Goal: Task Accomplishment & Management: Use online tool/utility

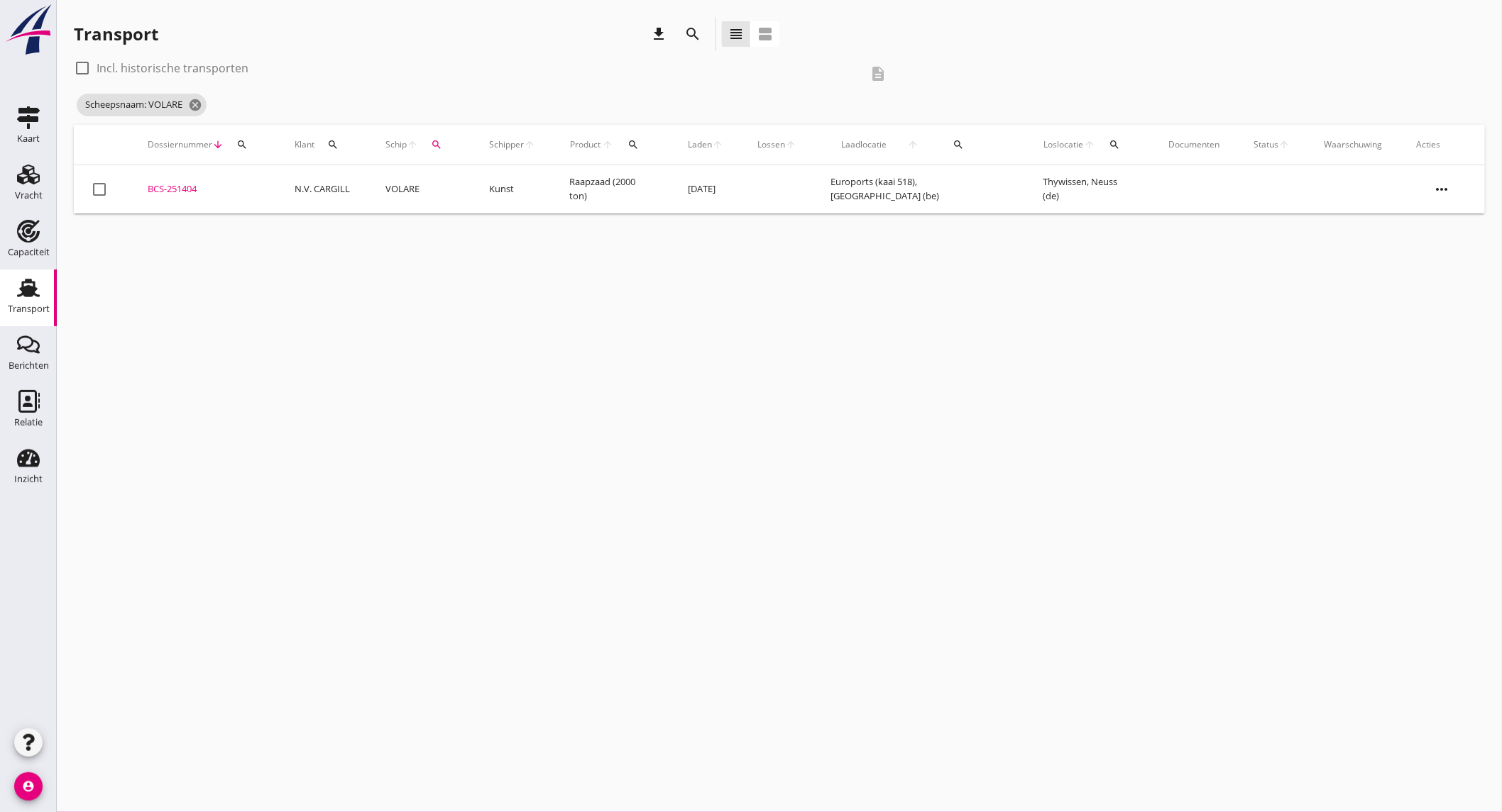
drag, startPoint x: 0, startPoint y: 0, endPoint x: 26, endPoint y: 246, distance: 247.4
click at [26, 246] on div "Capaciteit" at bounding box center [28, 252] width 42 height 20
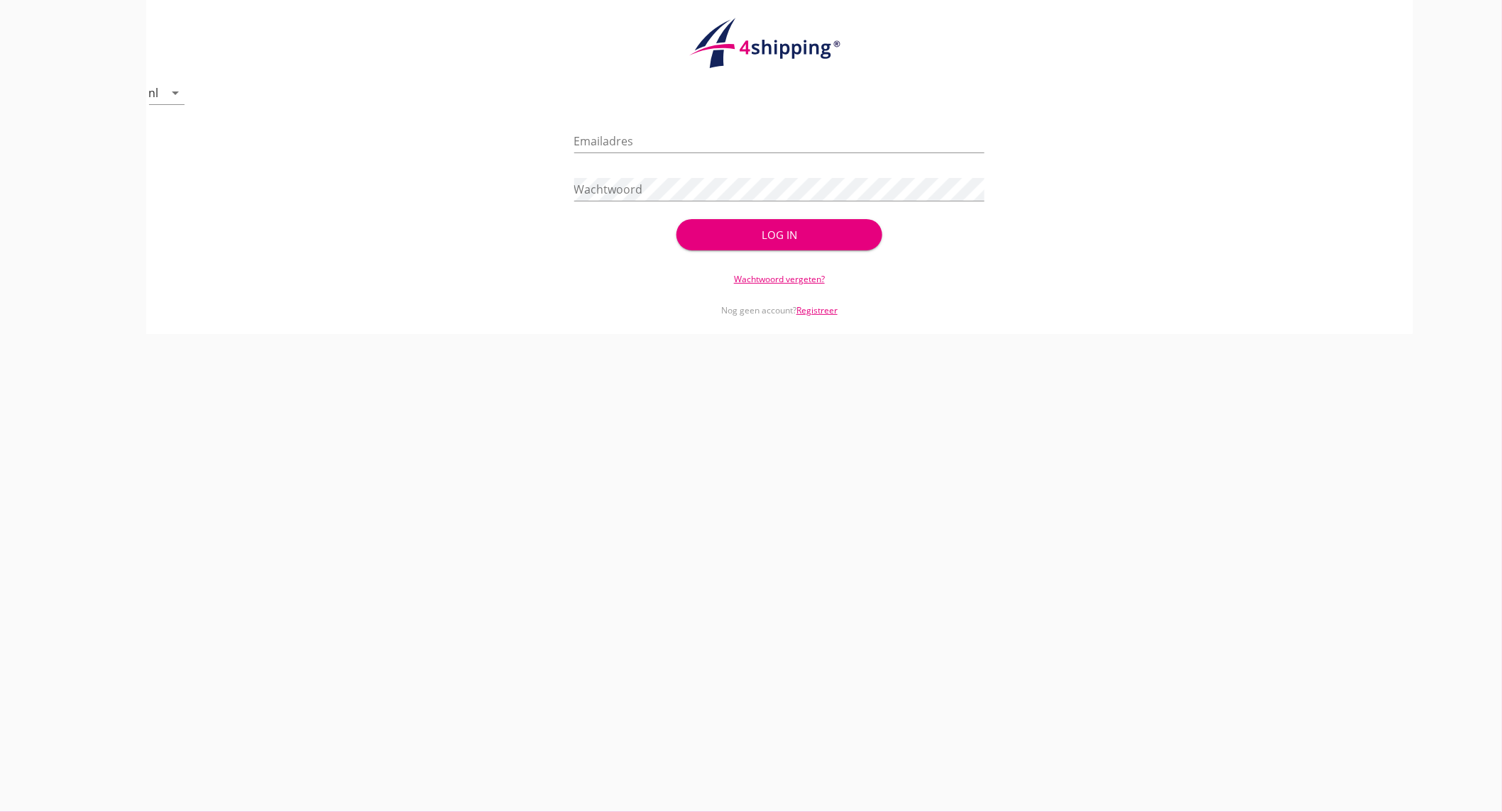
type input "[EMAIL_ADDRESS][DOMAIN_NAME]"
click at [819, 230] on div "Log in" at bounding box center [778, 235] width 159 height 16
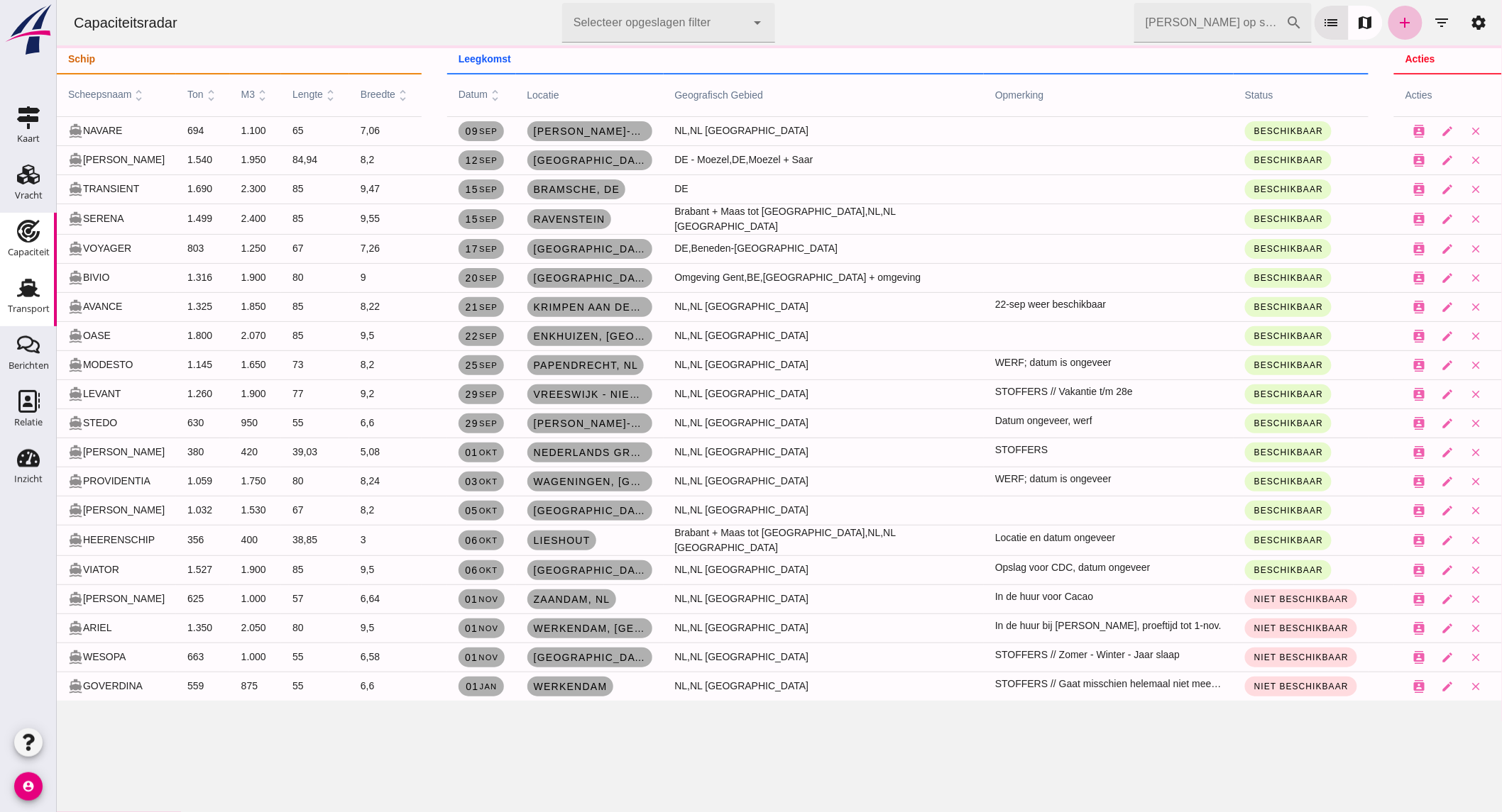
click at [25, 305] on div "Transport" at bounding box center [28, 309] width 42 height 9
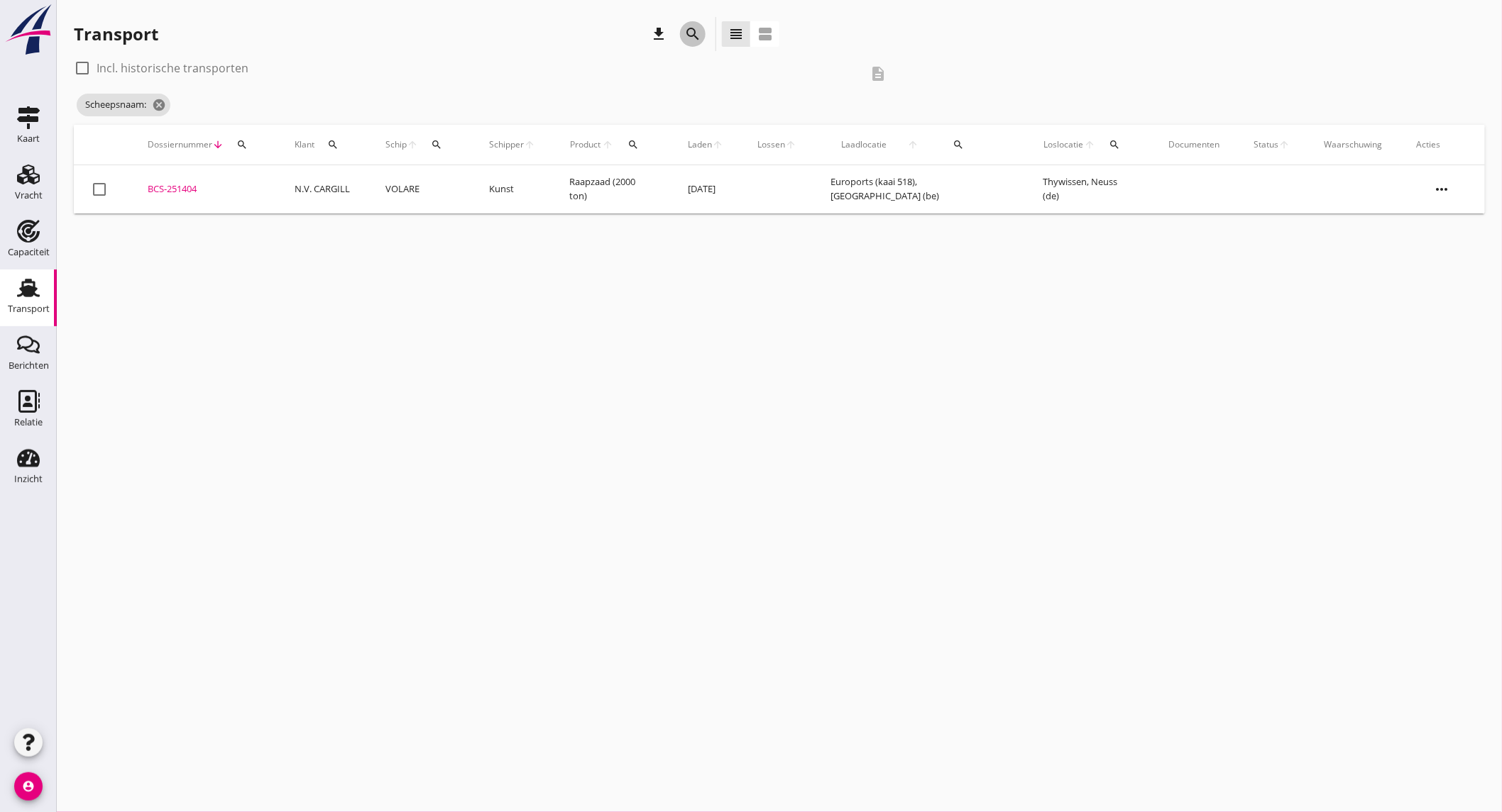
click at [696, 33] on icon "search" at bounding box center [693, 34] width 17 height 17
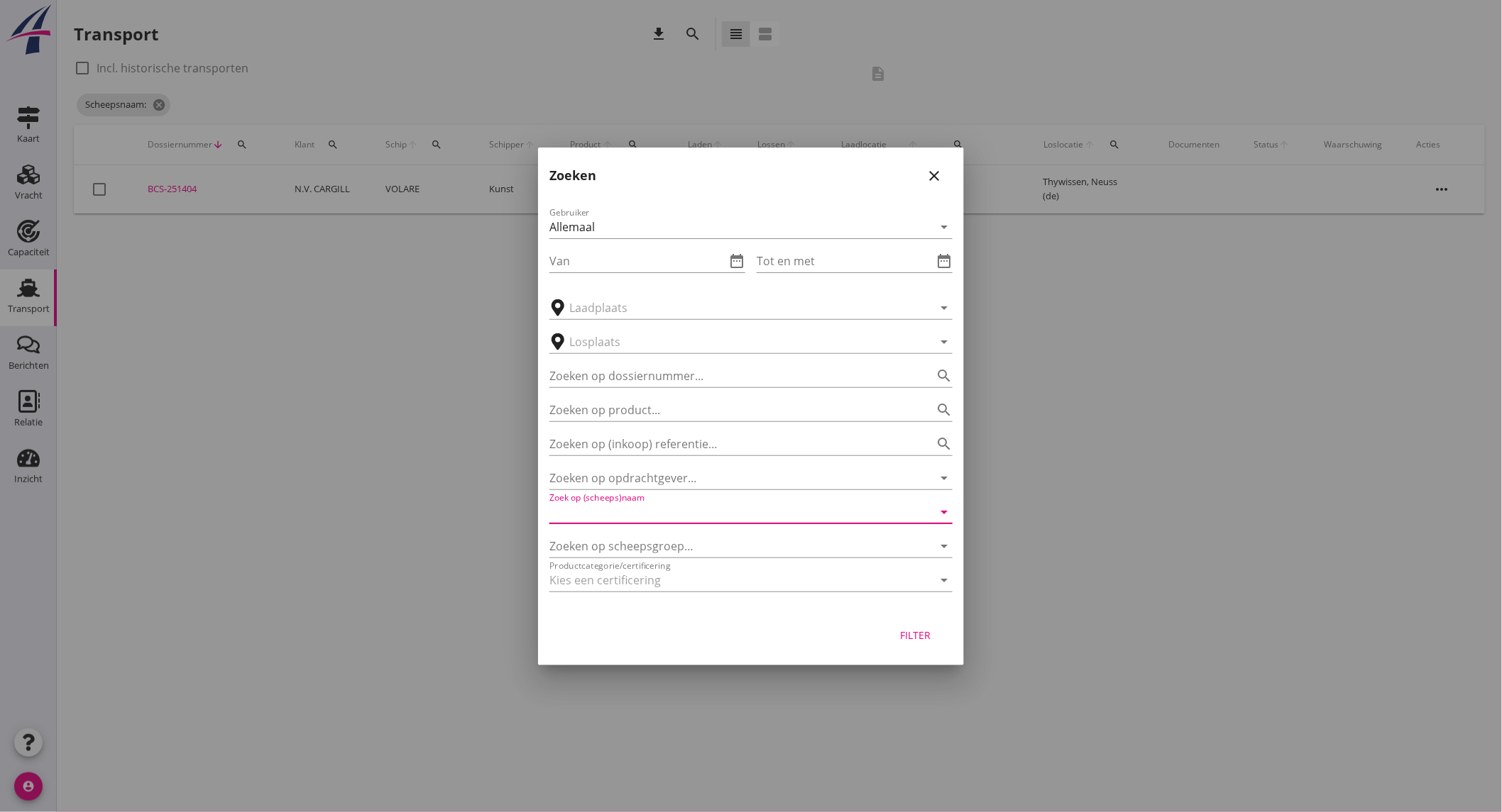
click at [765, 511] on input "Zoek op (scheeps)naam" at bounding box center [730, 512] width 363 height 23
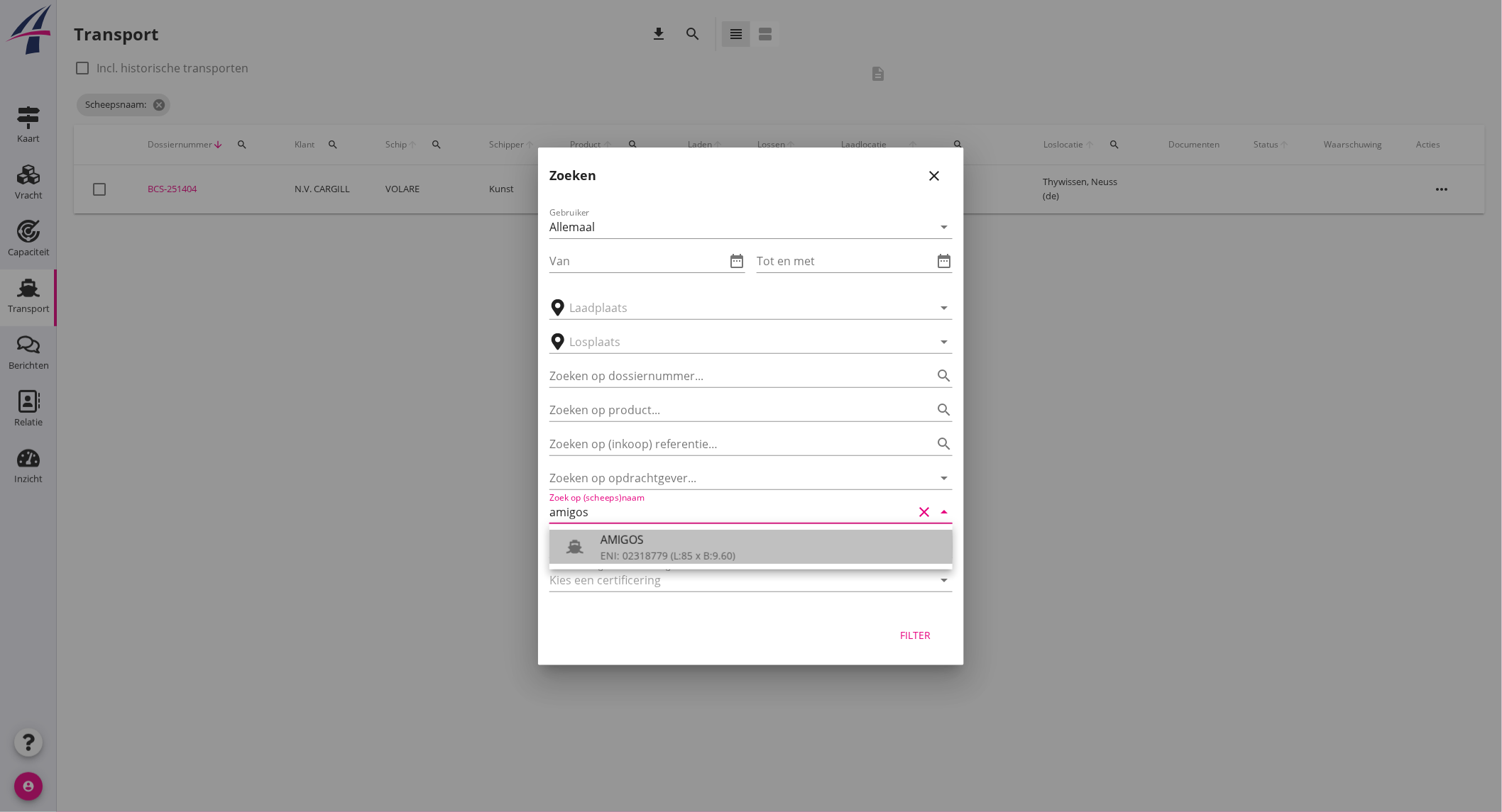
click at [754, 550] on div "ENI: 02318779 (L:85 x B:9.60)" at bounding box center [770, 555] width 341 height 15
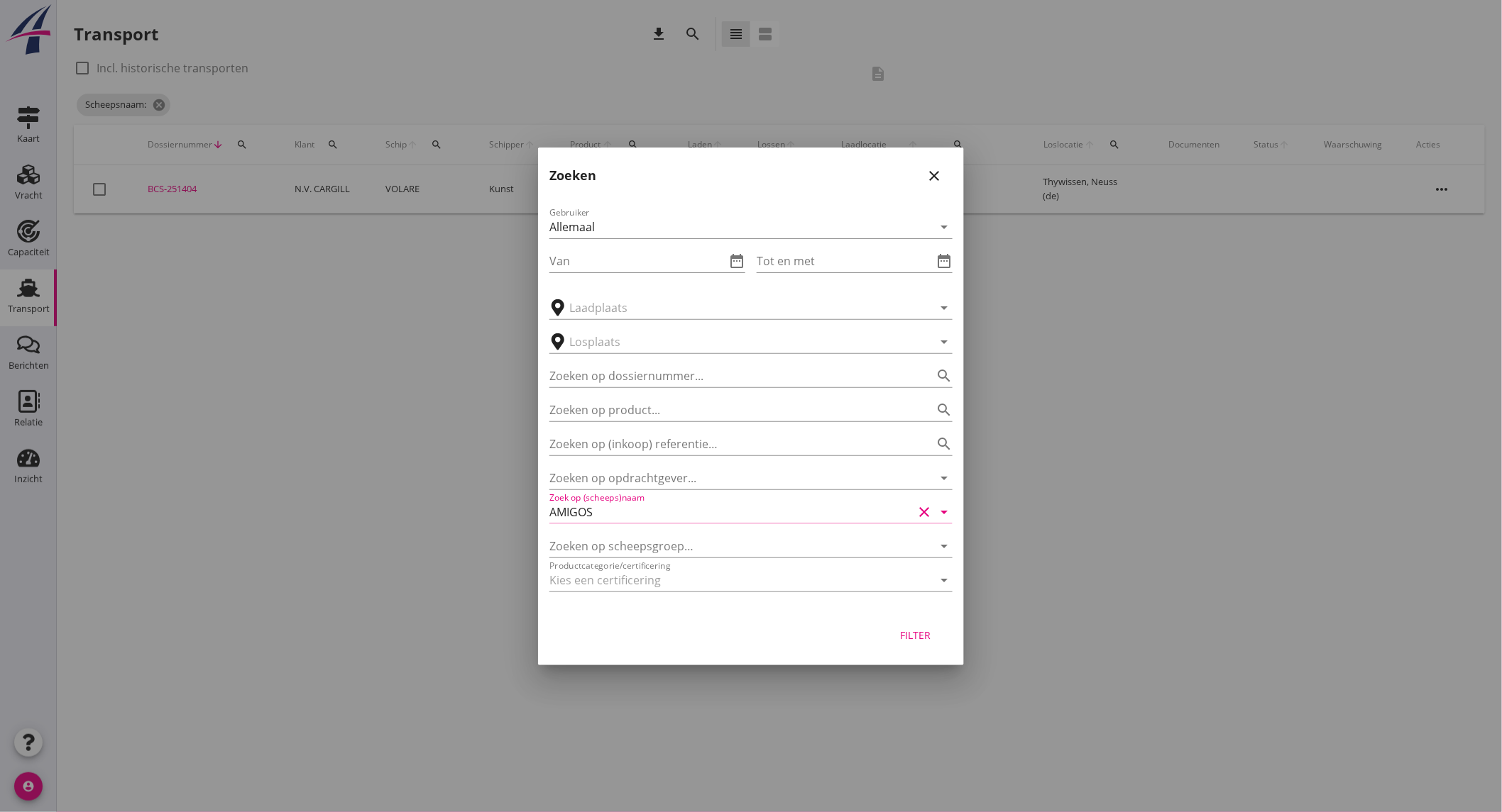
click at [903, 634] on div "Filter" at bounding box center [915, 636] width 40 height 15
type input "AMIGOS"
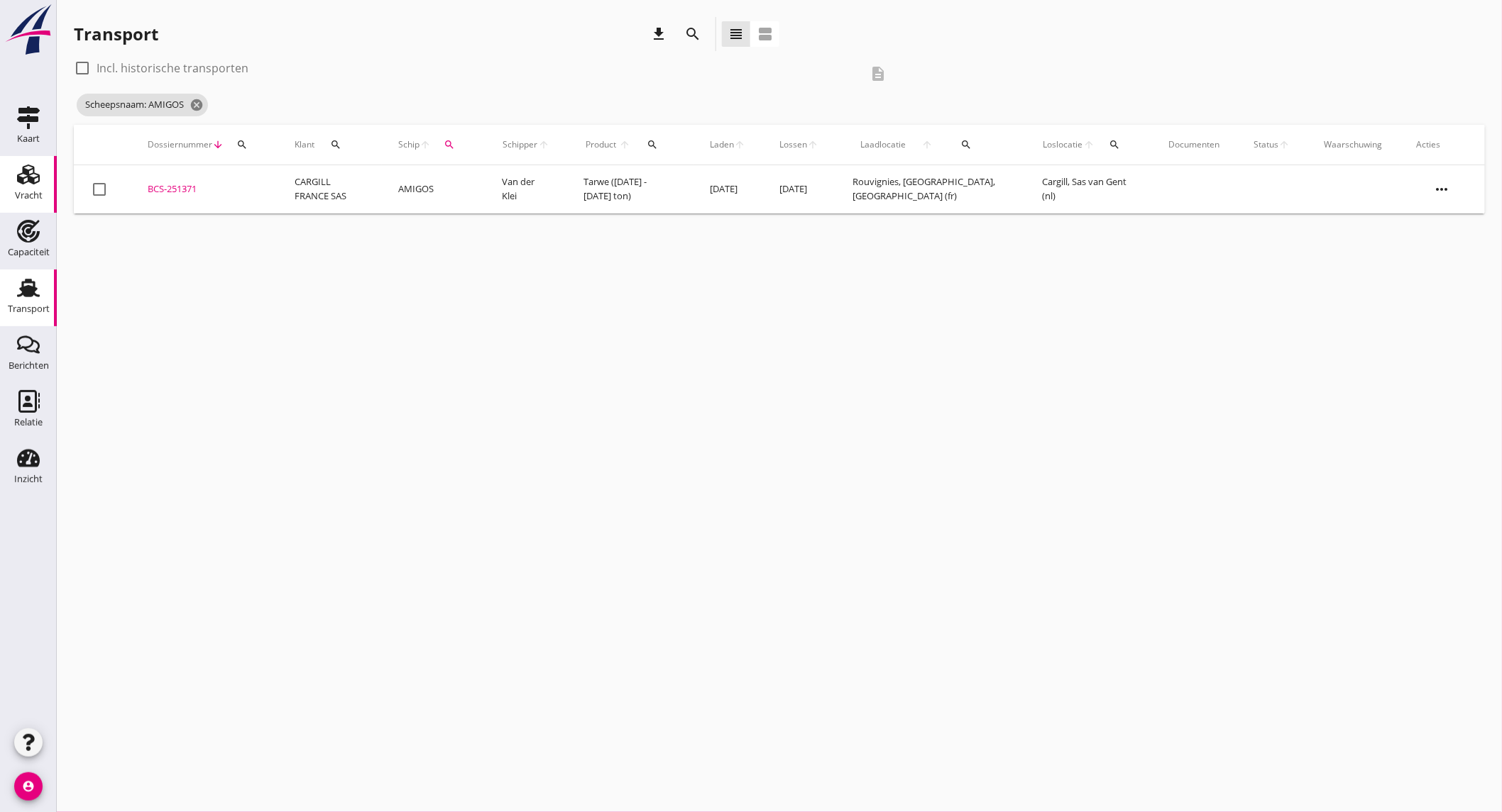
click at [37, 174] on icon "Vracht" at bounding box center [28, 174] width 23 height 23
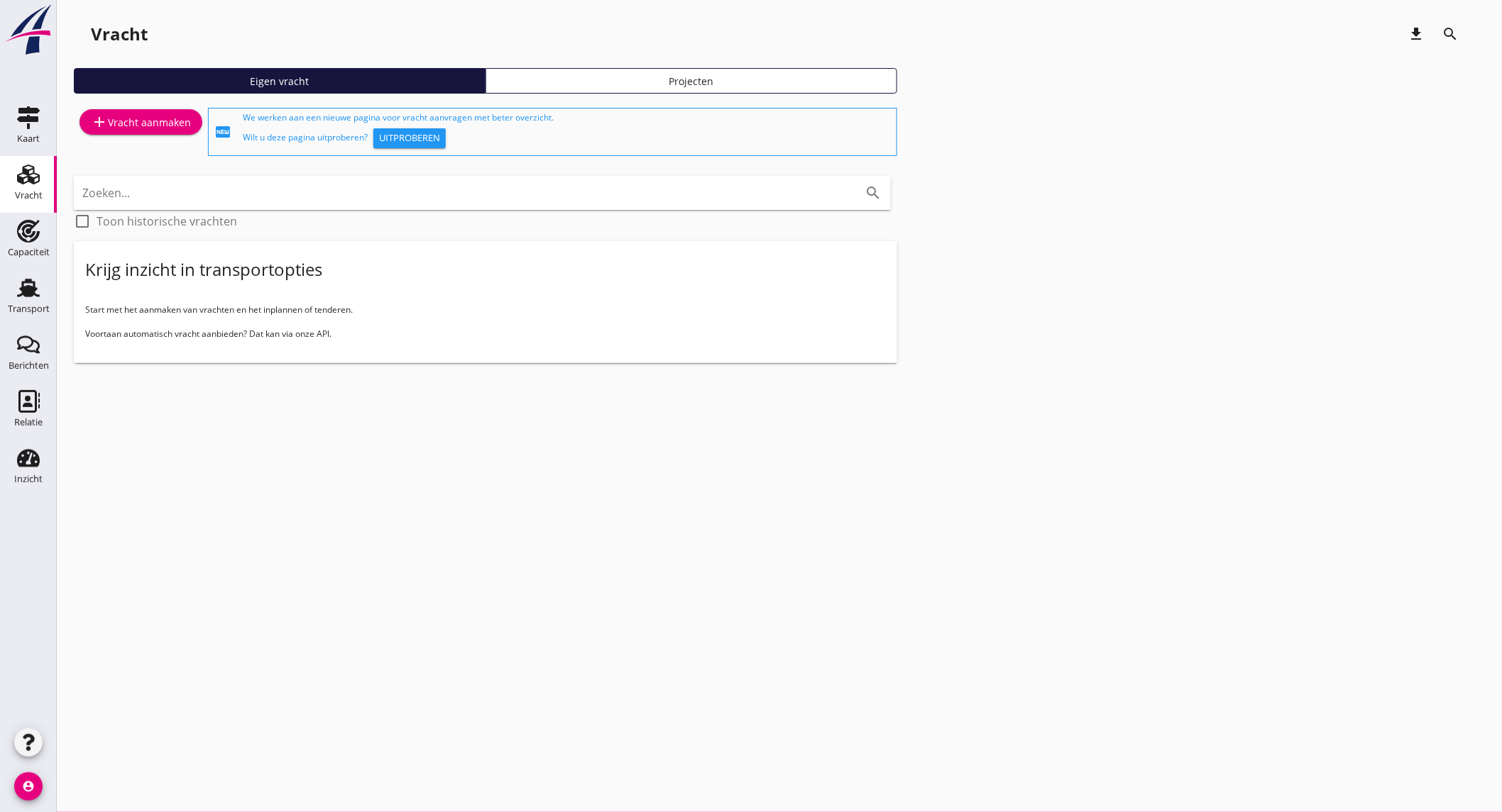
click at [157, 124] on div "add Vracht aanmaken" at bounding box center [141, 122] width 100 height 17
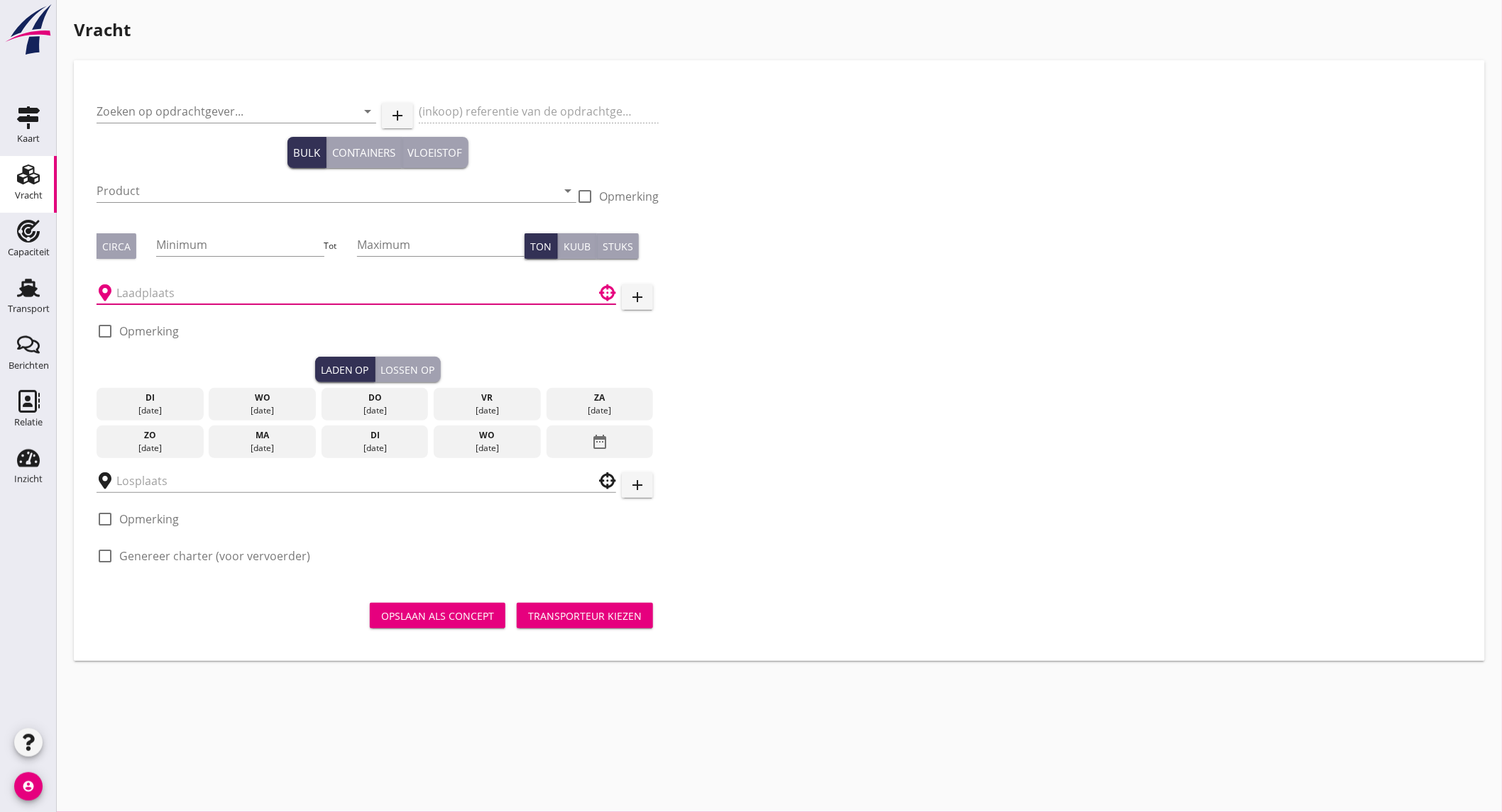
click at [192, 302] on input "text" at bounding box center [345, 293] width 459 height 23
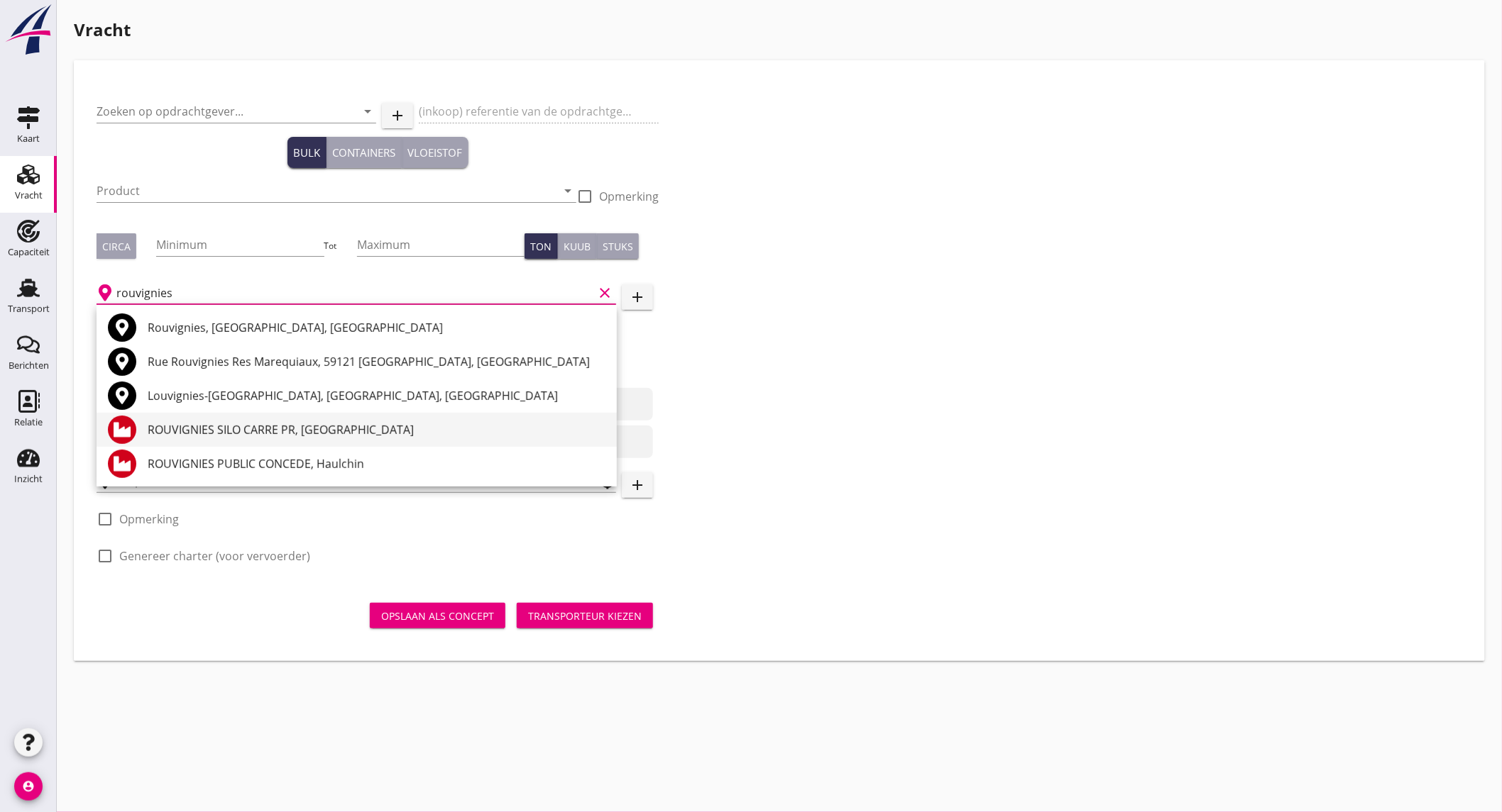
click at [338, 443] on div "ROUVIGNIES SILO CARRE PR, [GEOGRAPHIC_DATA]" at bounding box center [376, 430] width 458 height 34
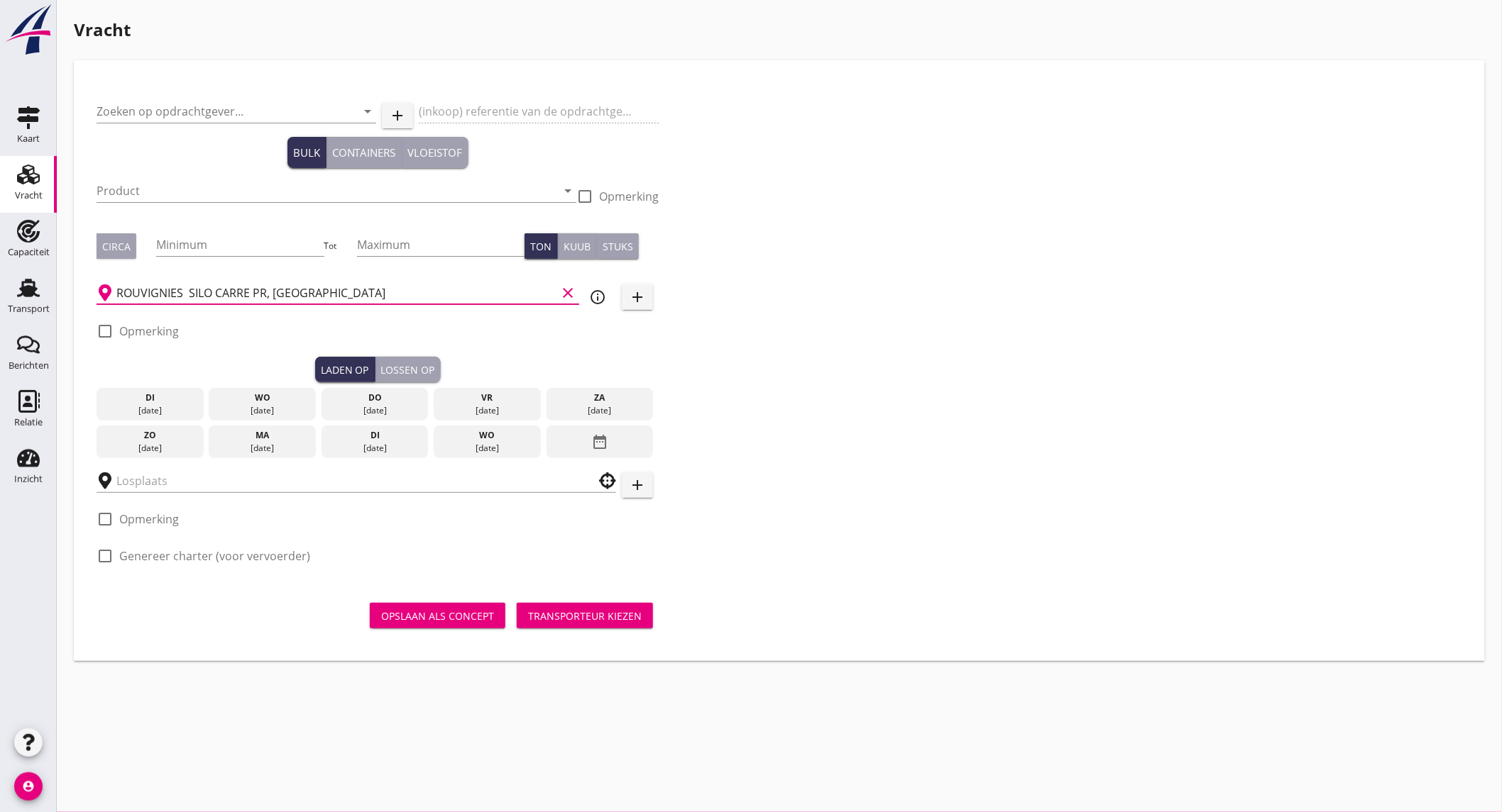
type input "ROUVIGNIES SILO CARRE PR, [GEOGRAPHIC_DATA]"
click at [598, 290] on icon "info_outline" at bounding box center [597, 297] width 17 height 17
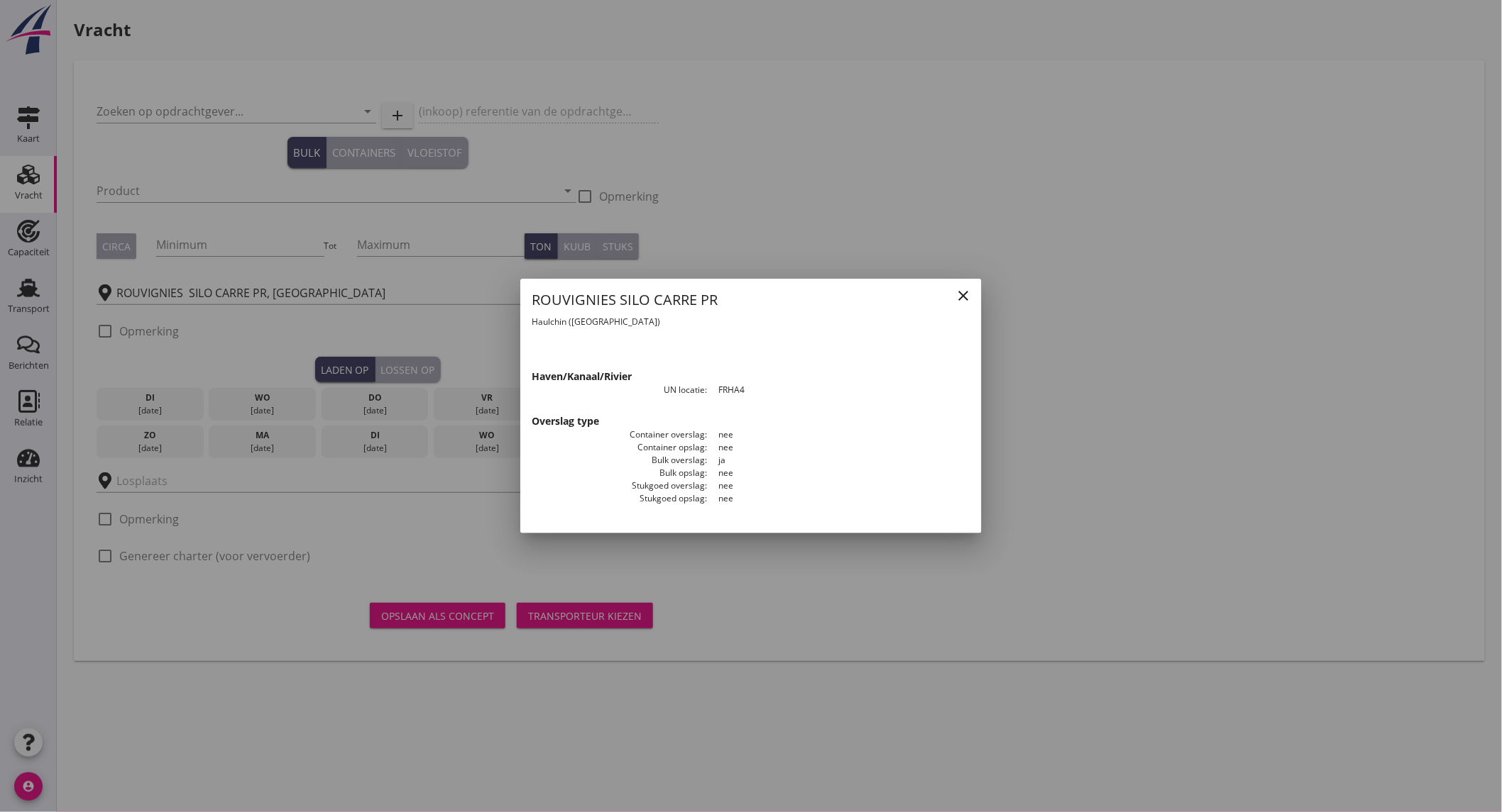
click at [966, 293] on icon "close" at bounding box center [963, 296] width 17 height 17
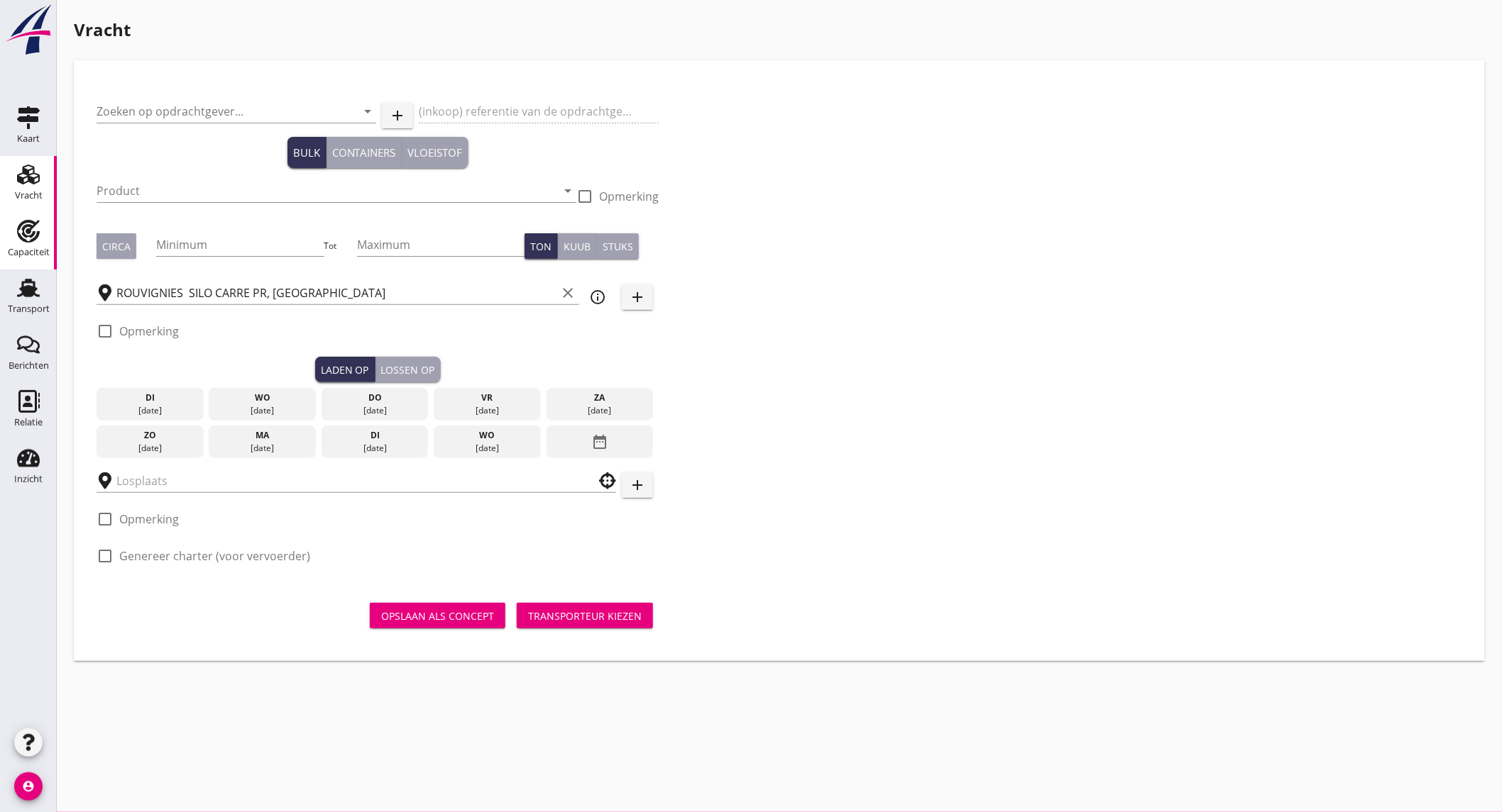
drag, startPoint x: 743, startPoint y: 79, endPoint x: 19, endPoint y: 244, distance: 742.6
click at [19, 244] on div "Capaciteit" at bounding box center [28, 252] width 42 height 20
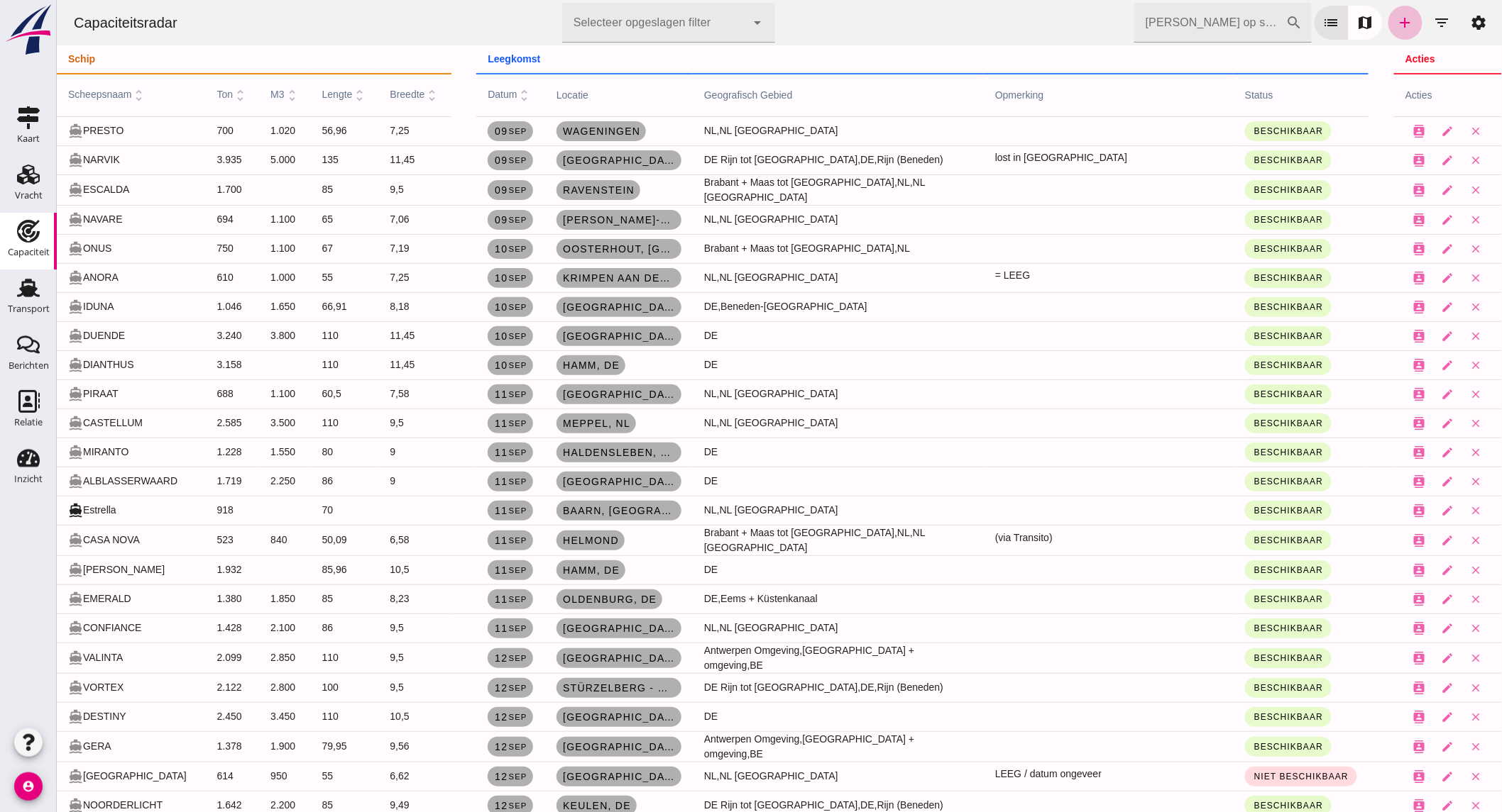
drag, startPoint x: 36, startPoint y: 299, endPoint x: 164, endPoint y: 257, distance: 134.7
click at [34, 299] on div "Transport" at bounding box center [28, 308] width 42 height 20
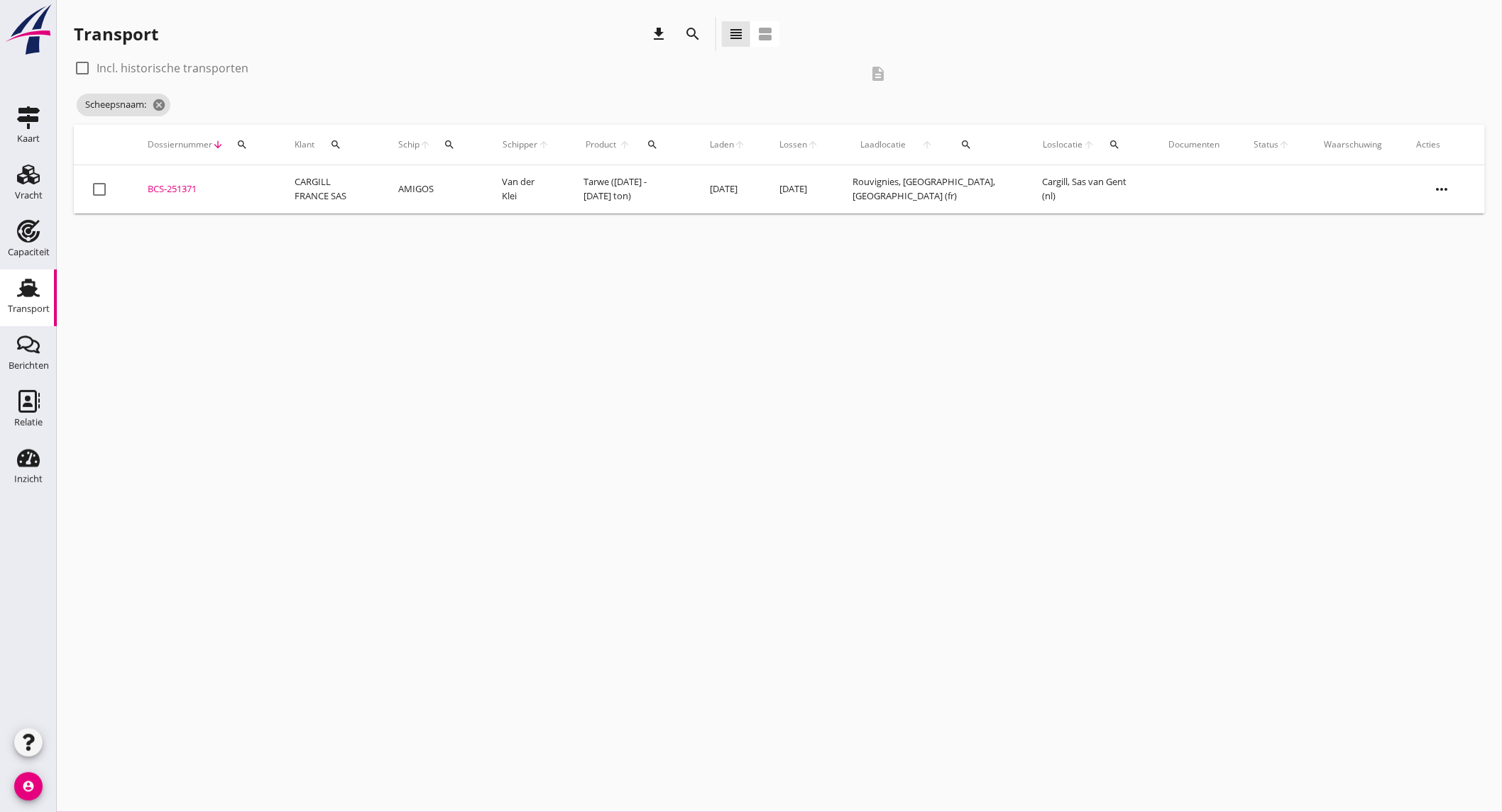
click at [693, 29] on icon "search" at bounding box center [693, 34] width 17 height 17
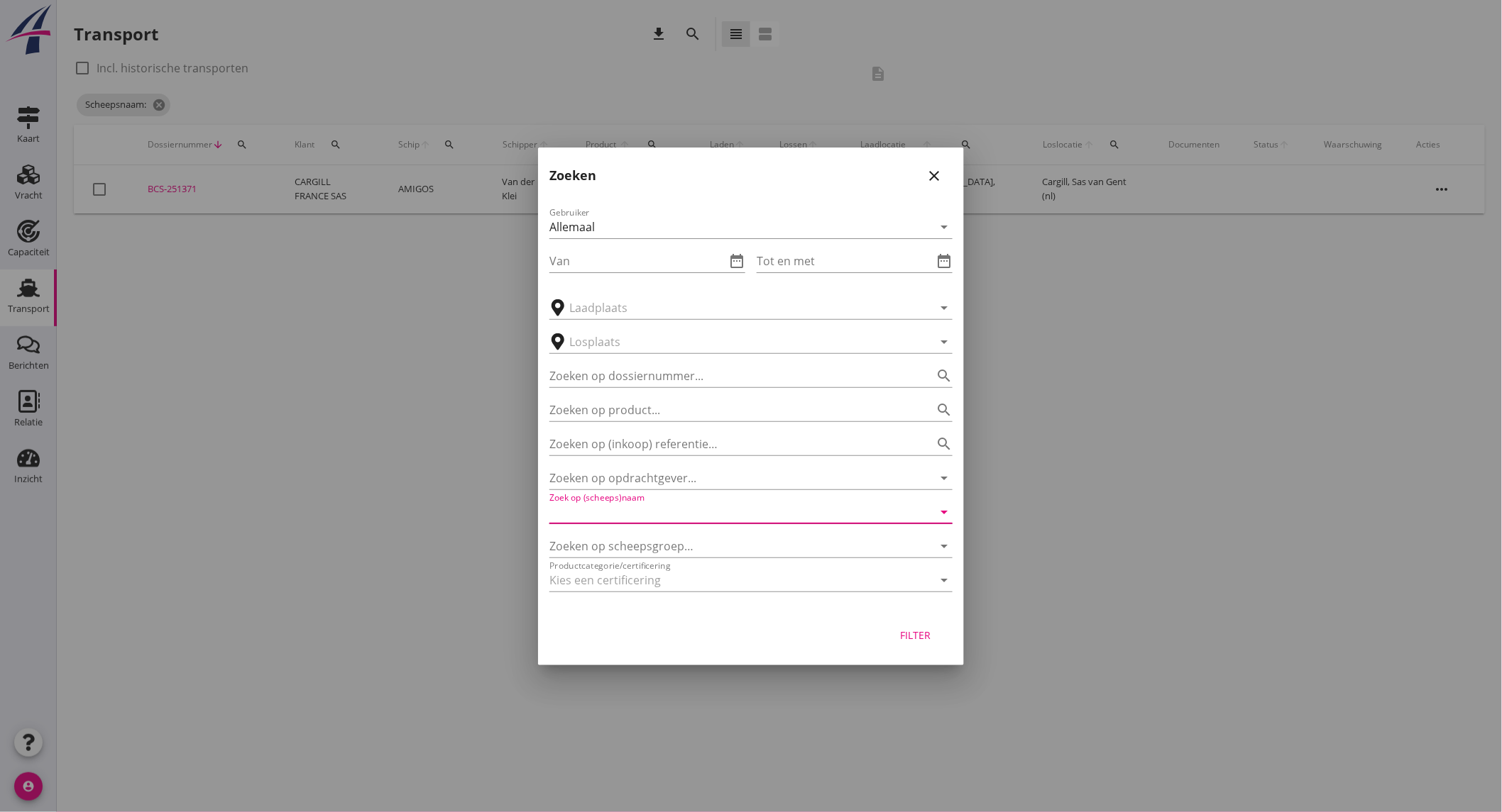
drag, startPoint x: 691, startPoint y: 519, endPoint x: 683, endPoint y: 519, distance: 8.0
click at [689, 519] on input "Zoek op (scheeps)naam" at bounding box center [730, 512] width 363 height 23
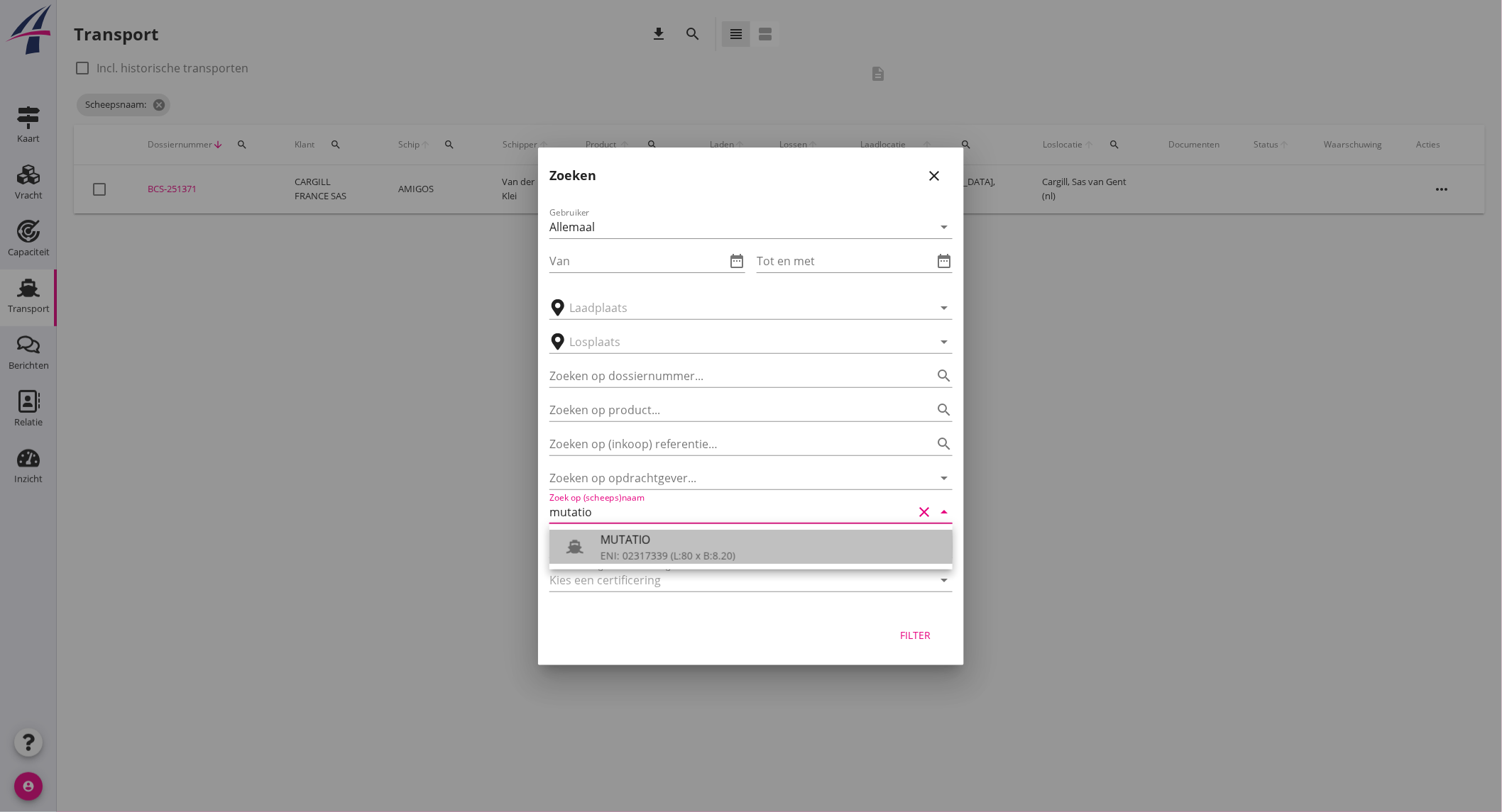
click at [672, 555] on div "ENI: 02317339 (L:80 x B:8.20)" at bounding box center [770, 555] width 341 height 15
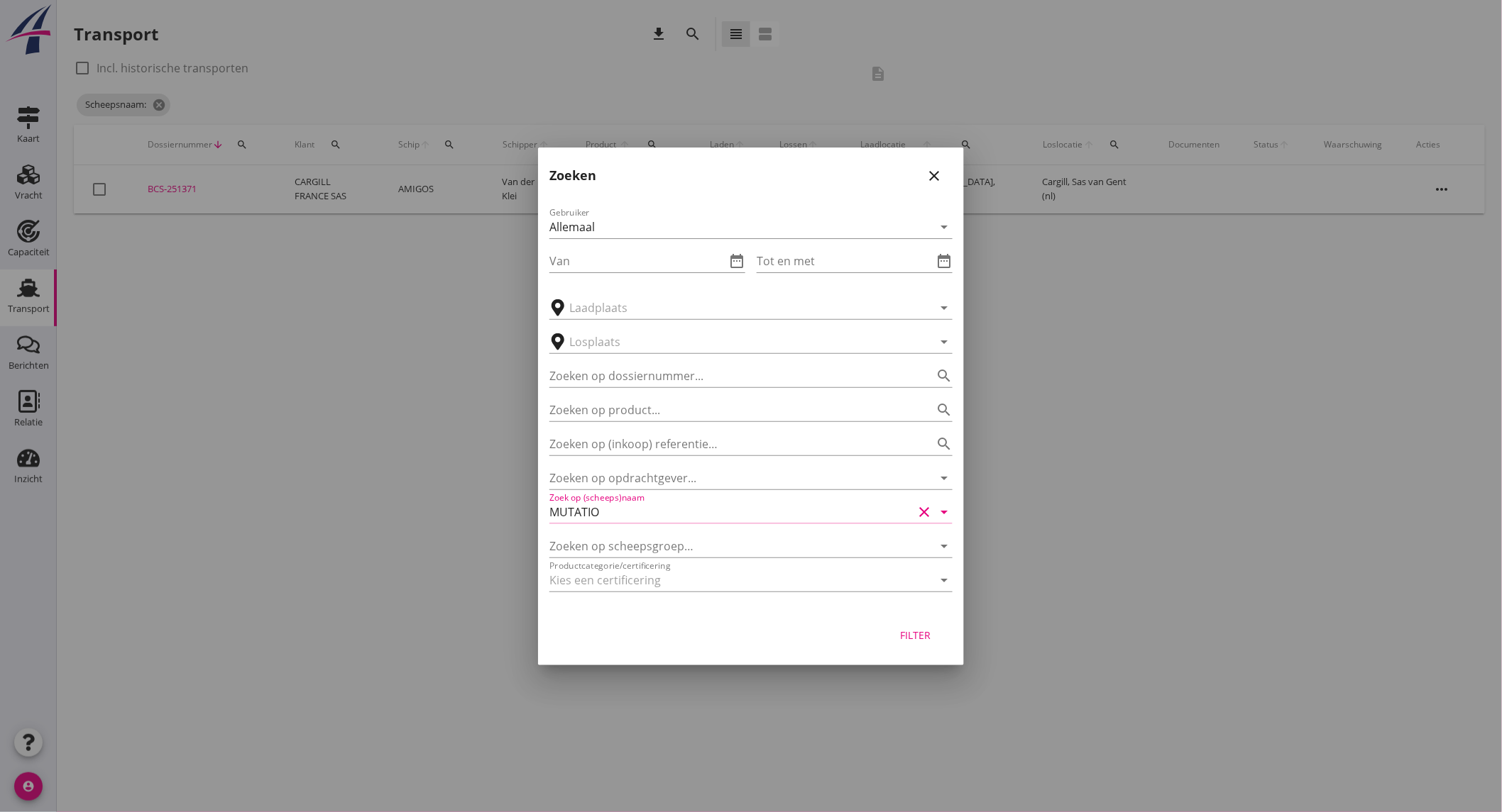
click at [906, 625] on button "Filter" at bounding box center [915, 635] width 62 height 25
type input "MUTATIO"
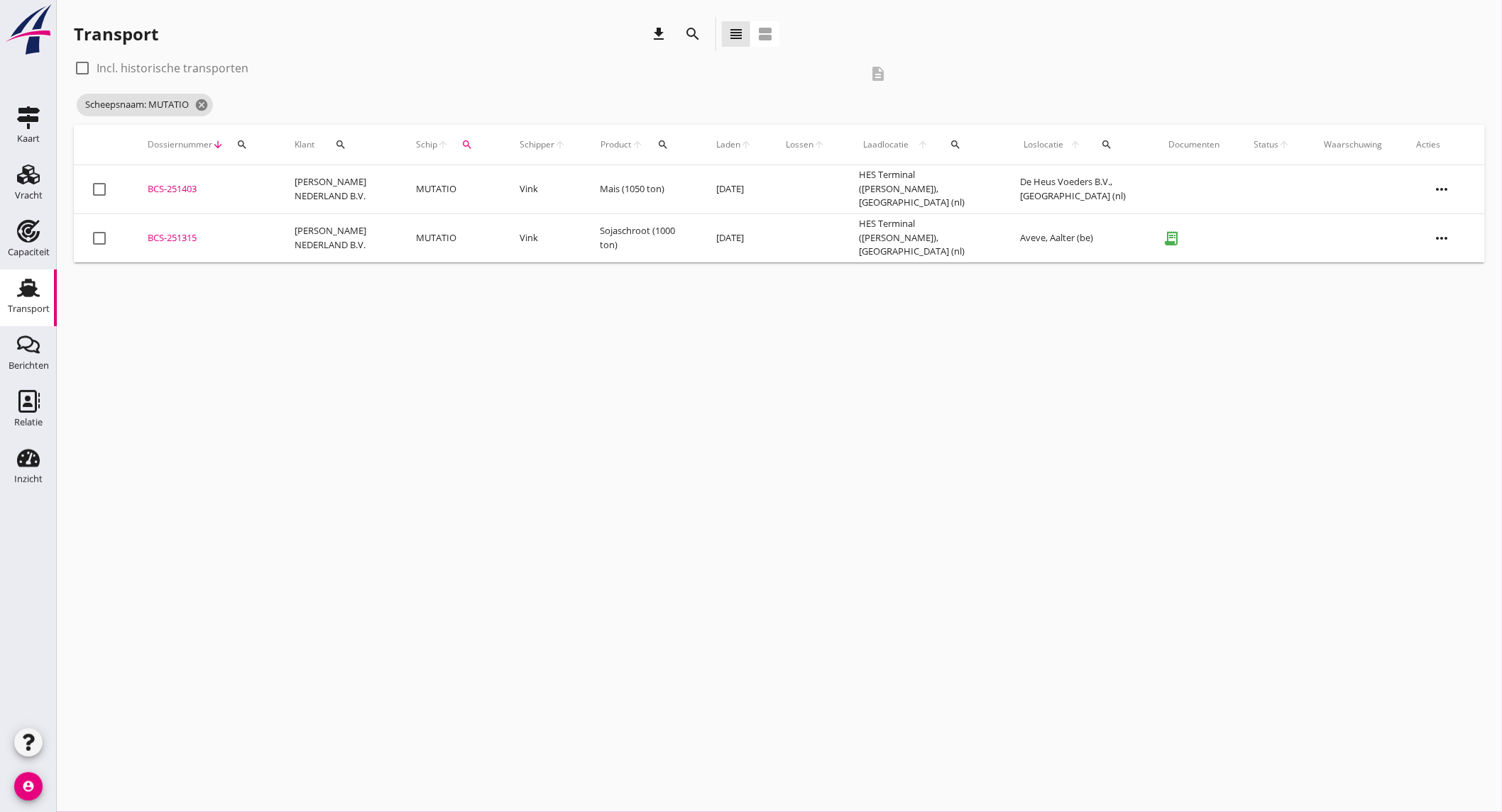
click at [459, 174] on td "MUTATIO" at bounding box center [451, 190] width 104 height 49
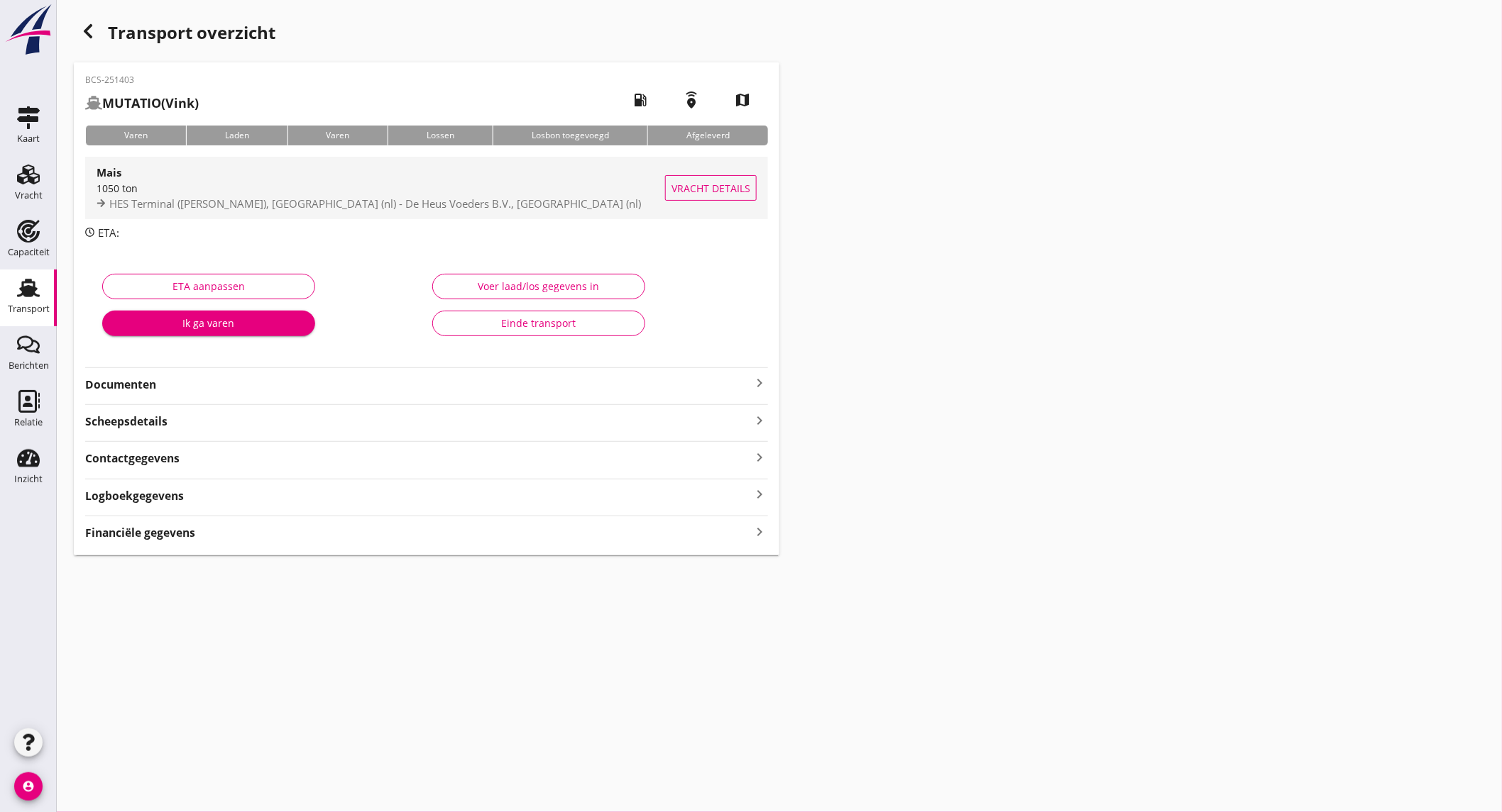
click at [250, 187] on div "1050 ton" at bounding box center [380, 189] width 568 height 15
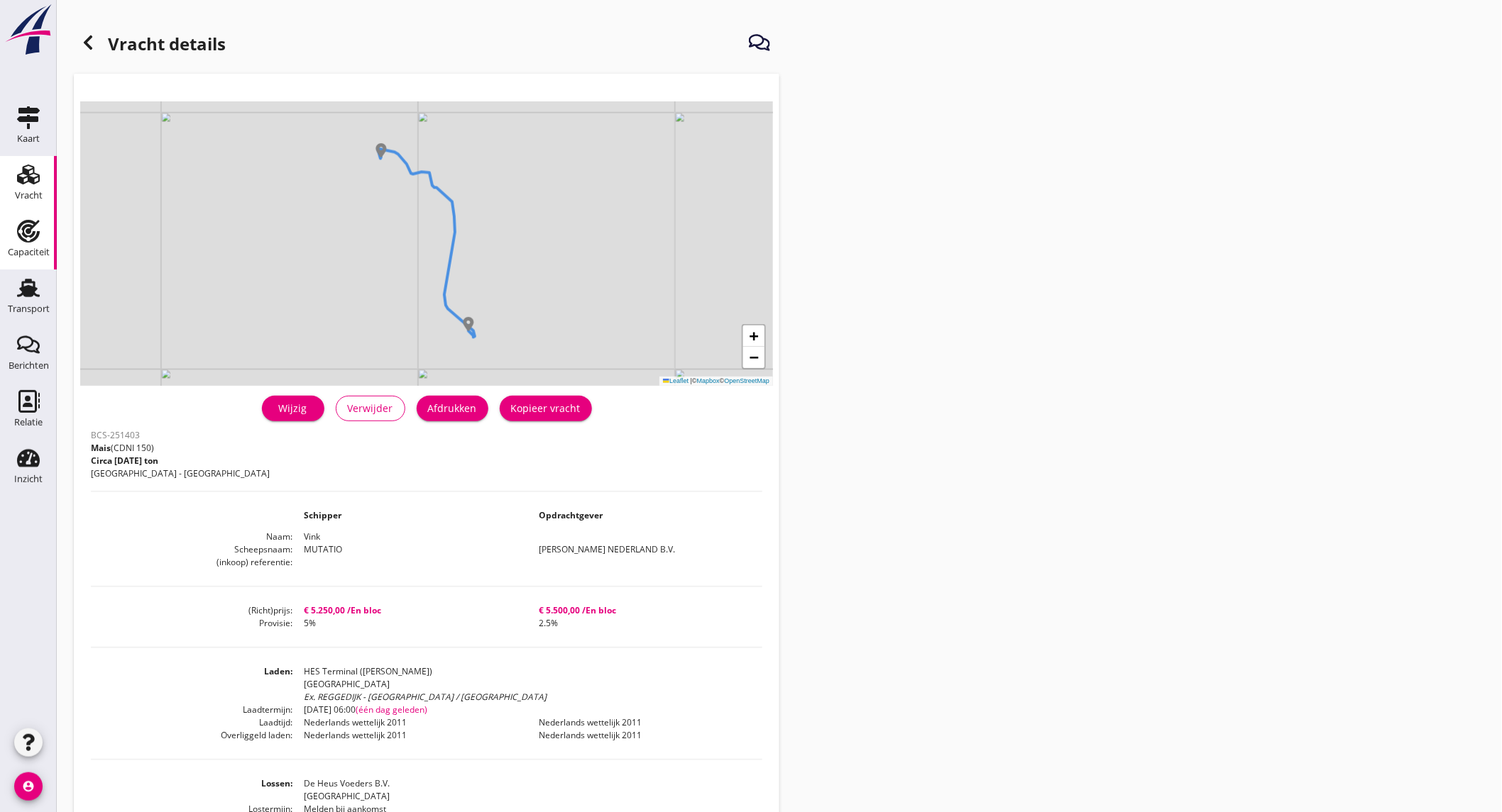
click at [13, 227] on div "Capaciteit" at bounding box center [28, 231] width 34 height 23
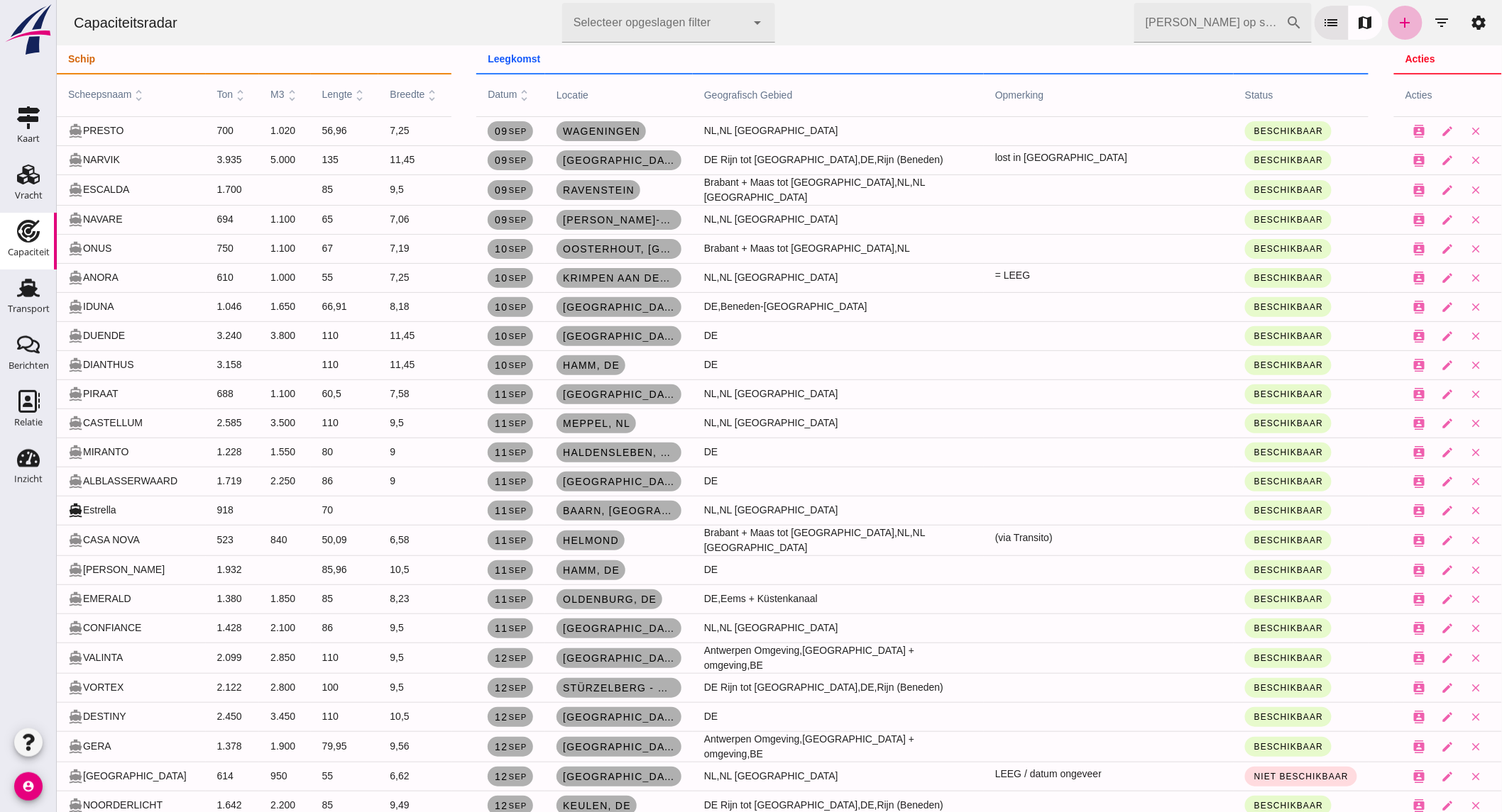
click at [1387, 22] on link "add" at bounding box center [1404, 23] width 34 height 34
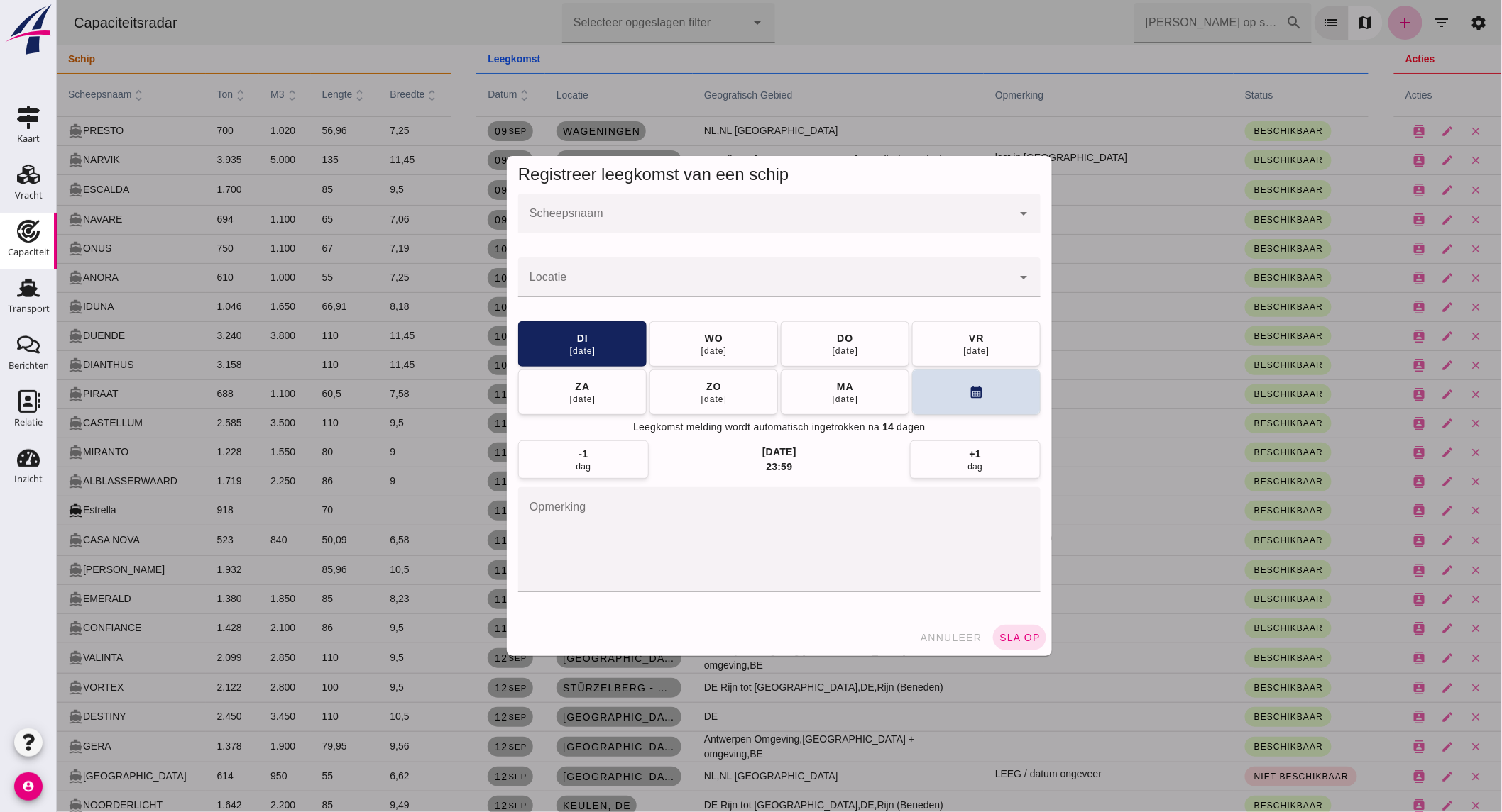
click at [620, 224] on input "Scheepsnaam" at bounding box center [763, 221] width 493 height 17
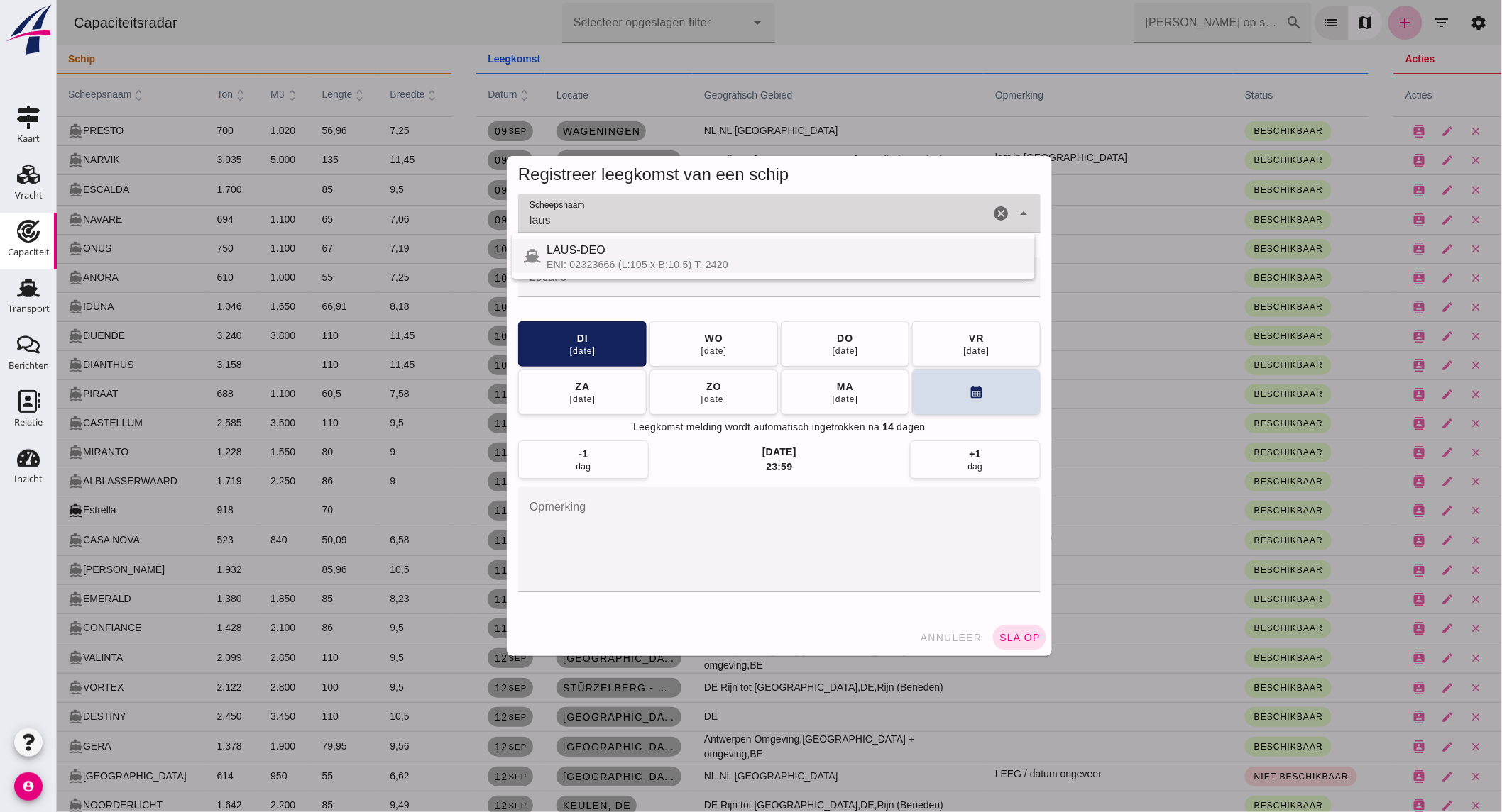
click at [628, 257] on div "LAUS-DEO" at bounding box center [783, 250] width 476 height 17
type input "LAUS-DEO"
click at [624, 282] on input "Locatie" at bounding box center [763, 285] width 493 height 17
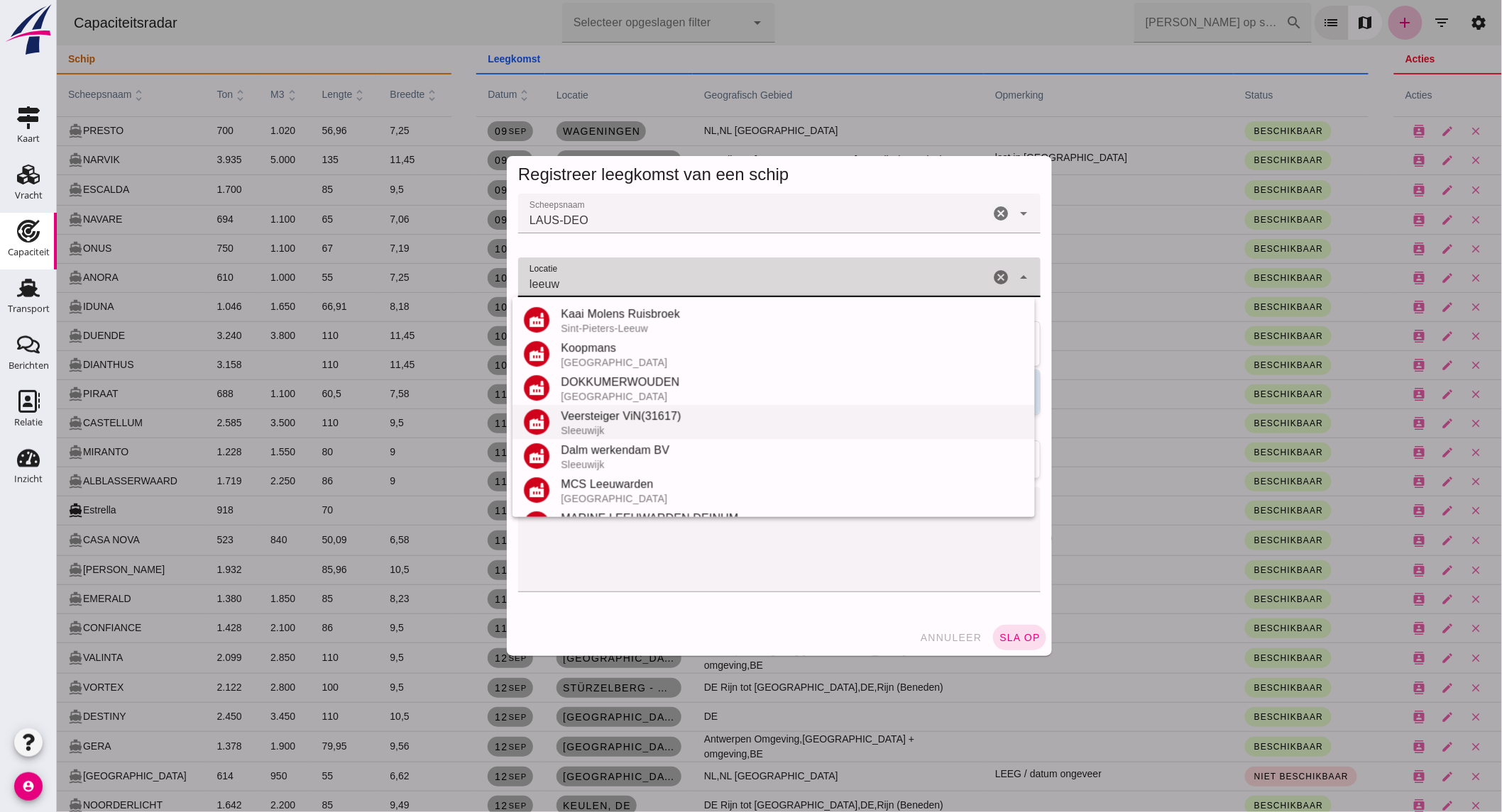
scroll to position [268, 0]
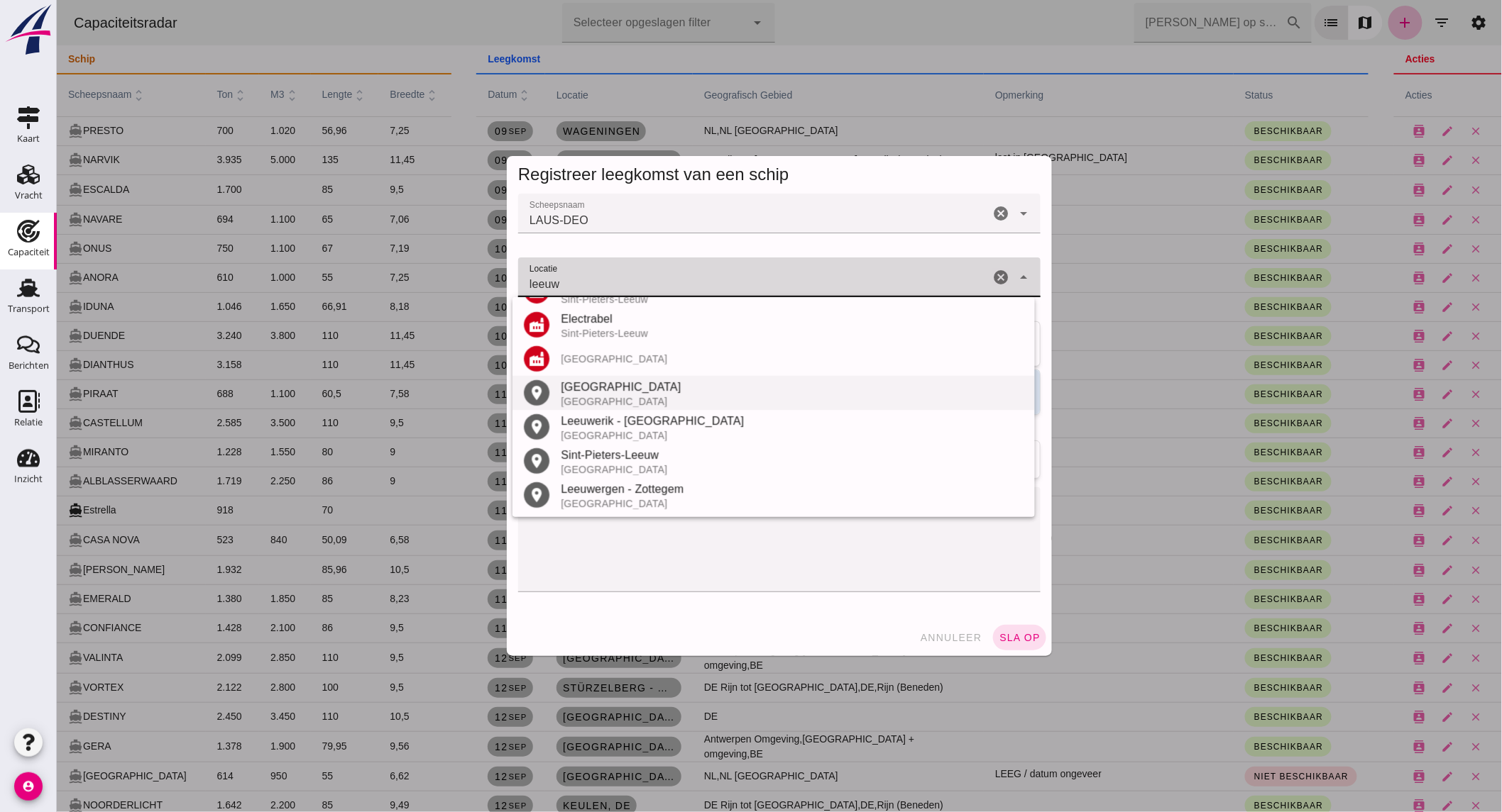
click at [634, 384] on div "[GEOGRAPHIC_DATA]" at bounding box center [791, 388] width 462 height 17
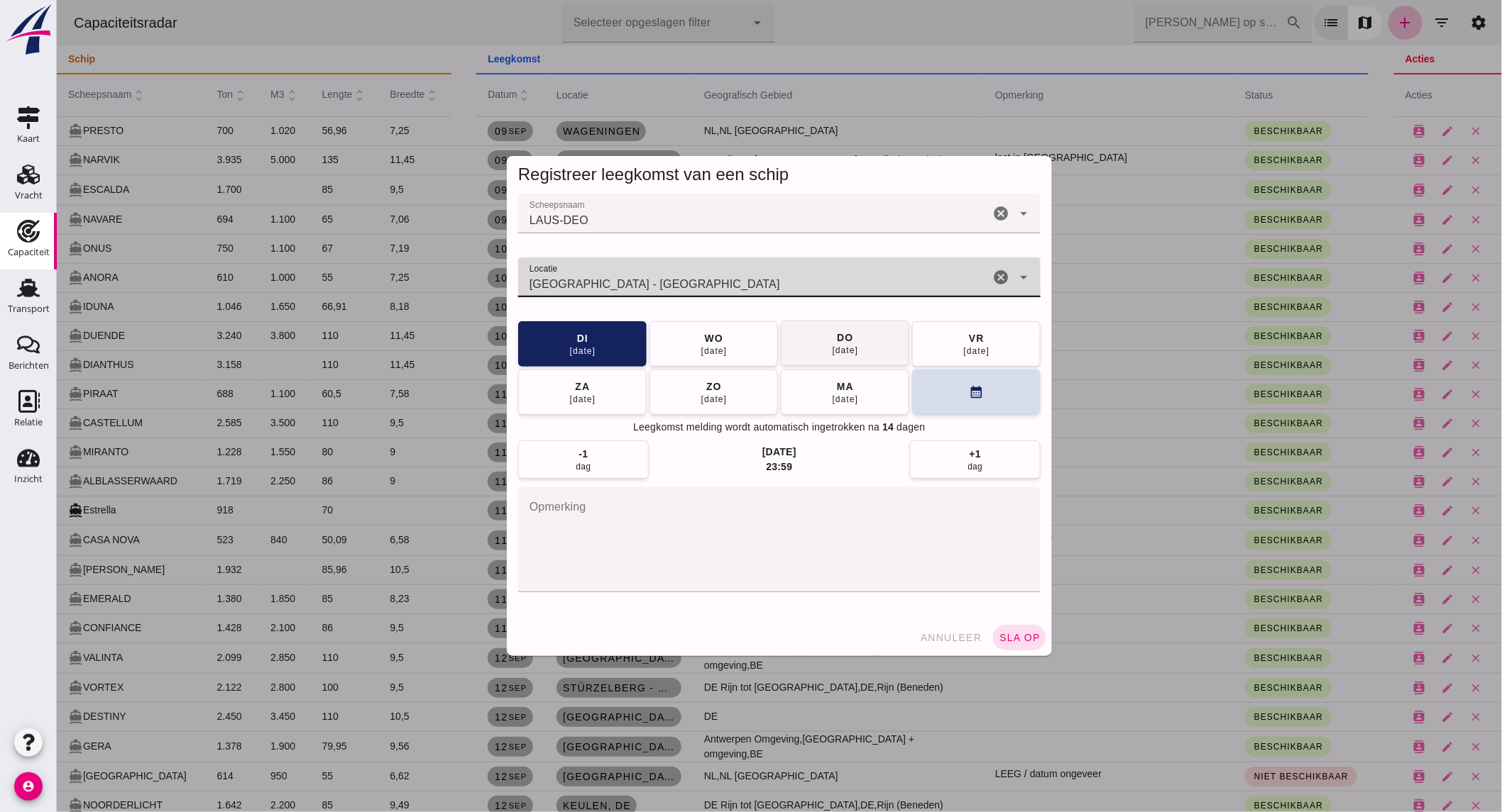
type input "[GEOGRAPHIC_DATA] - [GEOGRAPHIC_DATA]"
click at [831, 353] on div "[DATE]" at bounding box center [844, 351] width 27 height 11
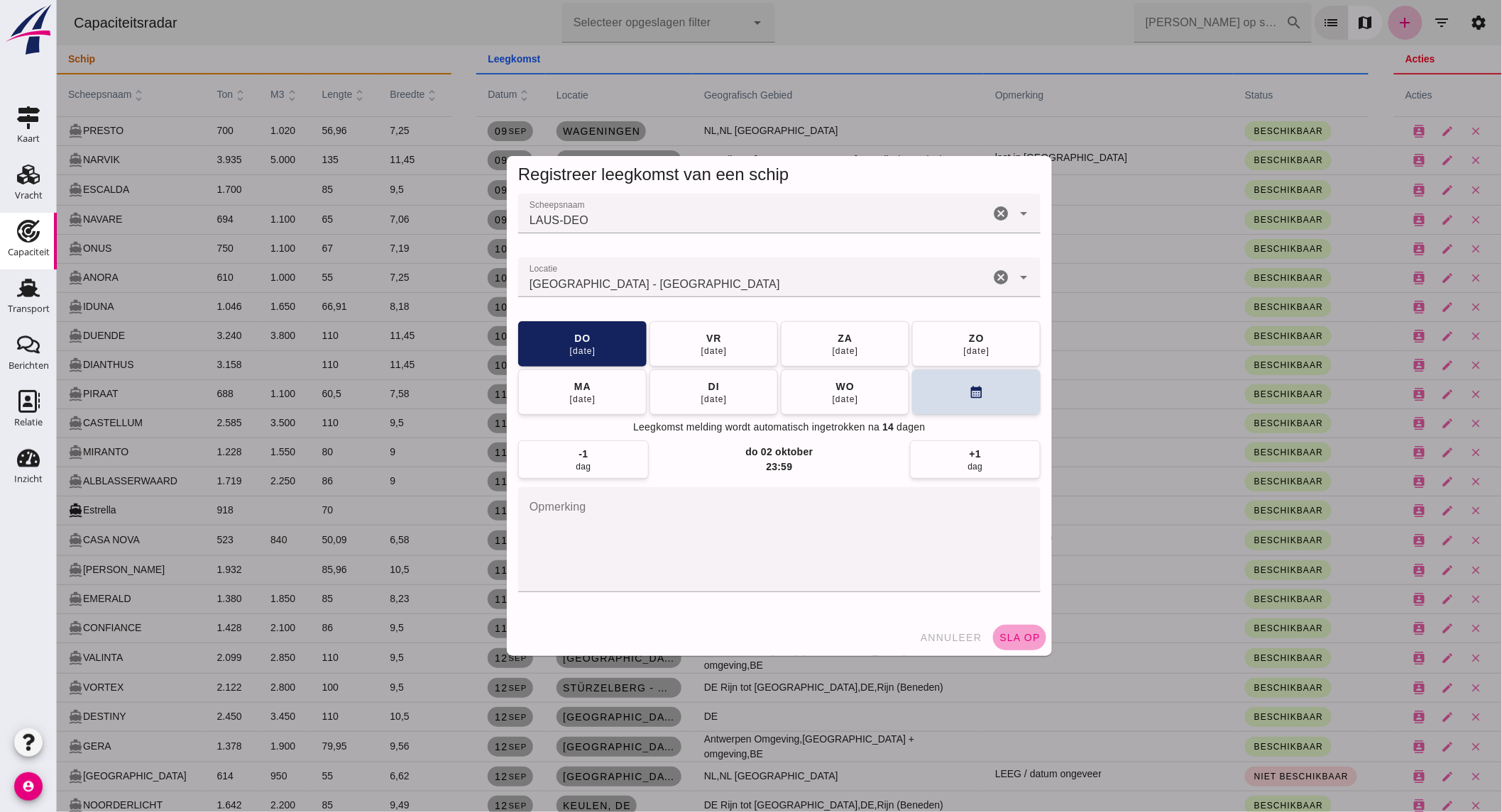
click at [997, 632] on span "sla op" at bounding box center [1018, 638] width 42 height 11
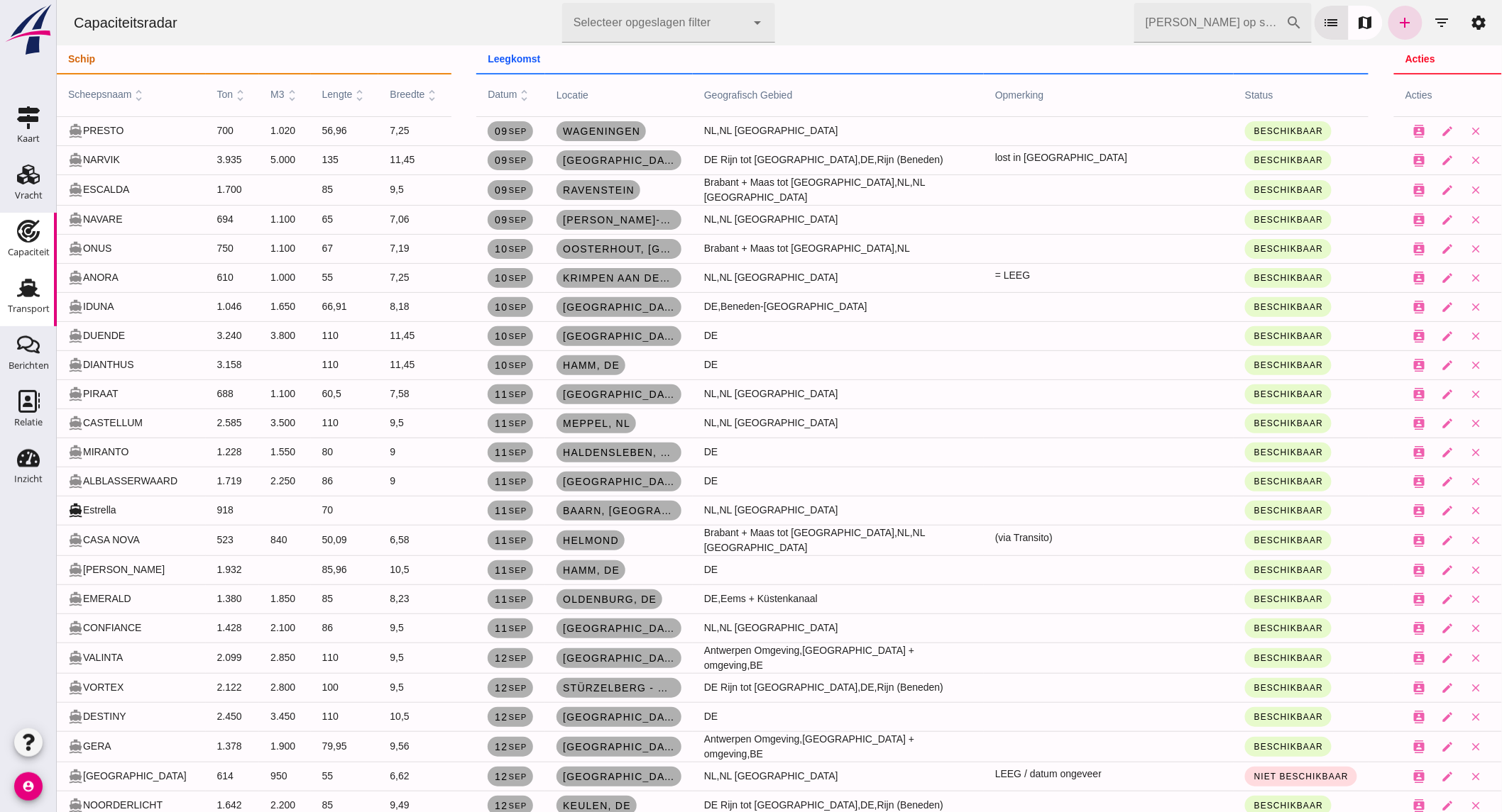
click at [19, 303] on div "Transport" at bounding box center [28, 308] width 42 height 20
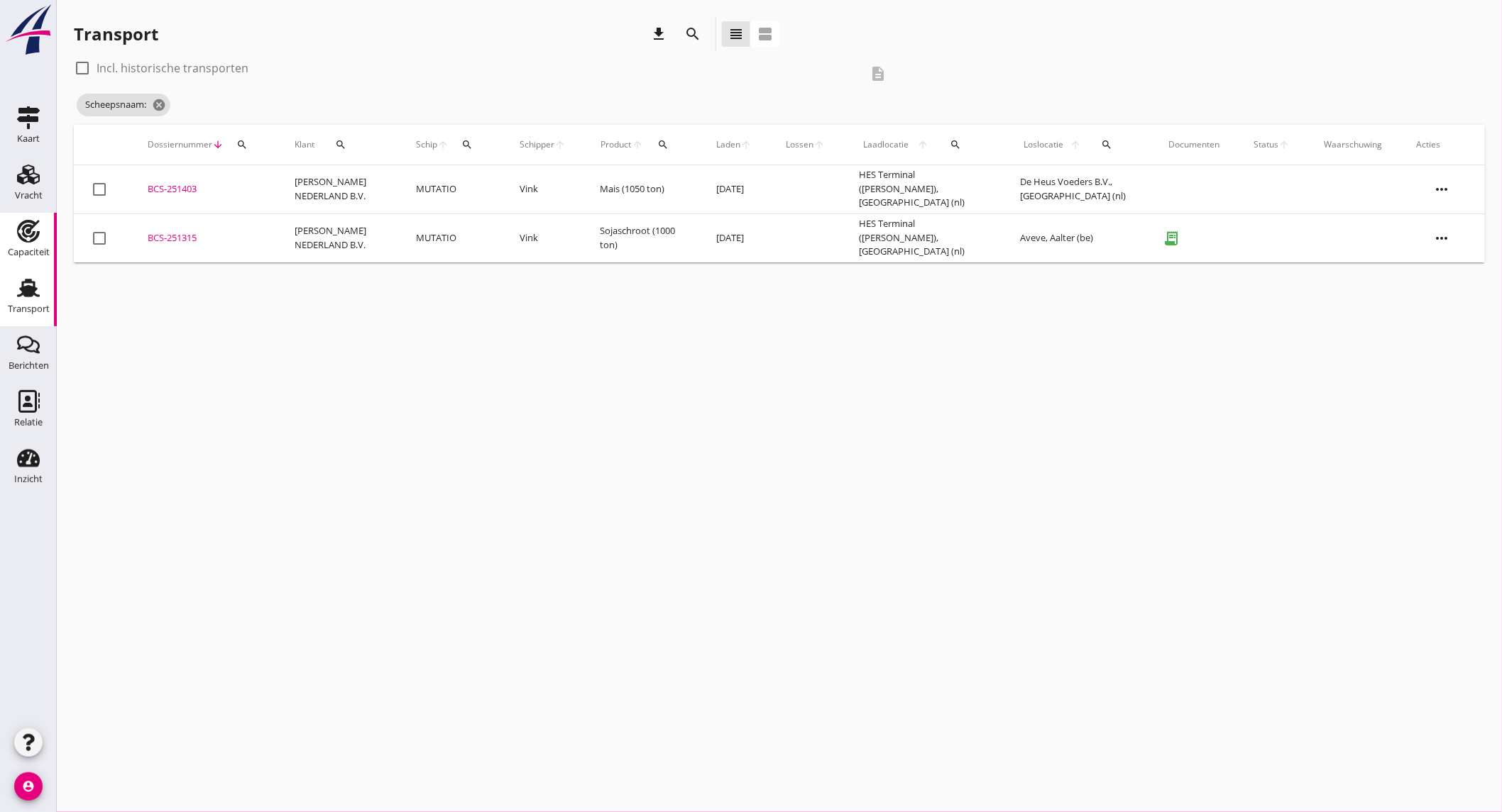
drag, startPoint x: 17, startPoint y: 233, endPoint x: 12, endPoint y: 227, distance: 7.8
click at [18, 233] on use at bounding box center [28, 231] width 23 height 23
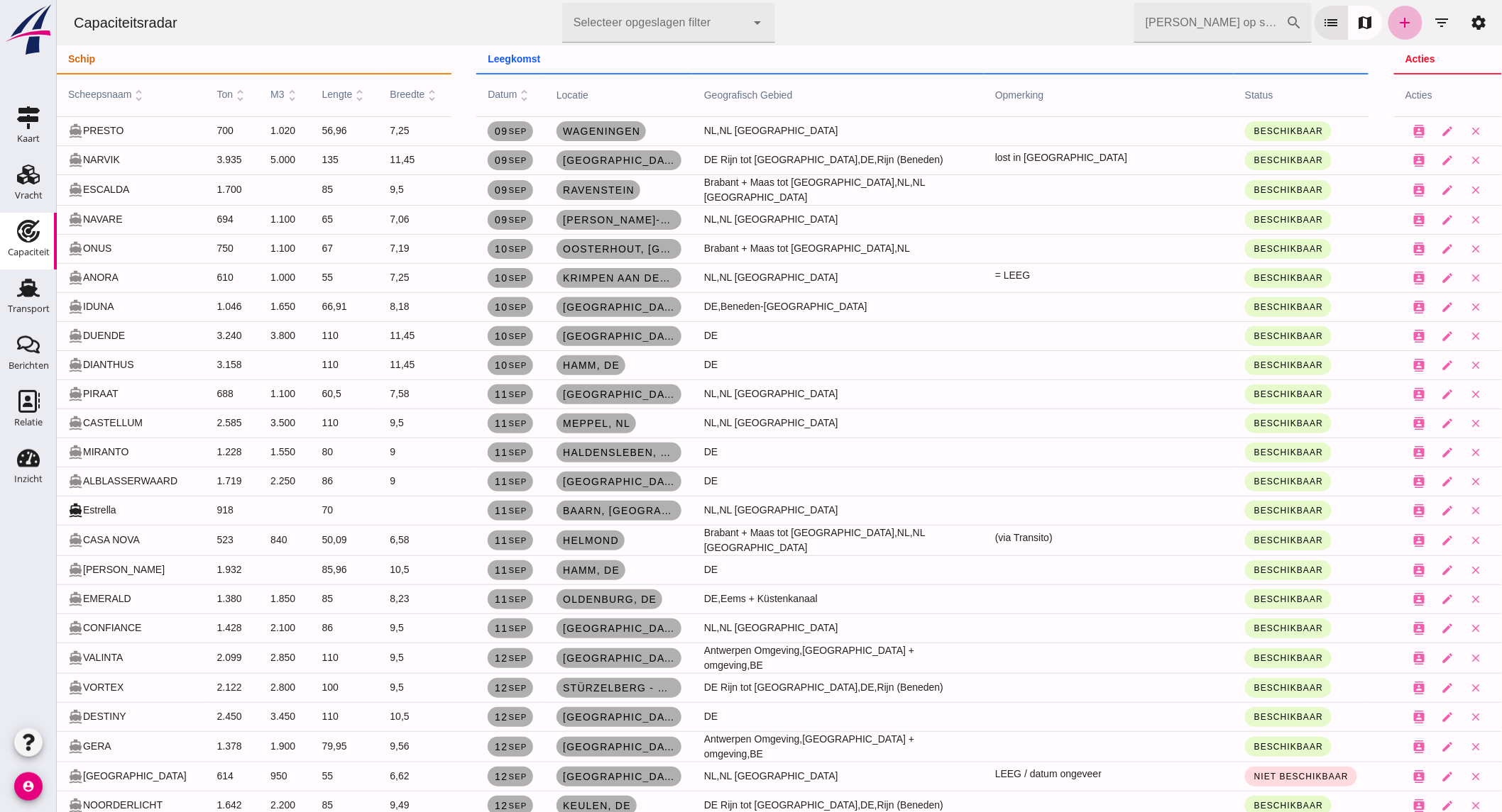
click at [1395, 18] on icon "add" at bounding box center [1404, 23] width 17 height 17
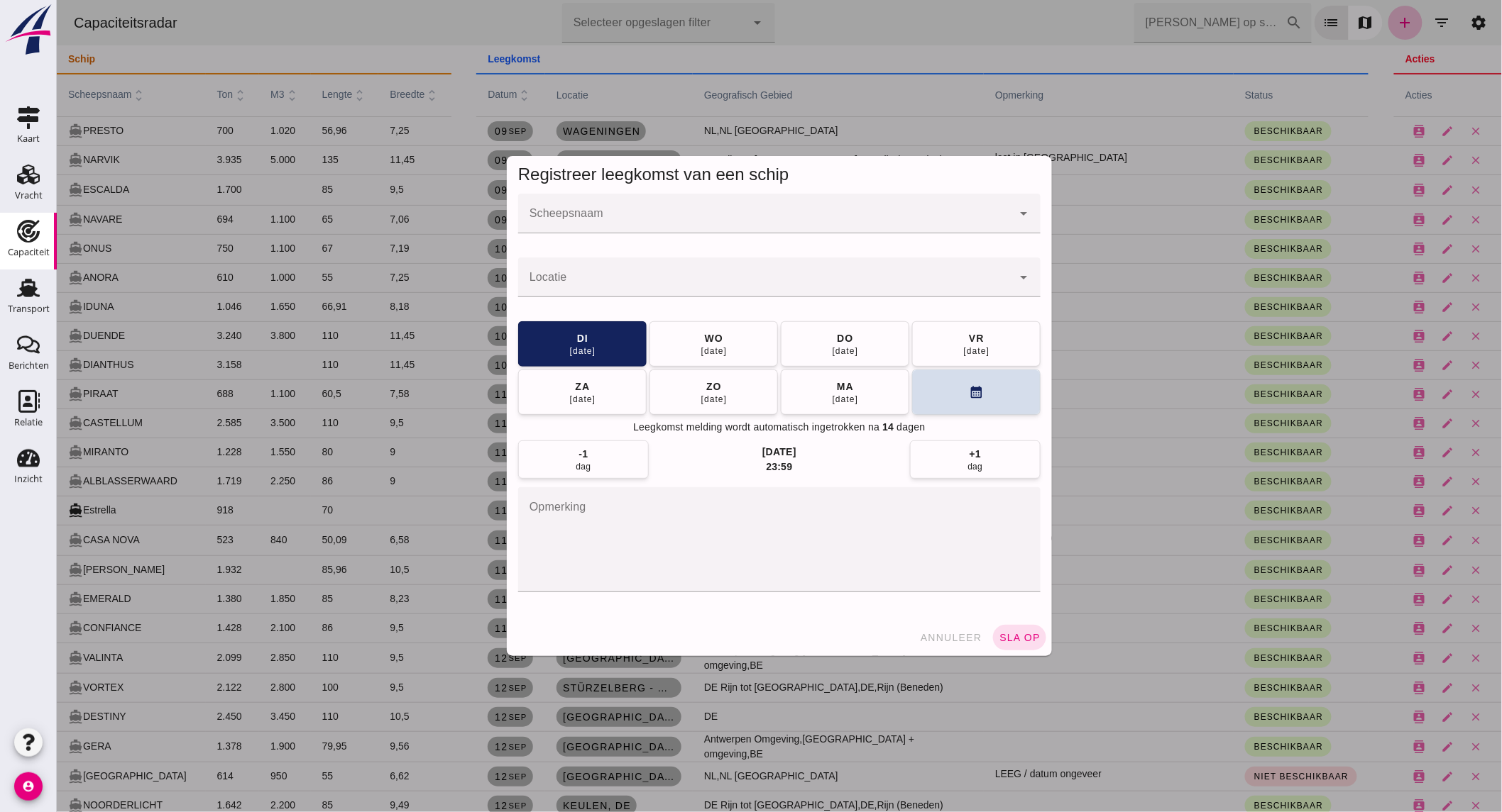
click at [681, 205] on div at bounding box center [763, 213] width 493 height 40
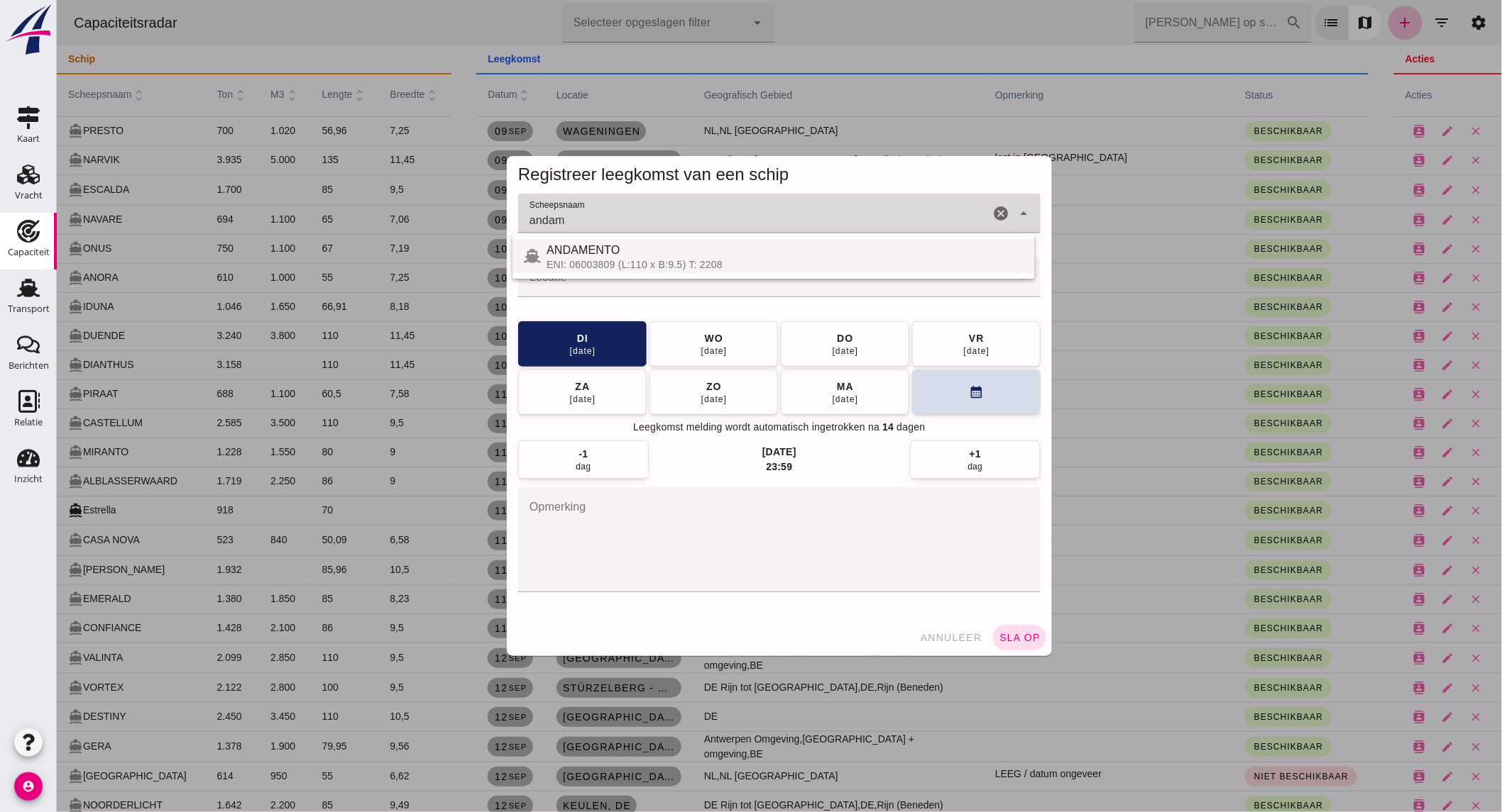
click at [663, 254] on div "ANDAMENTO" at bounding box center [783, 250] width 476 height 17
type input "ANDAMENTO"
click at [659, 272] on div at bounding box center [763, 277] width 493 height 40
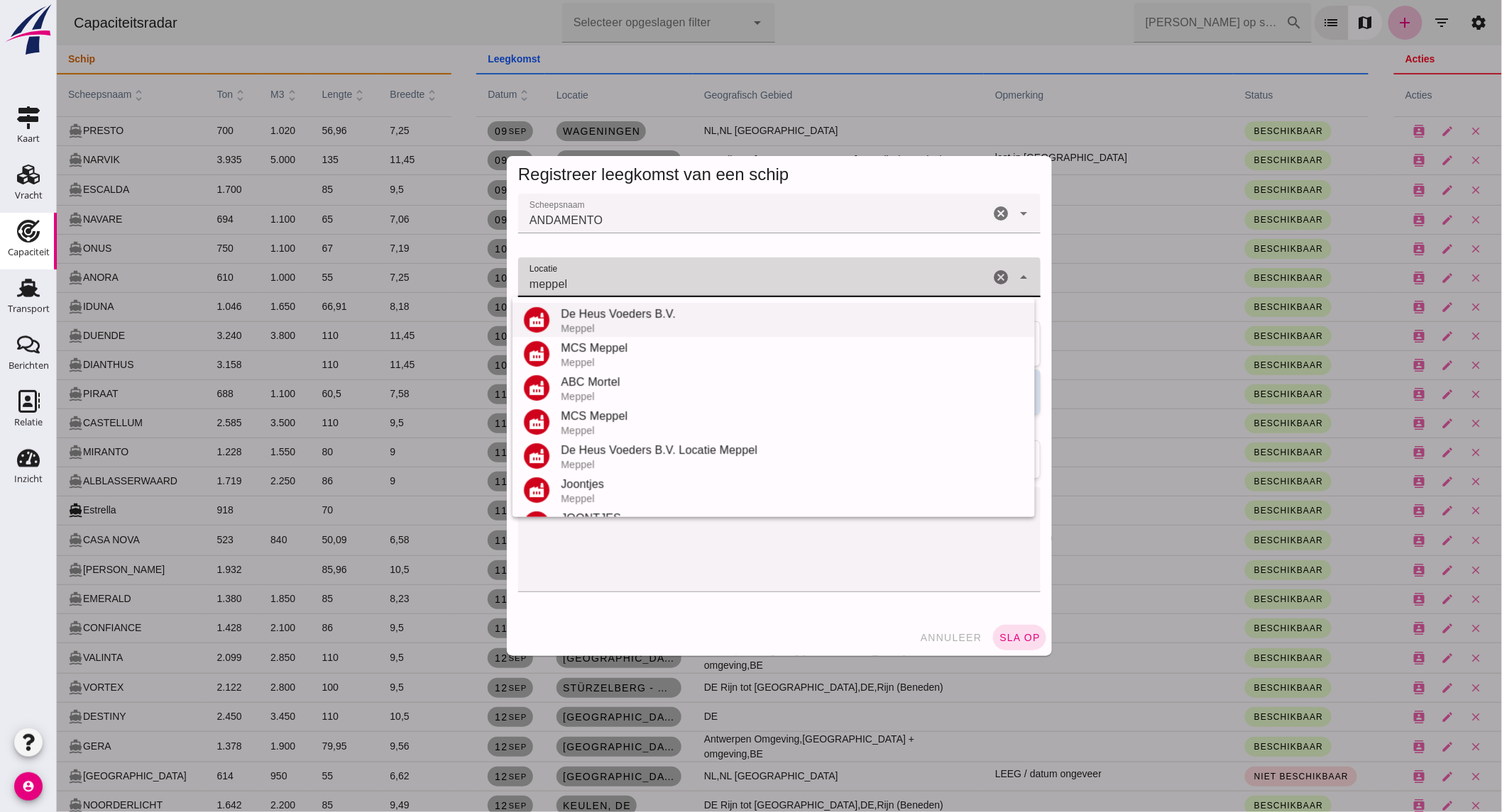
click at [639, 334] on div "Meppel" at bounding box center [791, 328] width 462 height 11
type input "De Heus Voeders B.V. - Meppel"
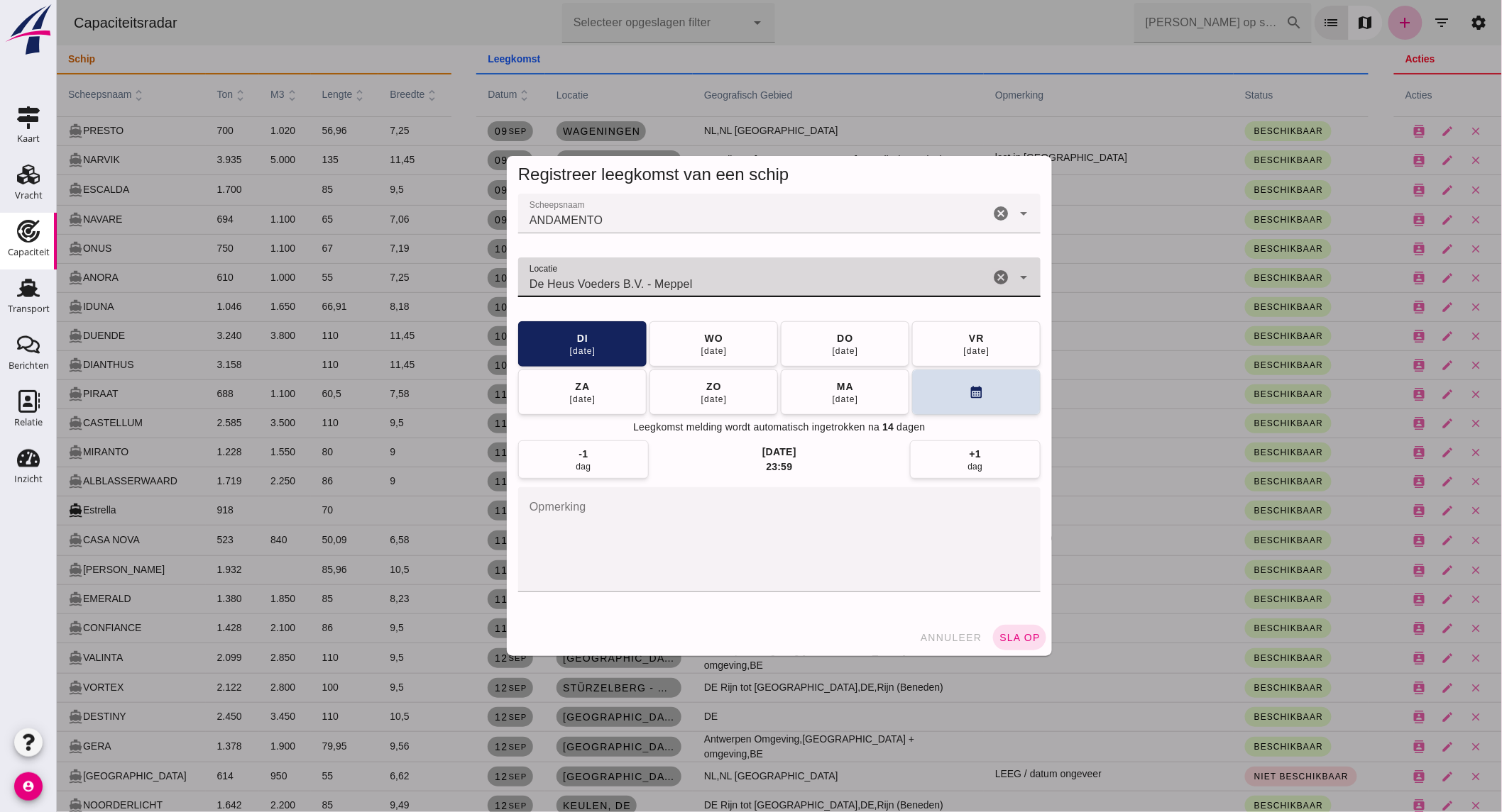
click at [993, 277] on icon "cancel" at bounding box center [1000, 277] width 17 height 17
click at [890, 288] on input "Locatie" at bounding box center [763, 285] width 493 height 17
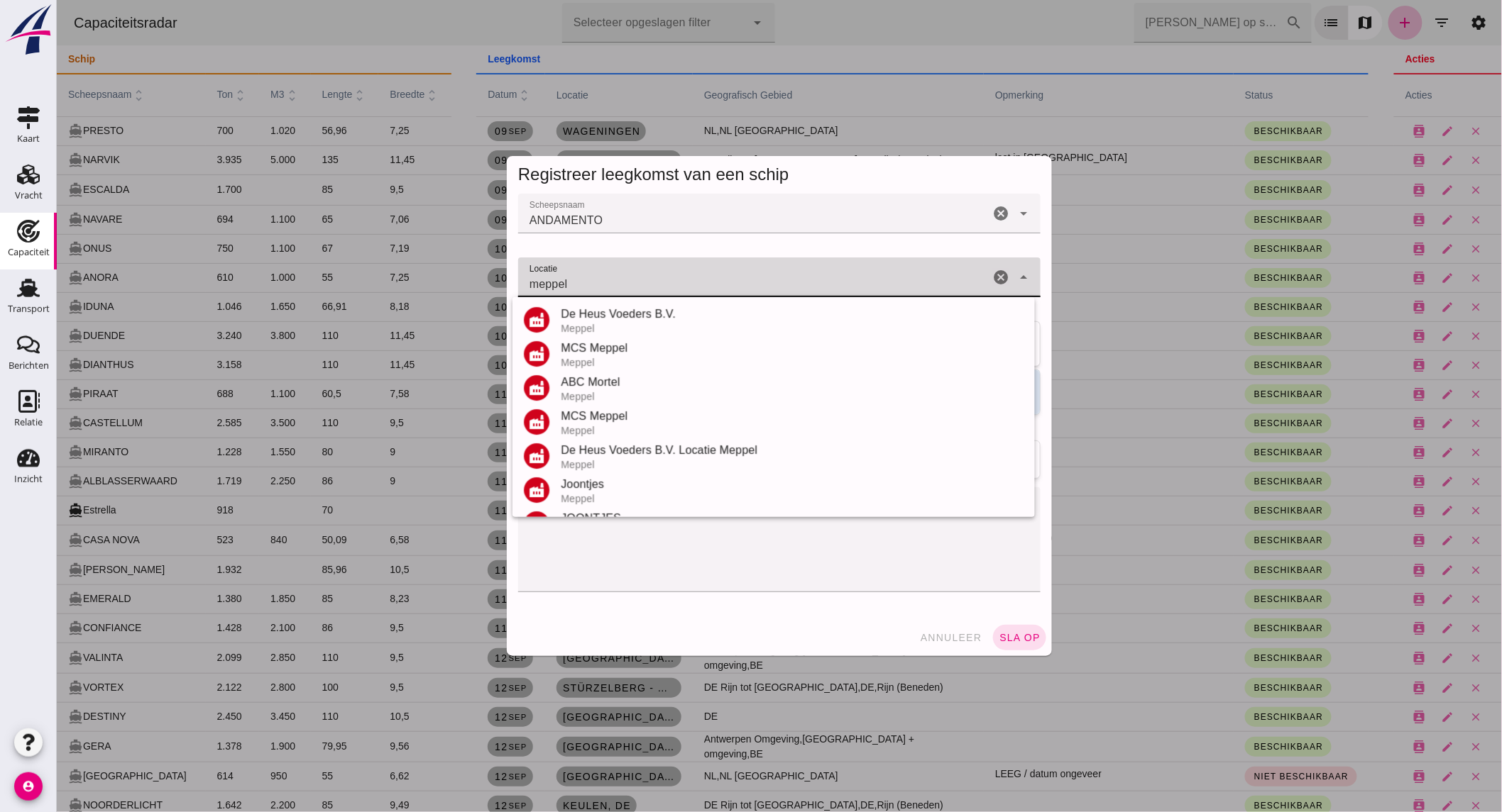
scroll to position [200, 0]
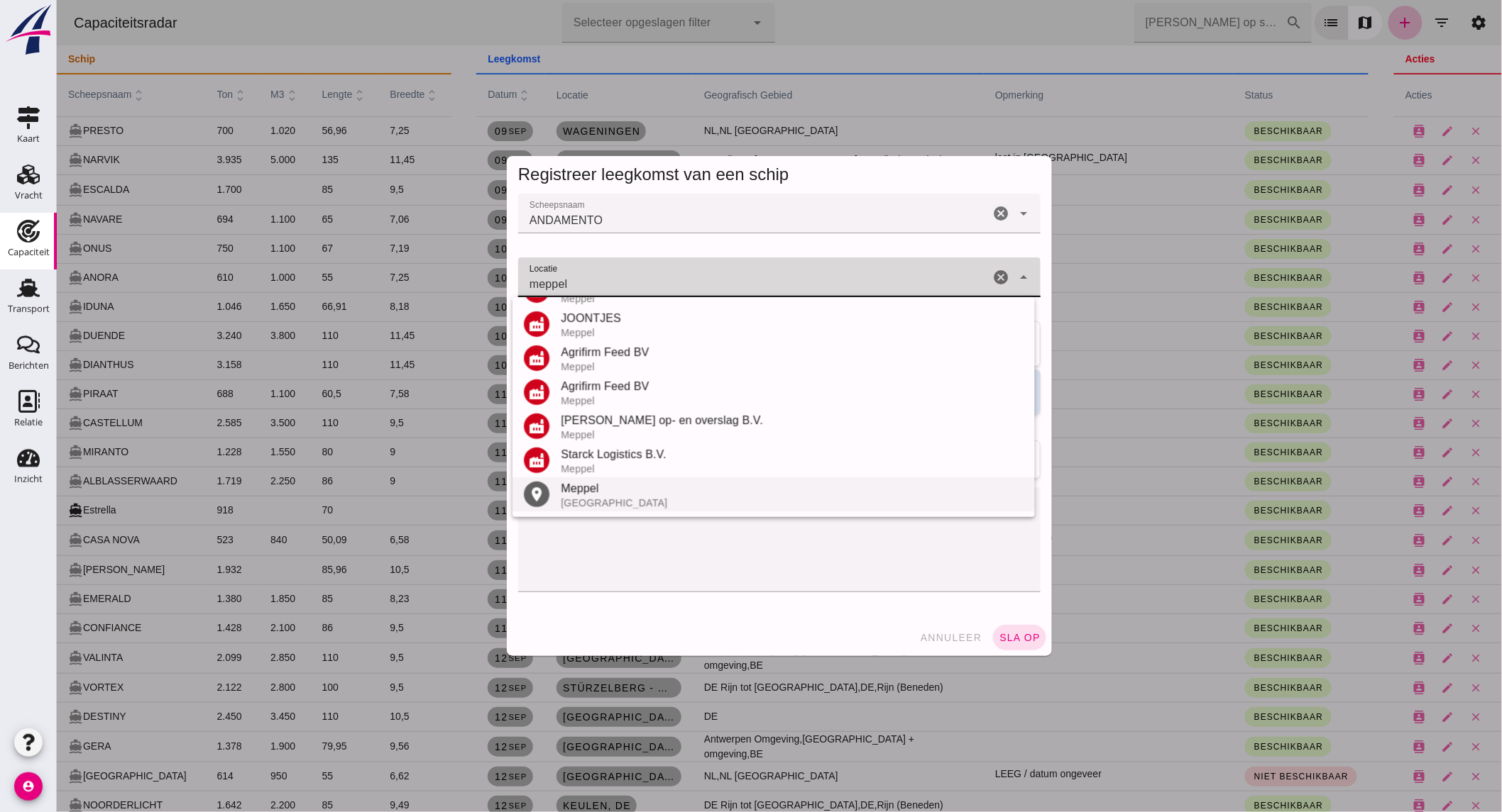
click at [592, 489] on div "Meppel" at bounding box center [791, 489] width 462 height 17
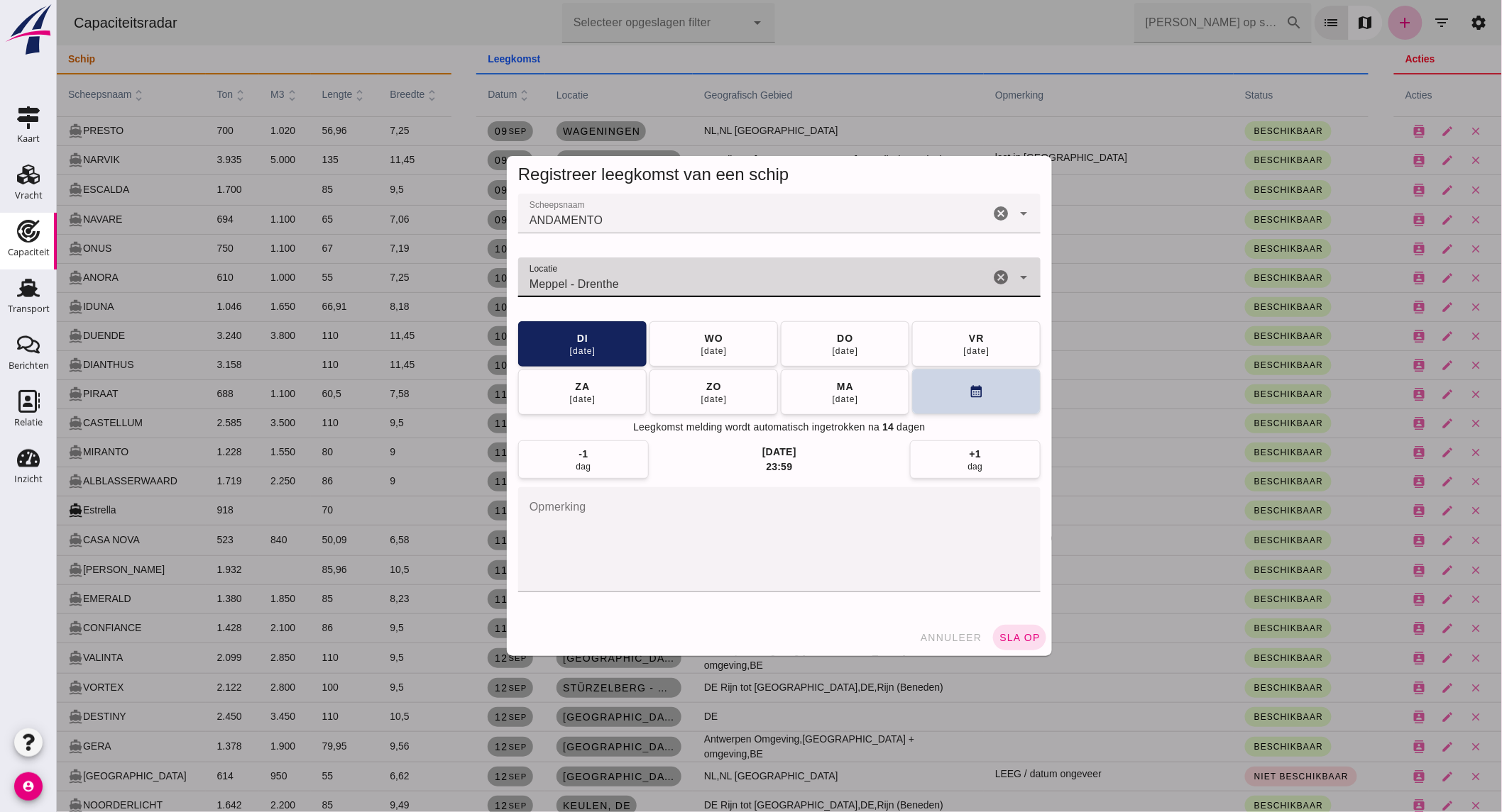
type input "Meppel - Drenthe"
click at [958, 400] on button "calendar_month" at bounding box center [976, 391] width 128 height 45
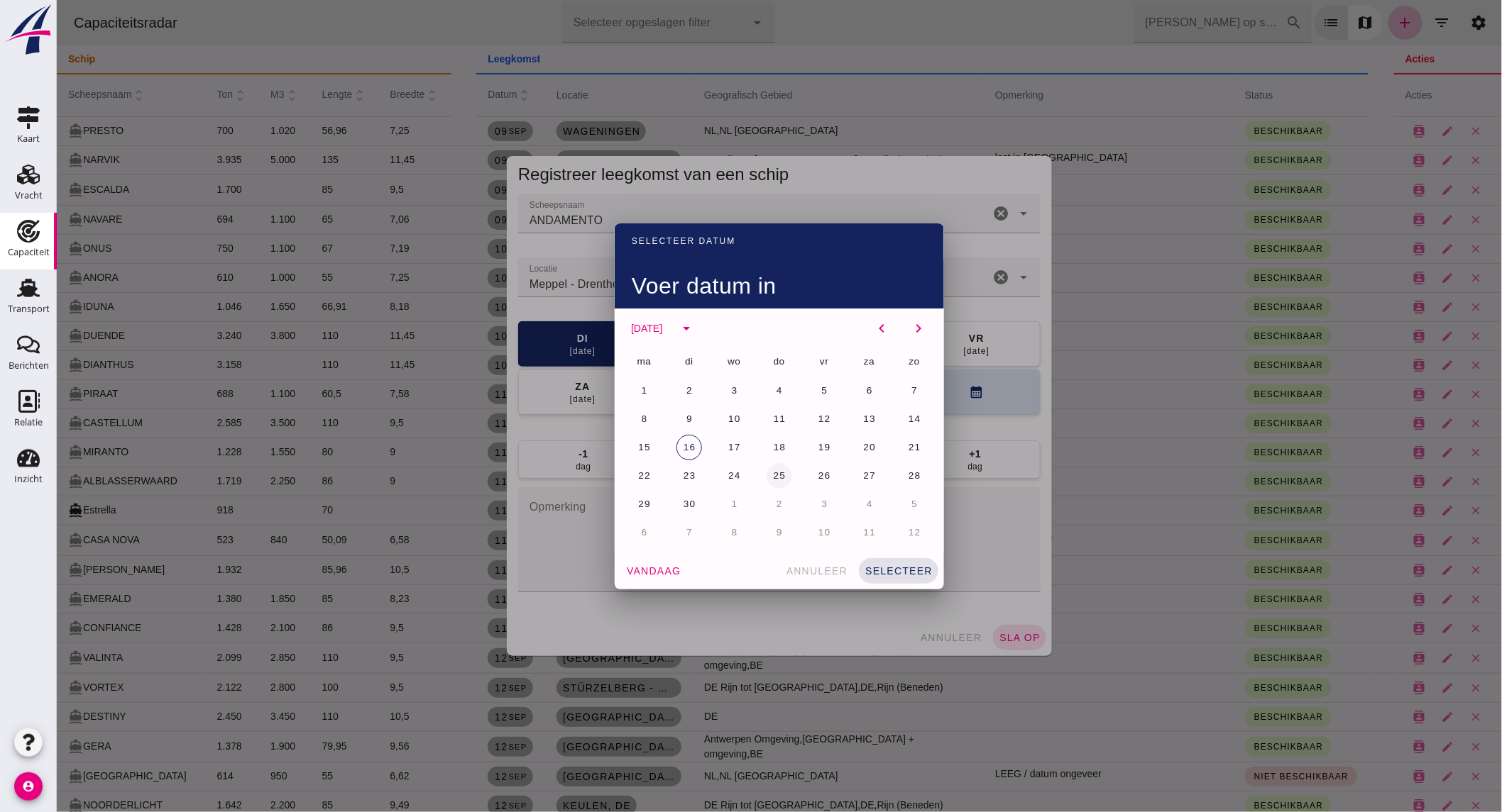
click at [772, 478] on span "25" at bounding box center [778, 475] width 13 height 10
click at [885, 564] on button "selecteer" at bounding box center [897, 571] width 79 height 25
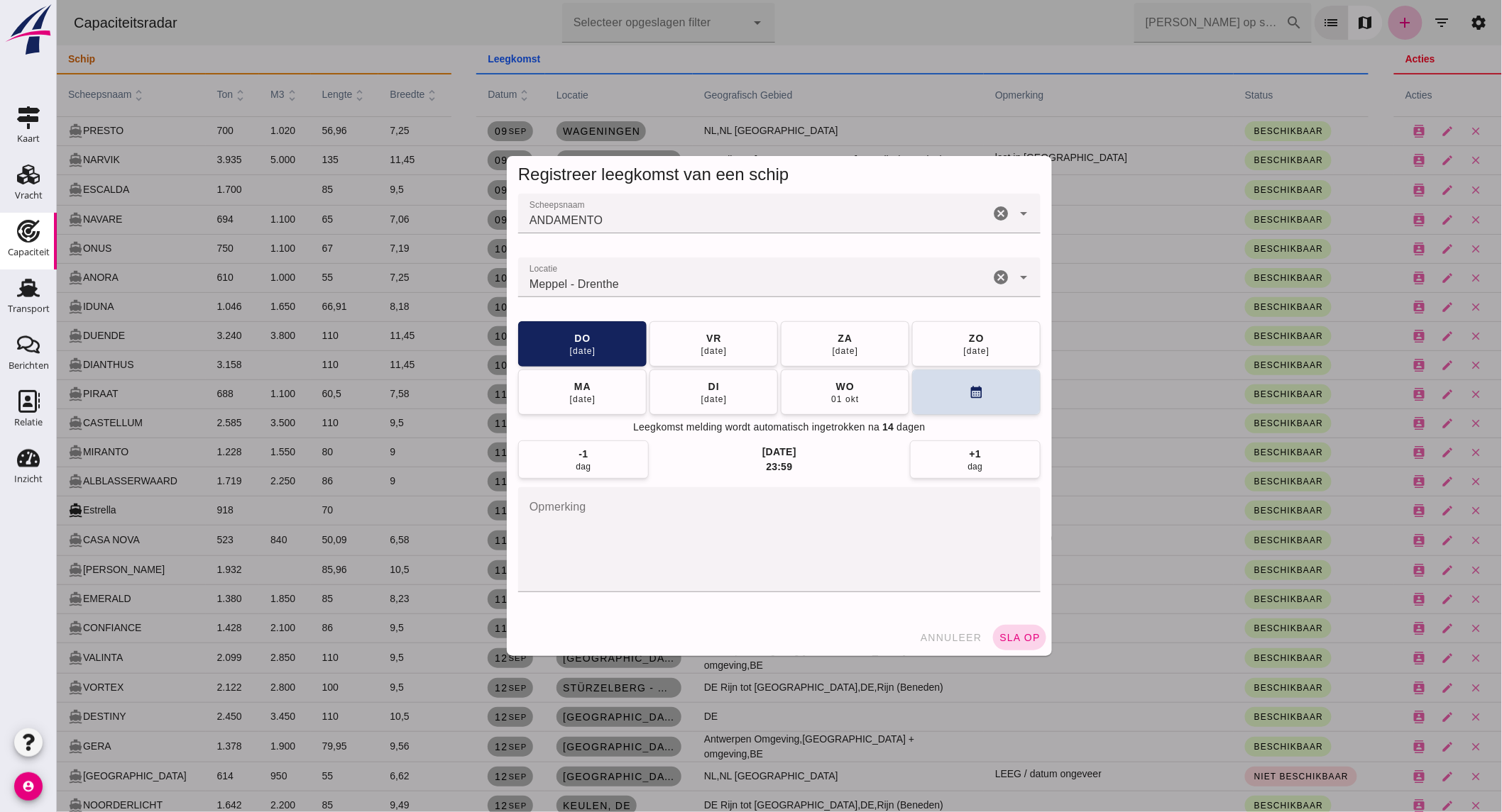
click at [1014, 635] on span "sla op" at bounding box center [1018, 638] width 42 height 11
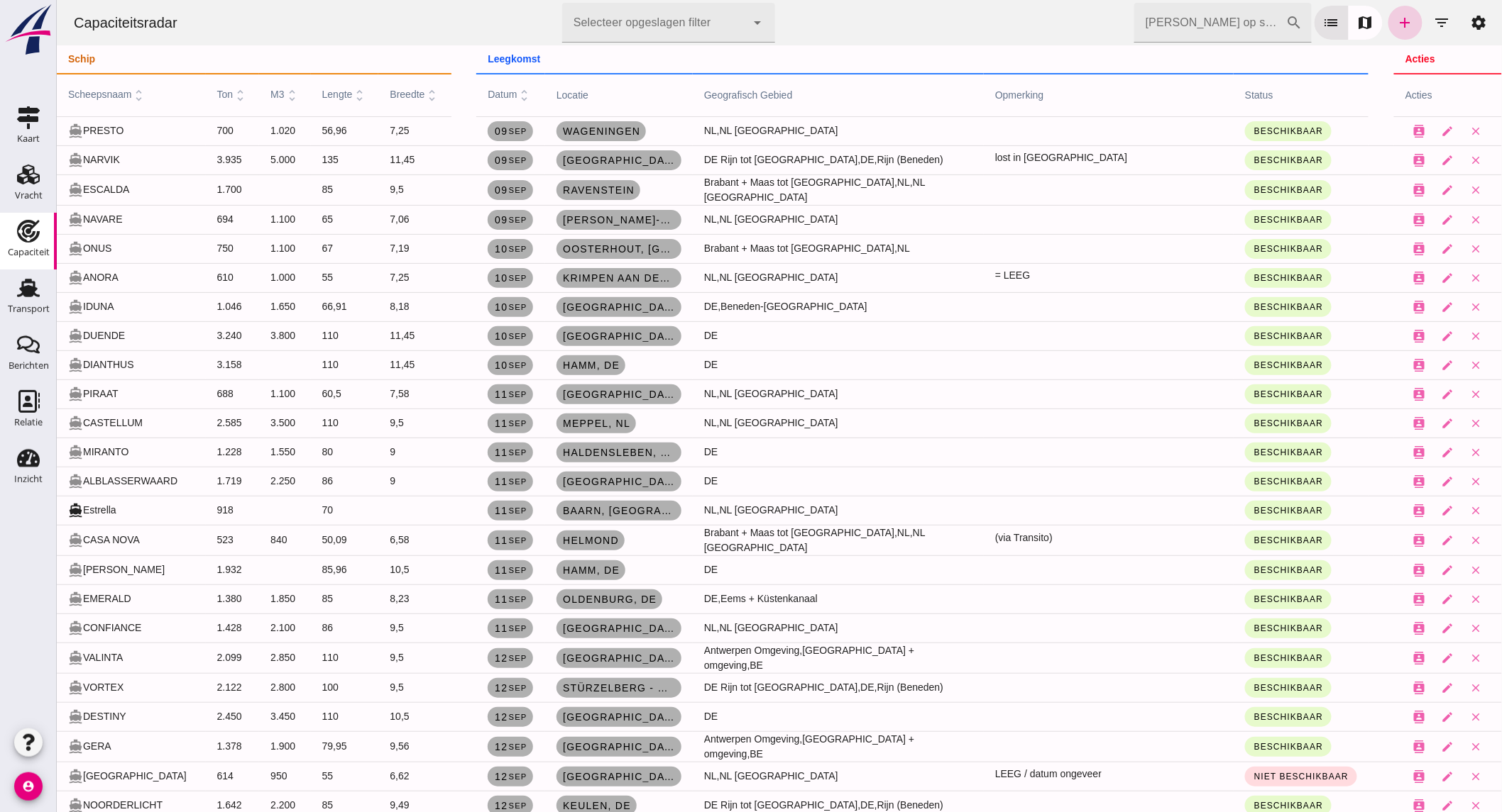
click at [1387, 25] on link "add" at bounding box center [1404, 23] width 34 height 34
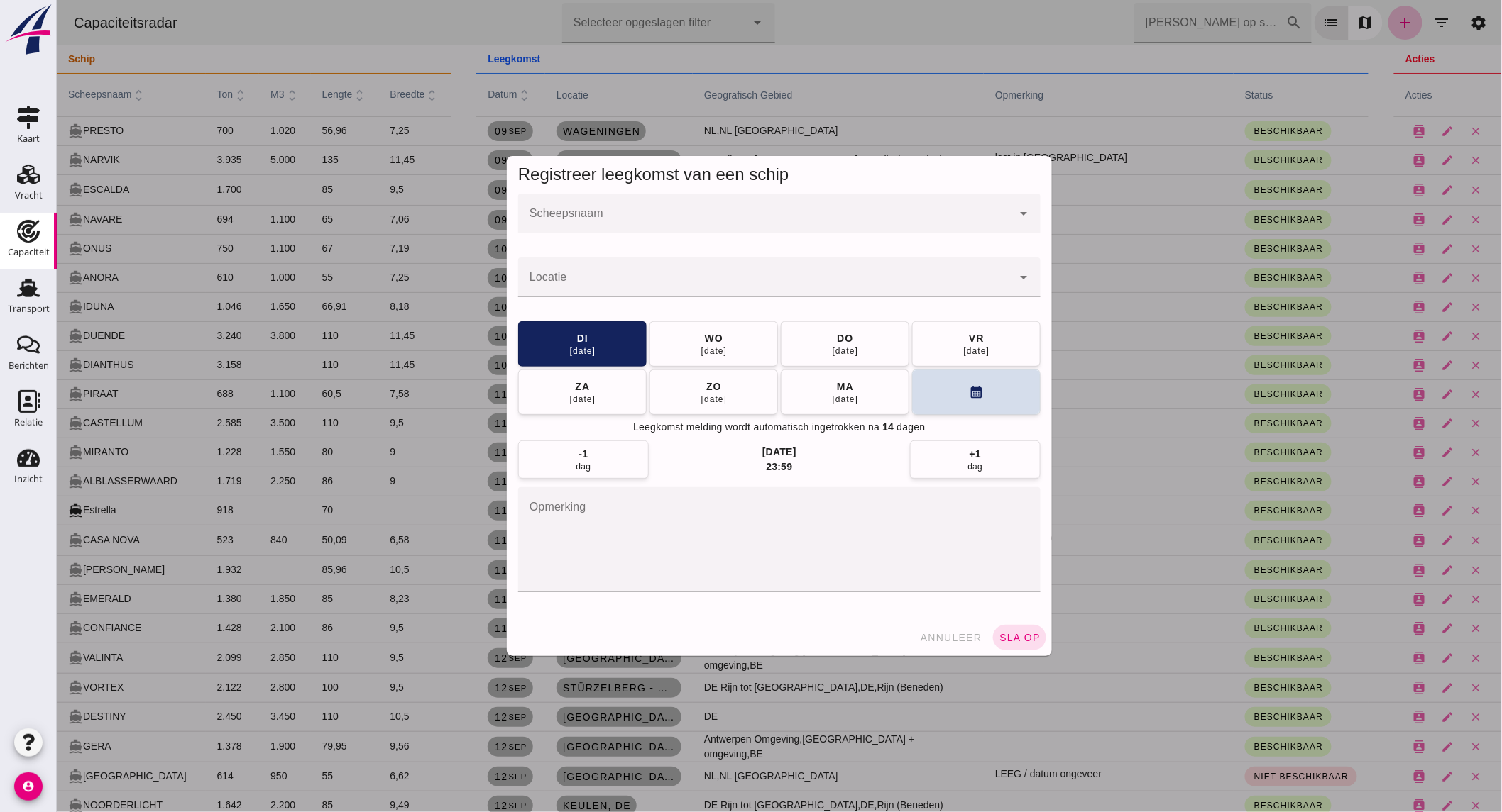
click at [797, 220] on input "Scheepsnaam" at bounding box center [763, 221] width 493 height 17
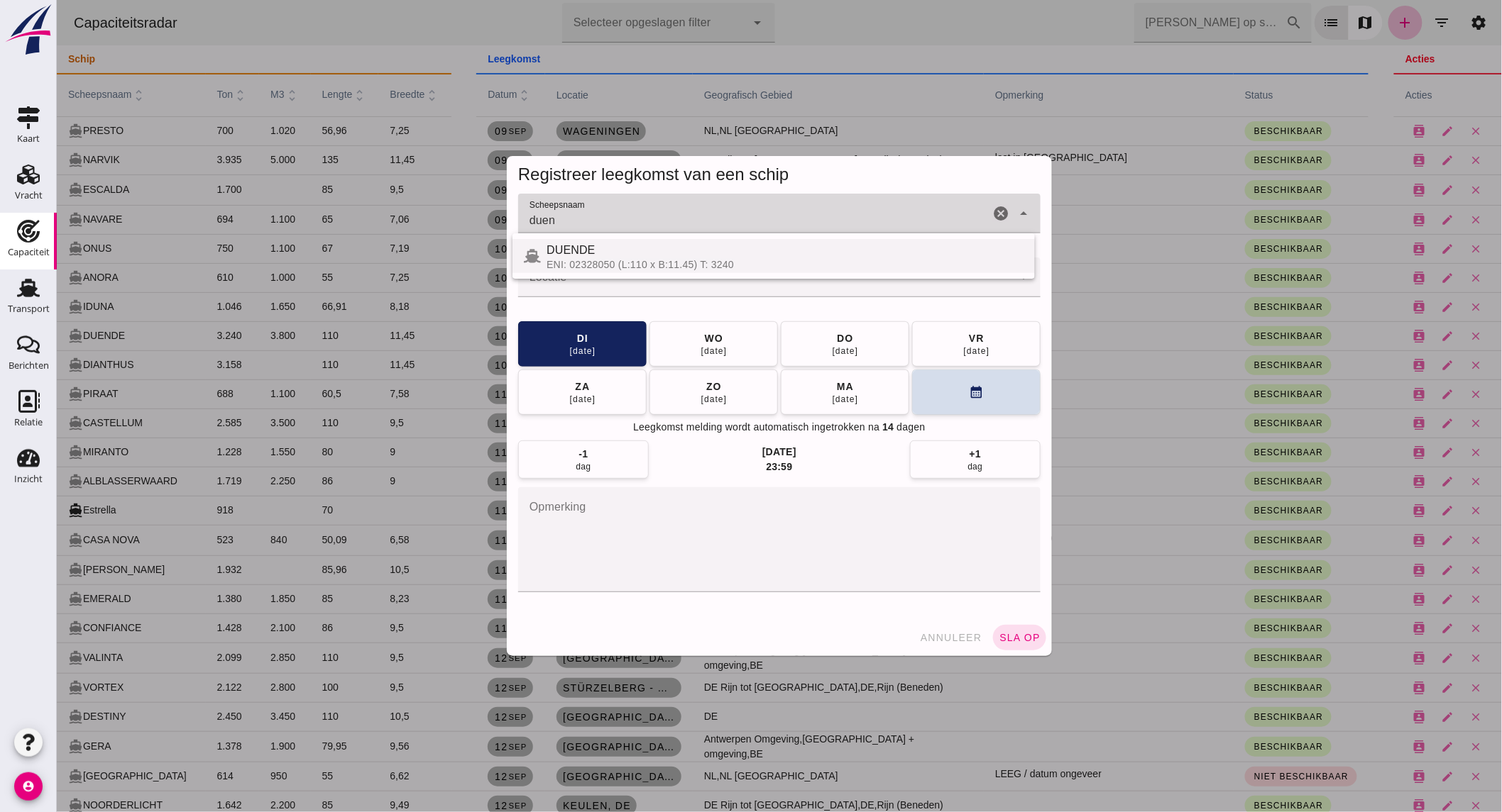
click at [767, 262] on div "ENI: 02328050 (L:110 x B:11.45) T: 3240" at bounding box center [783, 265] width 476 height 11
type input "DUENDE"
click at [773, 282] on input "Locatie" at bounding box center [763, 285] width 493 height 17
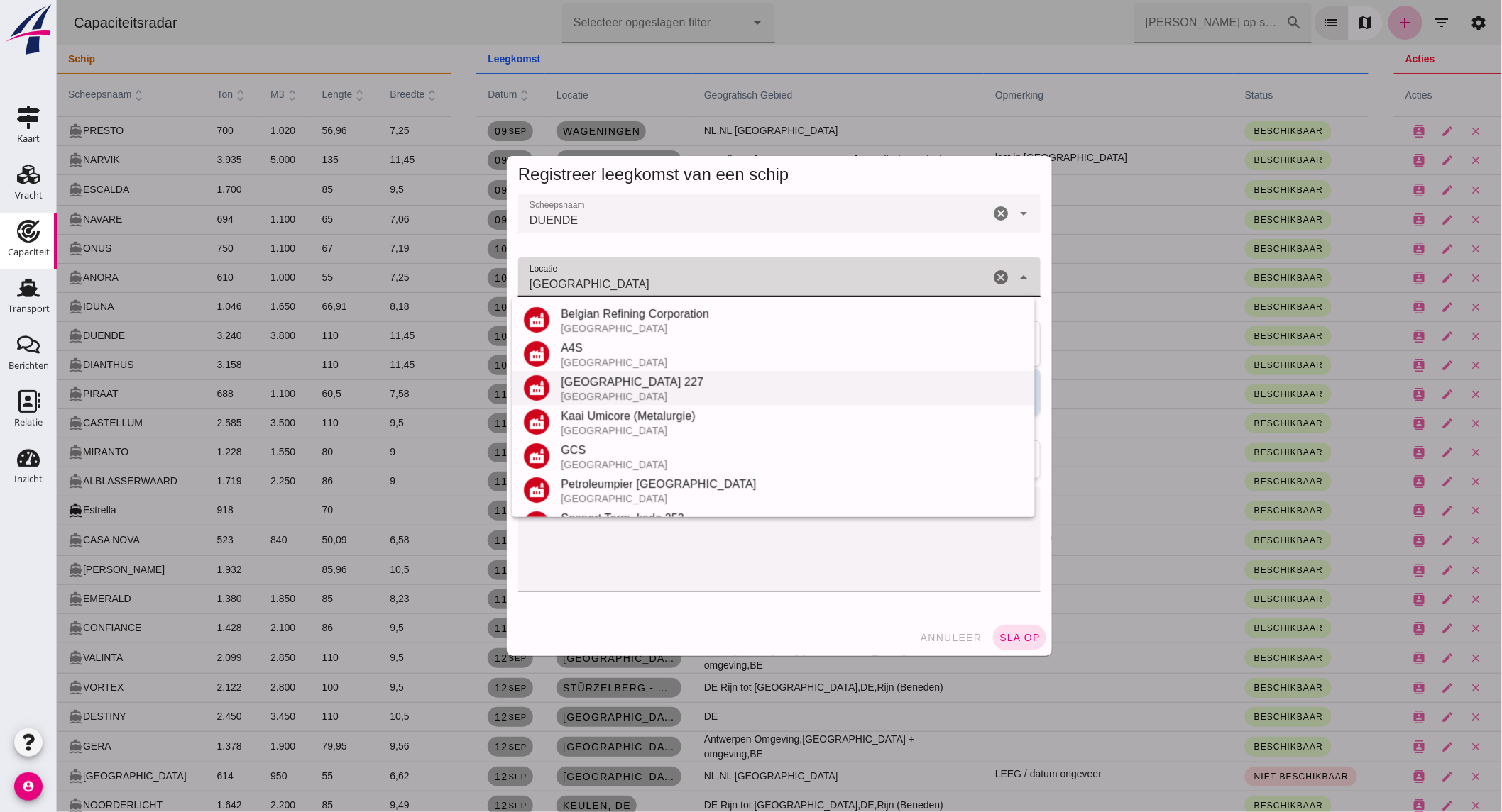
scroll to position [166, 0]
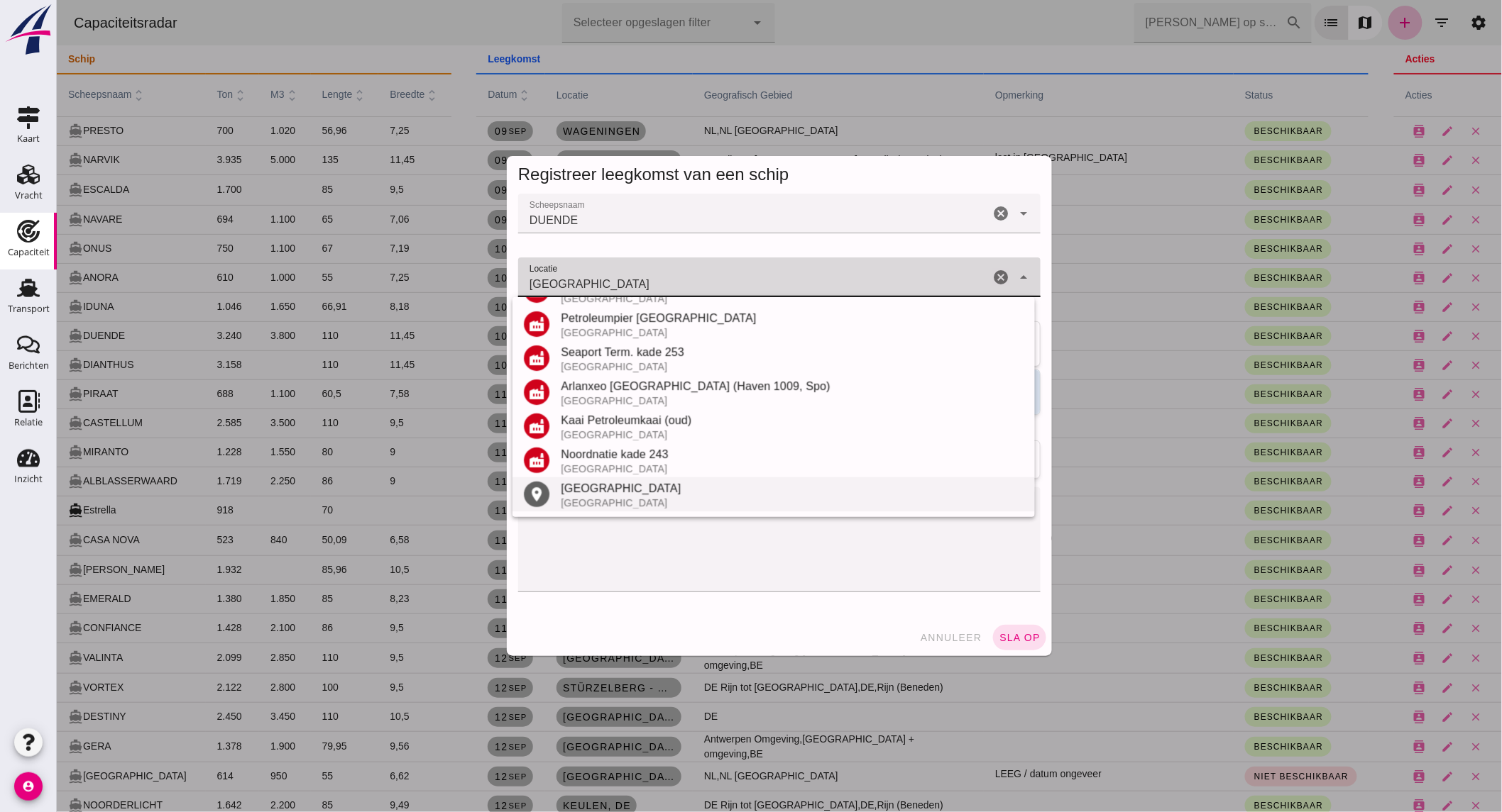
click at [611, 486] on div "[GEOGRAPHIC_DATA]" at bounding box center [791, 489] width 462 height 17
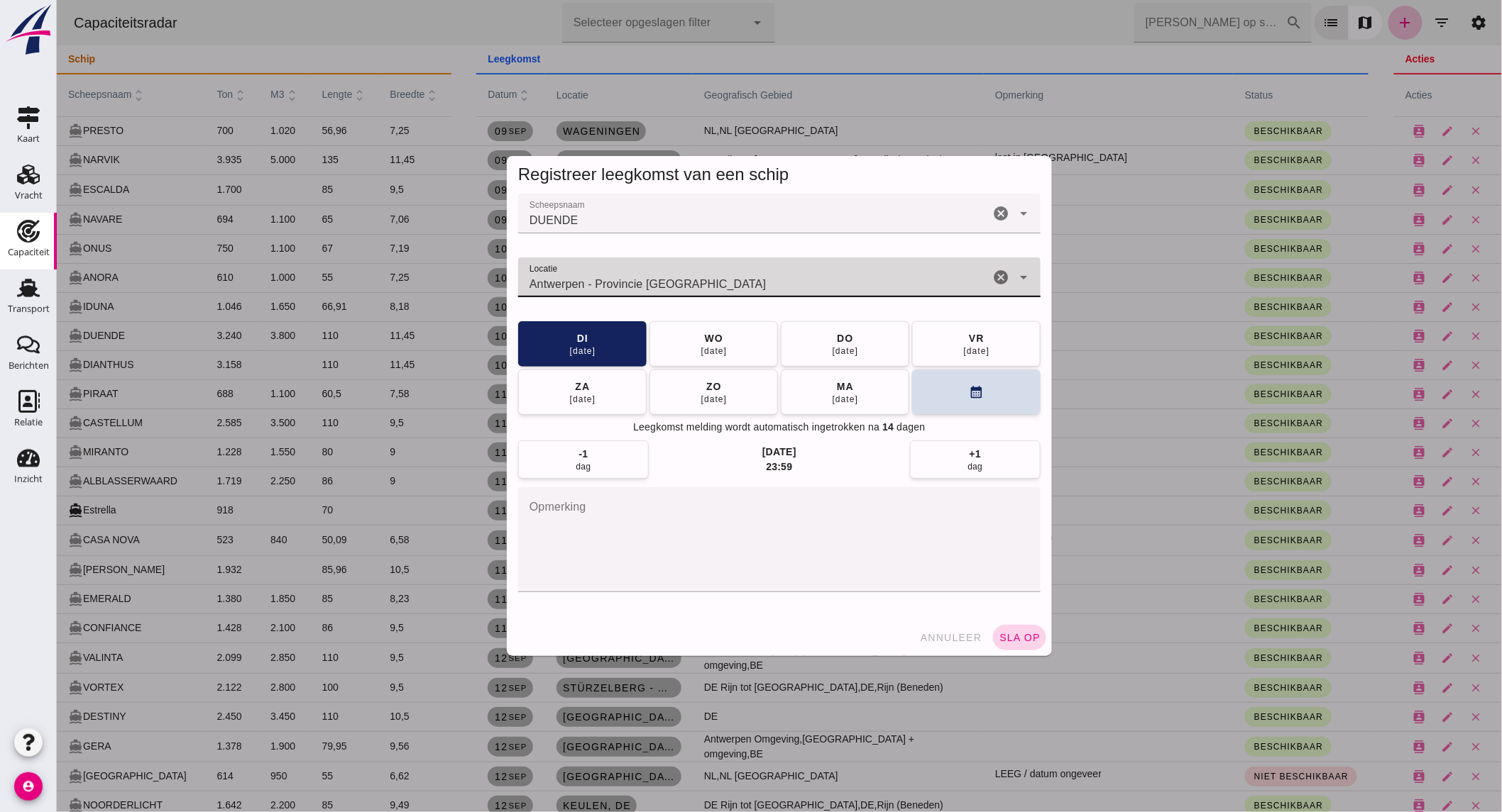
type input "Antwerpen - Provincie [GEOGRAPHIC_DATA]"
click at [1009, 639] on span "sla op" at bounding box center [1018, 638] width 42 height 11
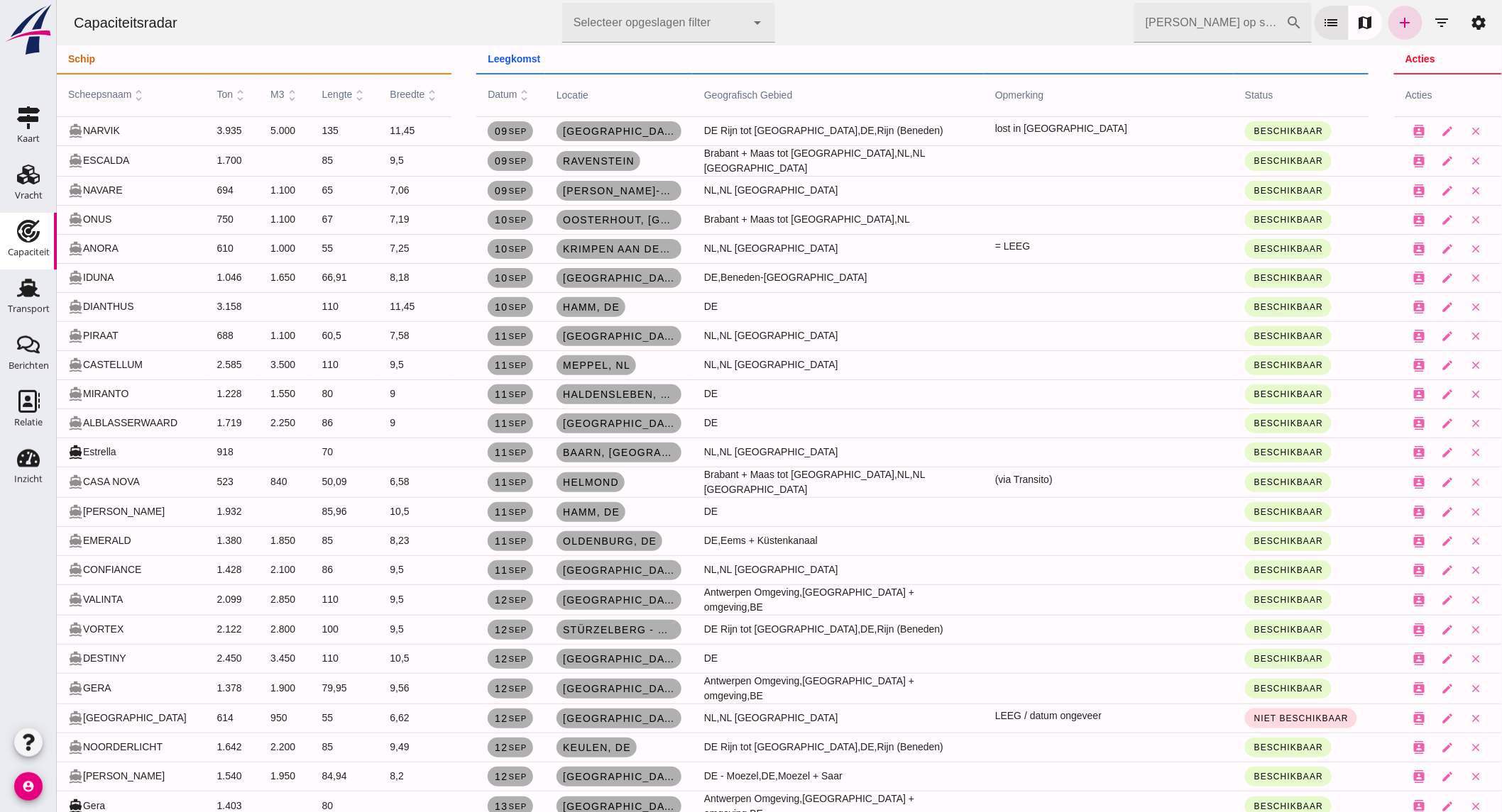
drag, startPoint x: 36, startPoint y: 289, endPoint x: 58, endPoint y: 284, distance: 22.6
click at [36, 289] on use at bounding box center [28, 289] width 23 height 19
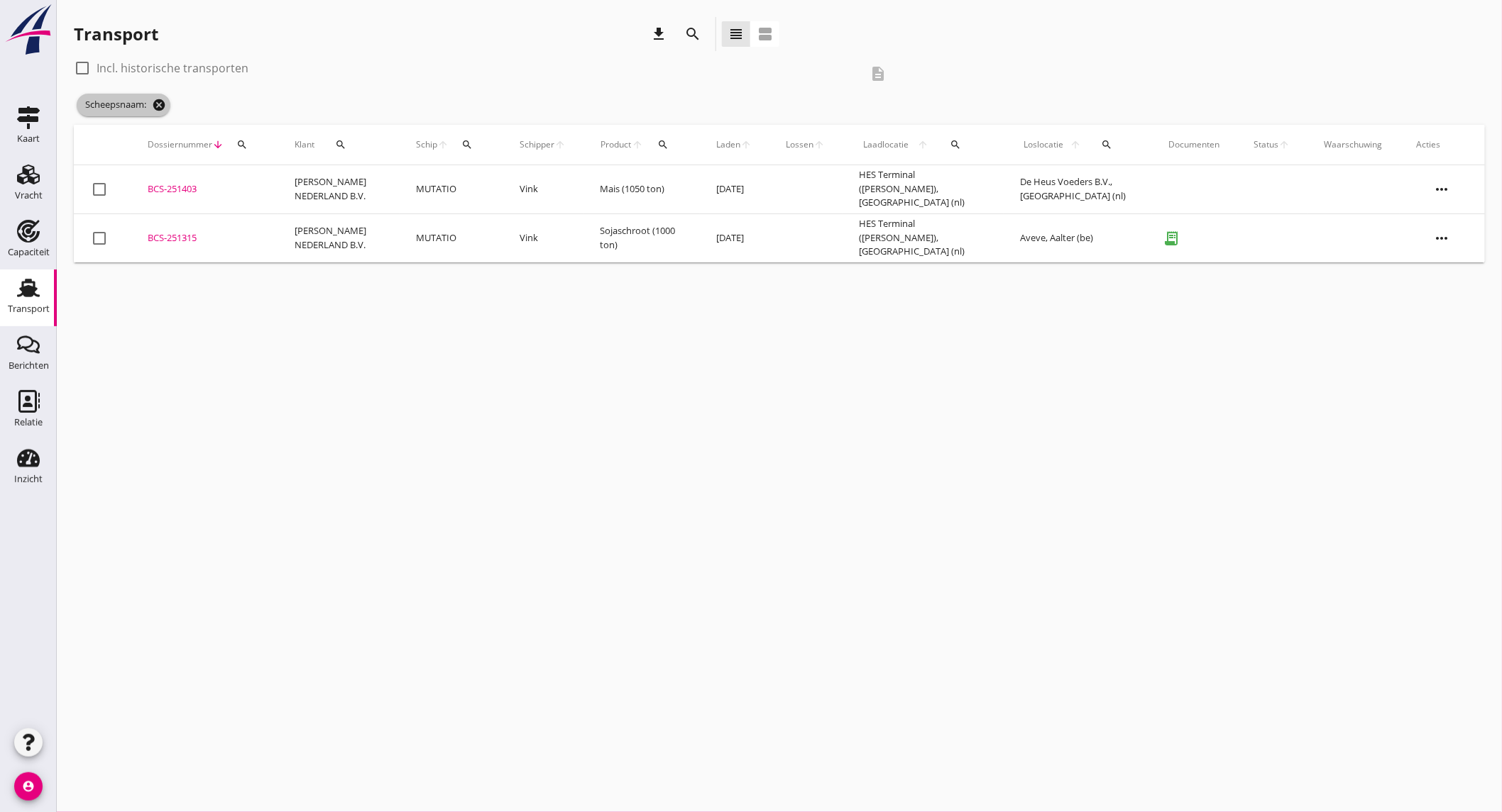
click at [155, 107] on icon "cancel" at bounding box center [159, 105] width 14 height 14
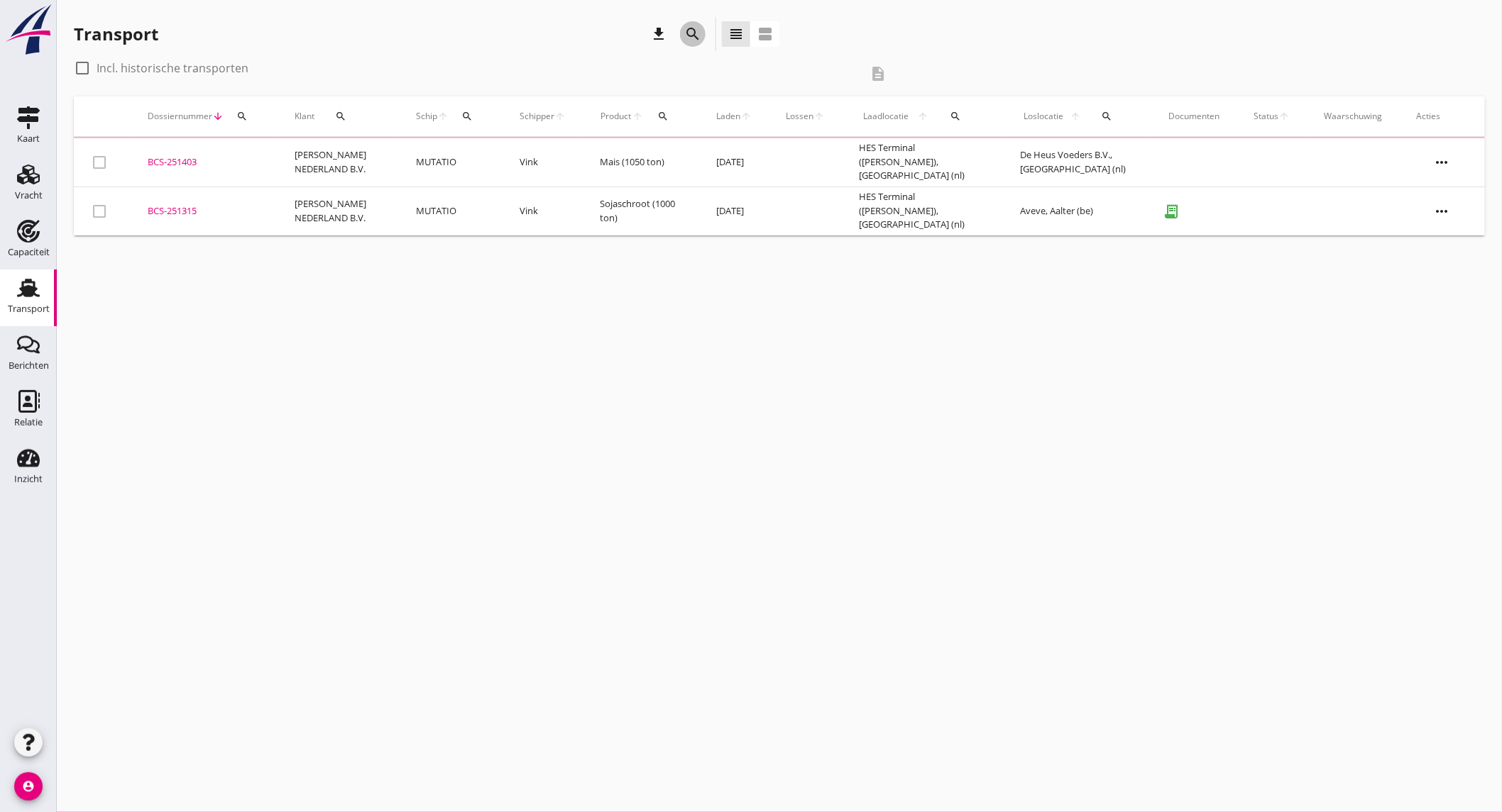
click at [694, 31] on icon "search" at bounding box center [693, 34] width 17 height 17
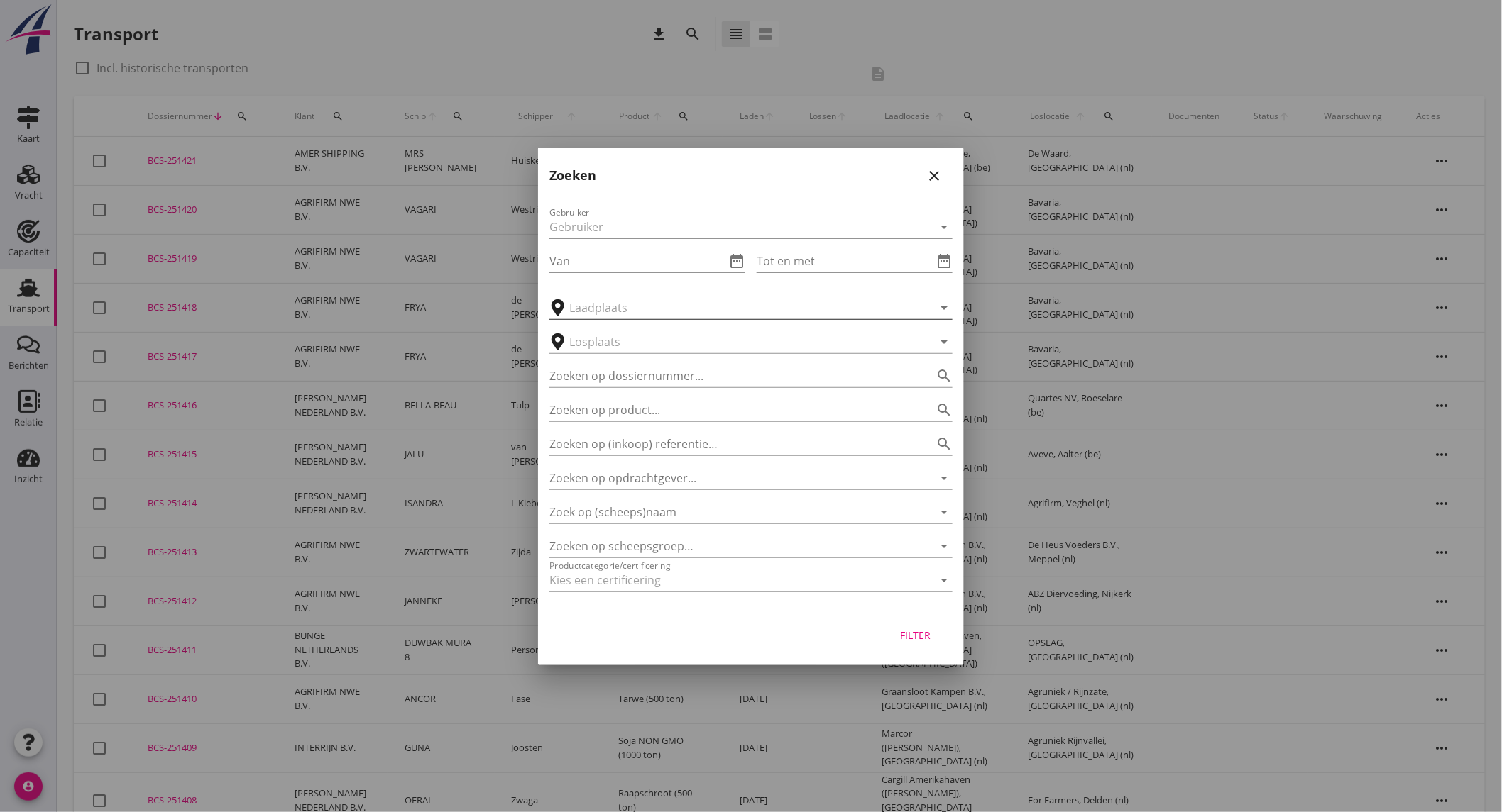
click at [645, 310] on input "text" at bounding box center [741, 307] width 343 height 23
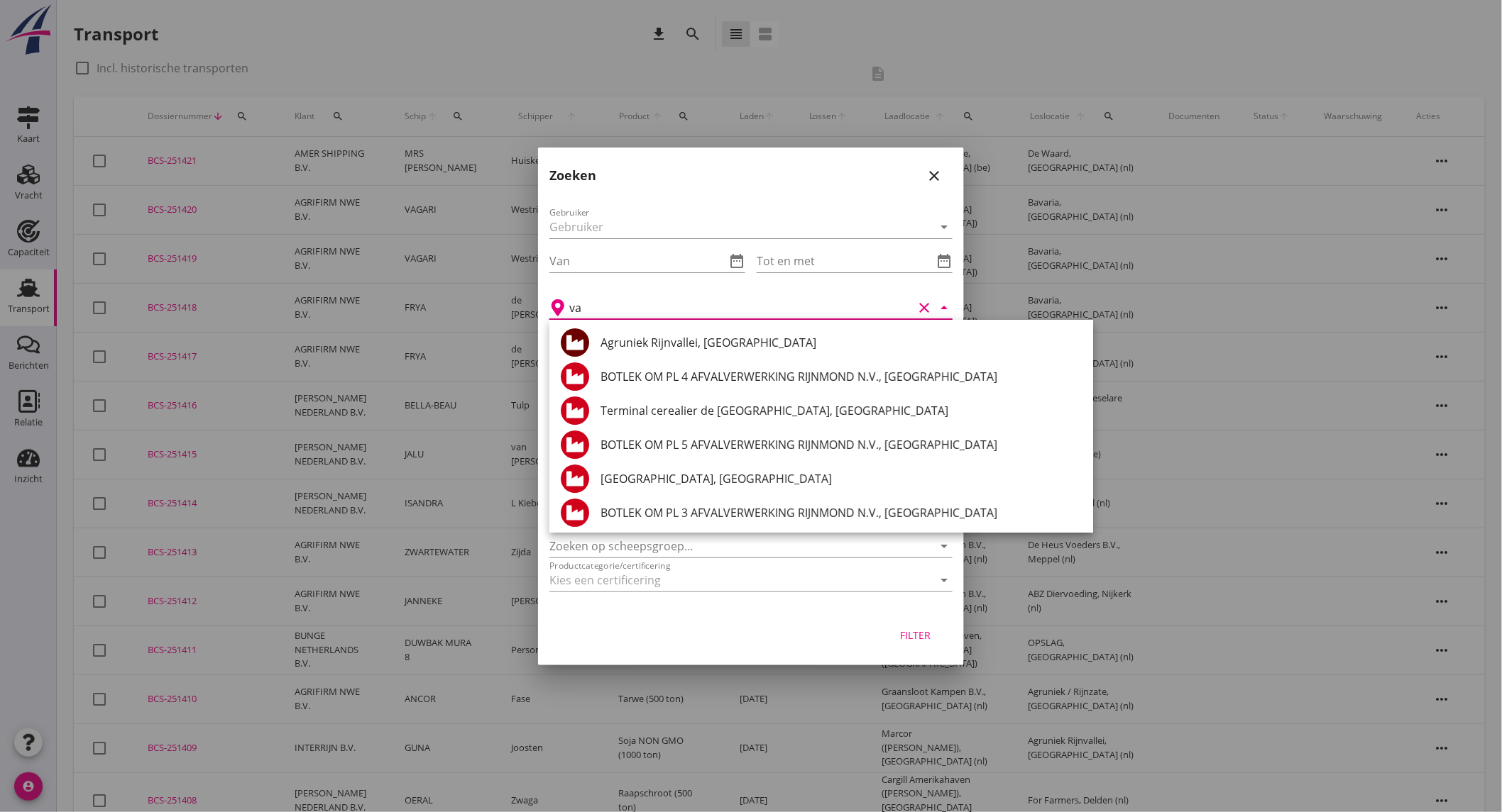
type input "v"
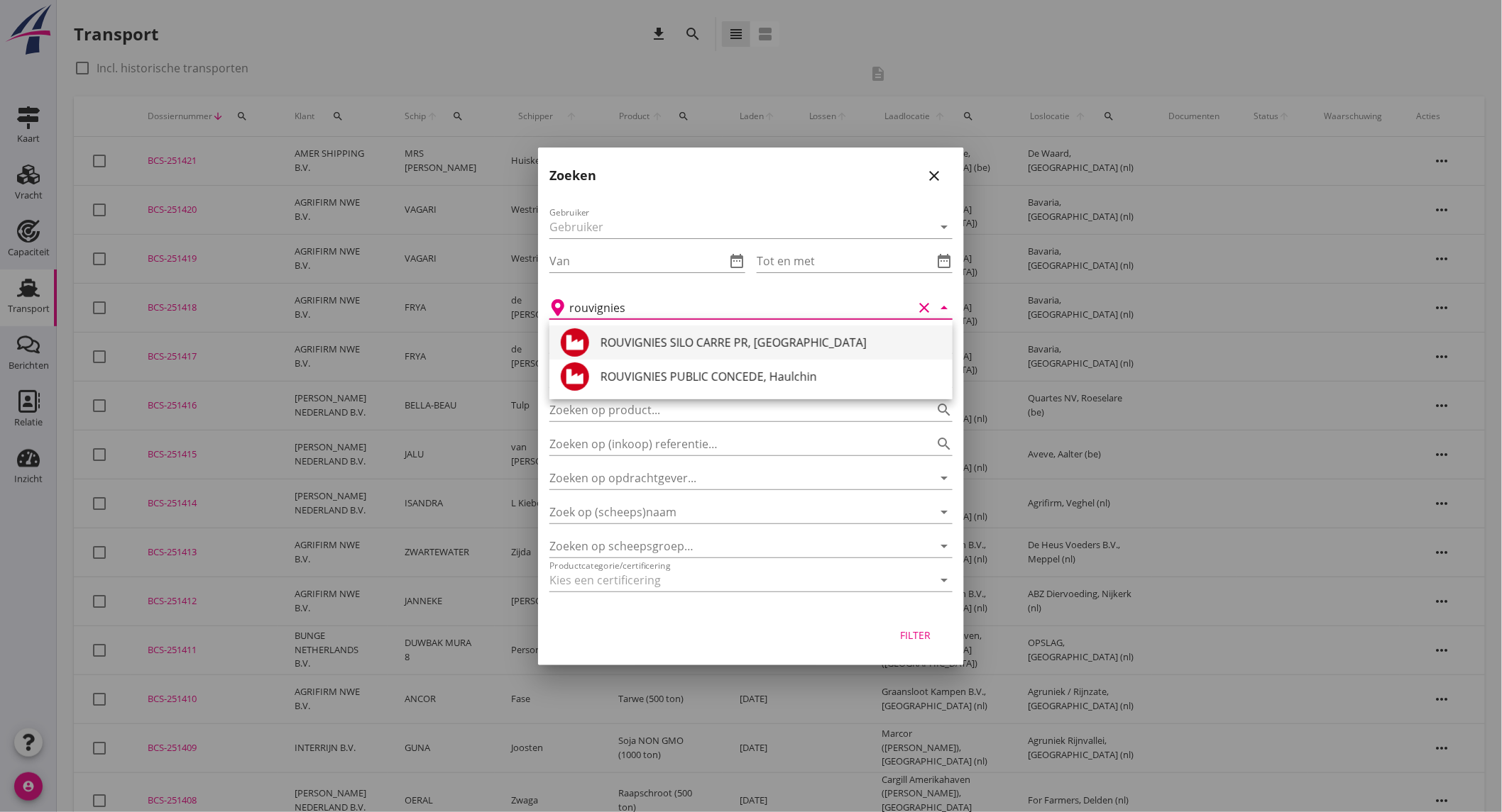
click at [712, 345] on div "ROUVIGNIES SILO CARRE PR, [GEOGRAPHIC_DATA]" at bounding box center [770, 342] width 341 height 17
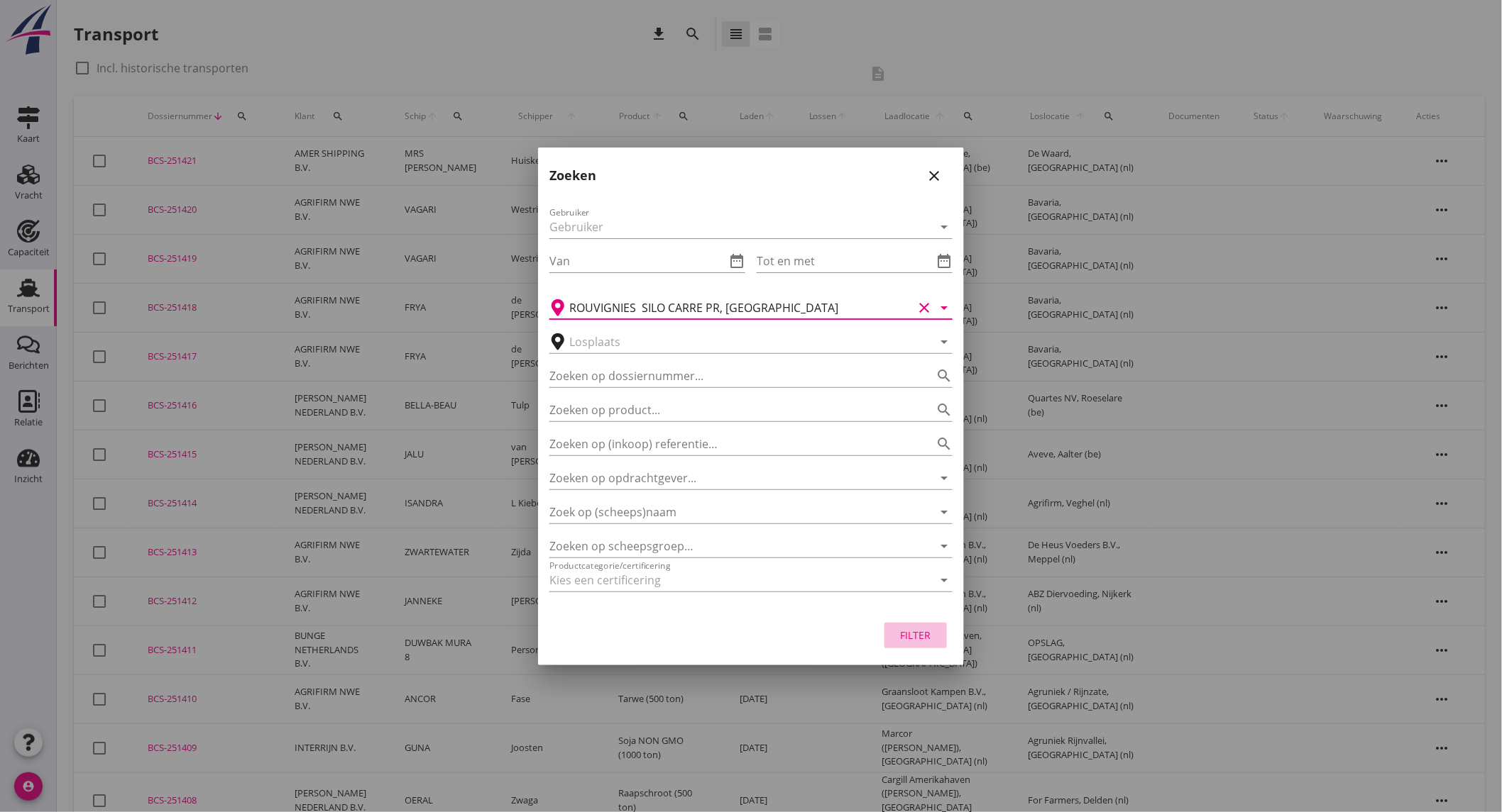
click at [895, 641] on div "Filter" at bounding box center [915, 636] width 40 height 15
type input "ROUVIGNIES SILO CARRE PR"
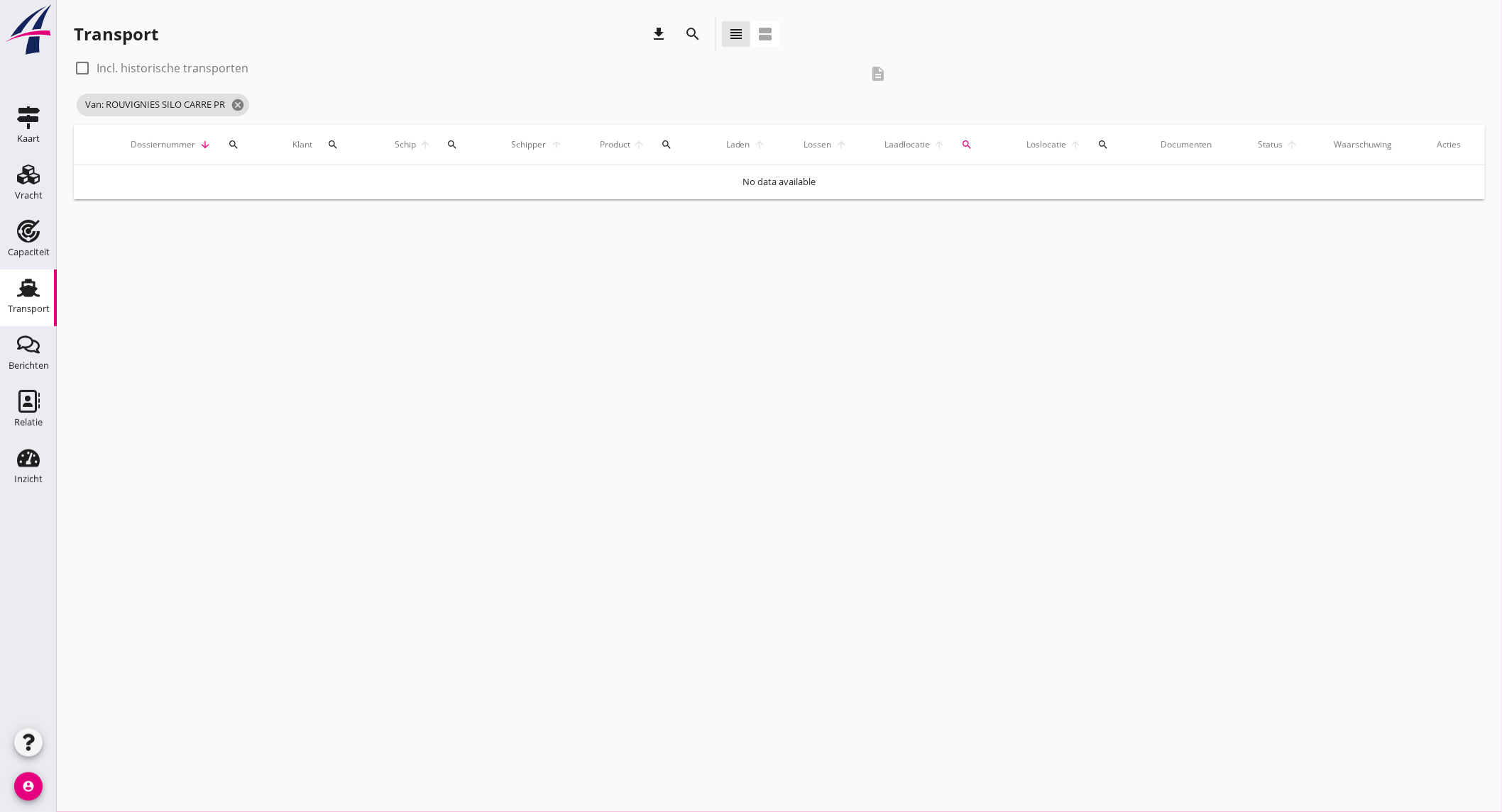
click at [222, 69] on label "Incl. historische transporten" at bounding box center [172, 68] width 152 height 14
checkbox input "true"
click at [32, 398] on icon "Relatie" at bounding box center [28, 402] width 23 height 23
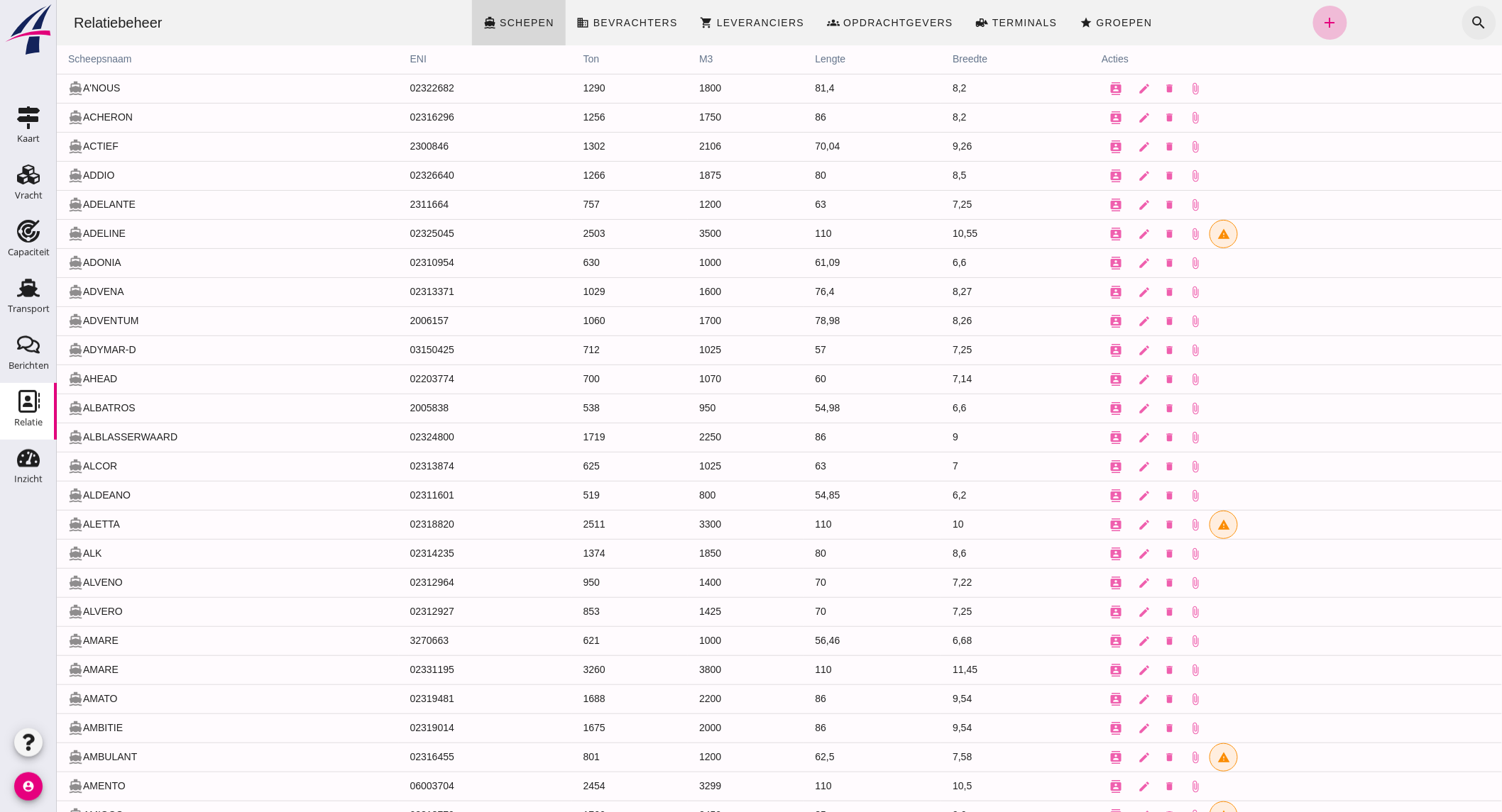
click at [1470, 19] on icon "search" at bounding box center [1478, 23] width 17 height 17
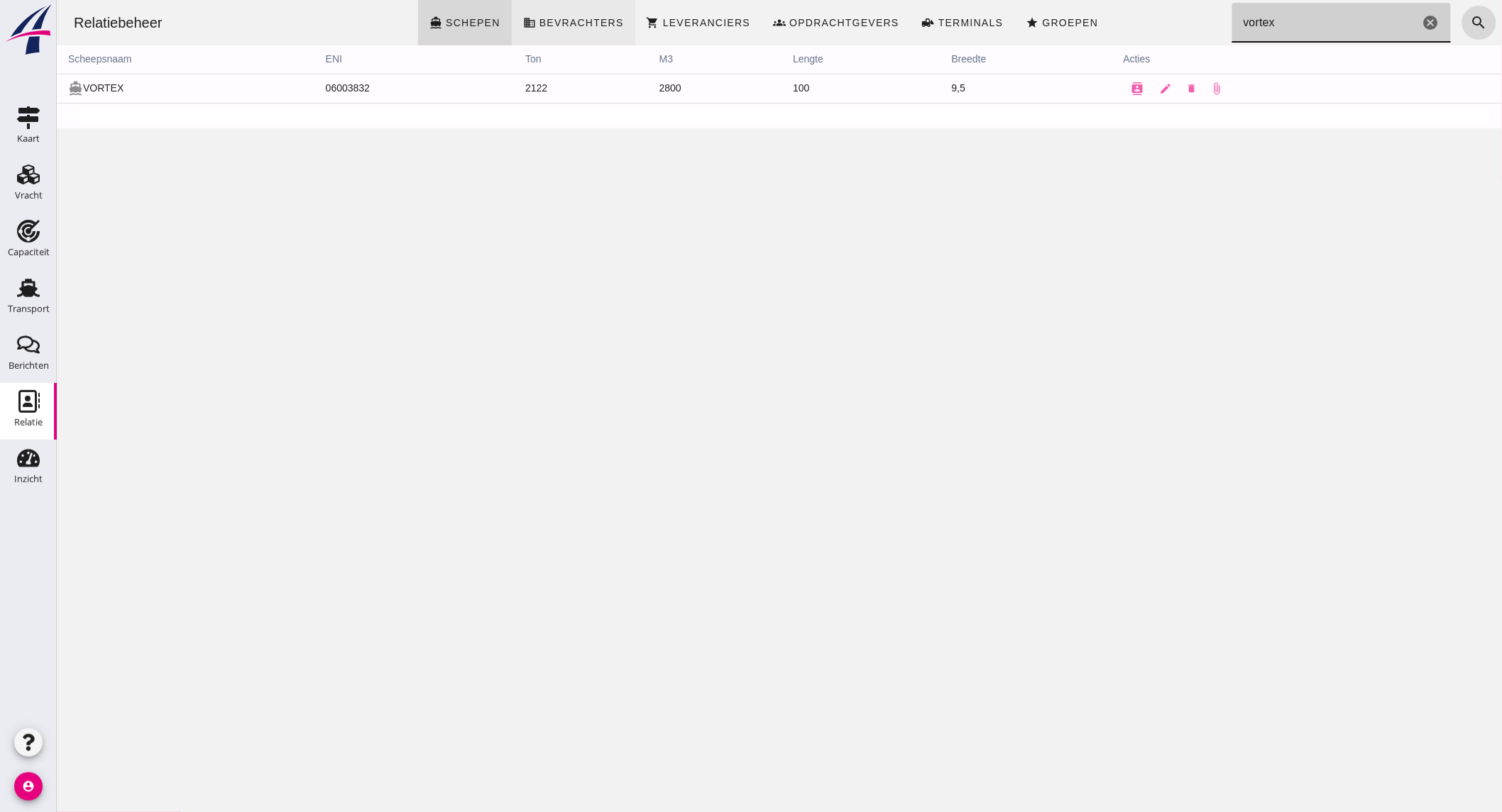
type input "vortex"
click at [45, 238] on link "Capaciteit Capaciteit" at bounding box center [28, 241] width 57 height 57
click at [38, 296] on icon "Transport" at bounding box center [28, 288] width 23 height 23
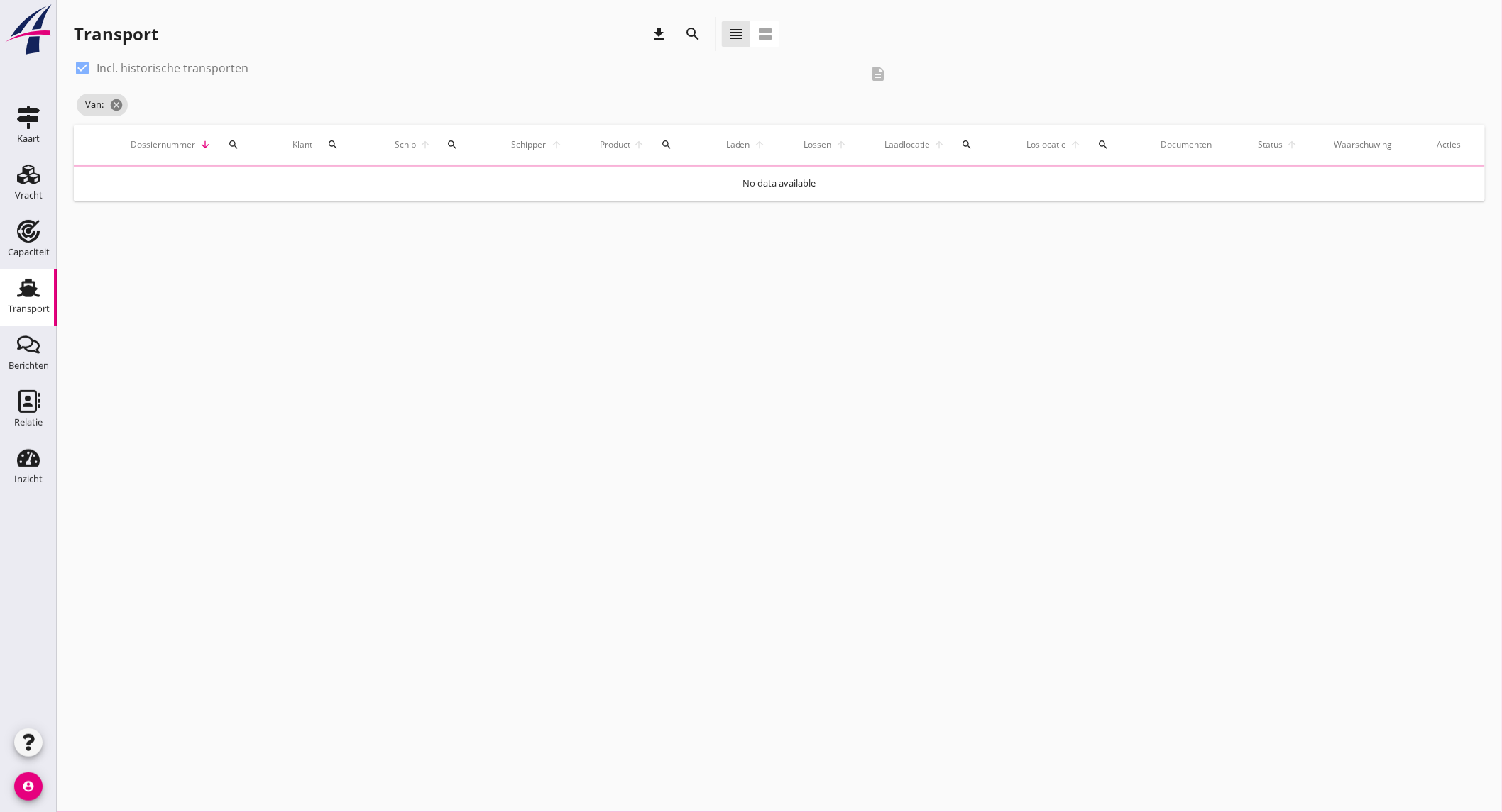
click at [692, 32] on icon "search" at bounding box center [693, 34] width 17 height 17
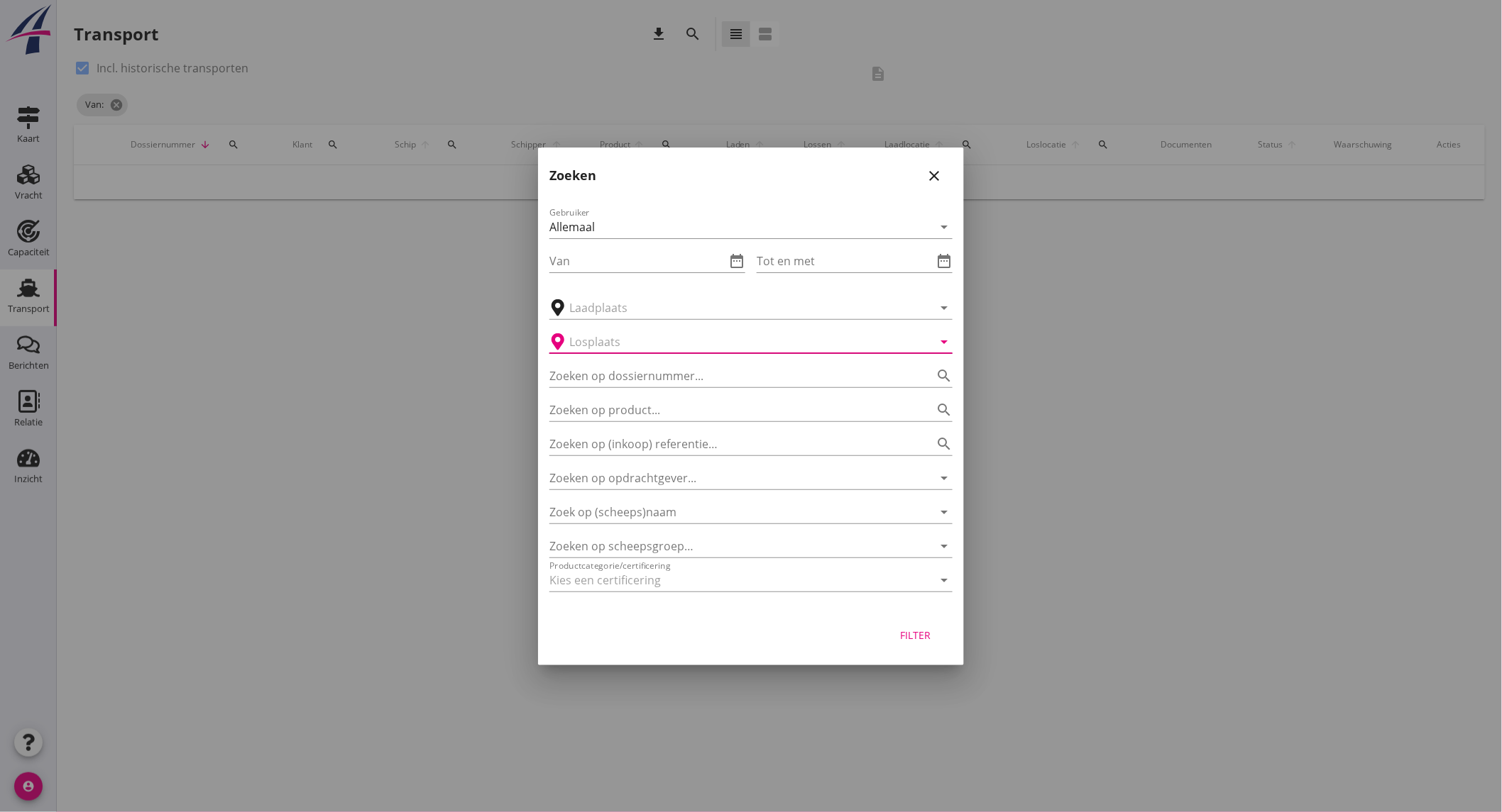
click at [689, 343] on input "text" at bounding box center [741, 341] width 343 height 23
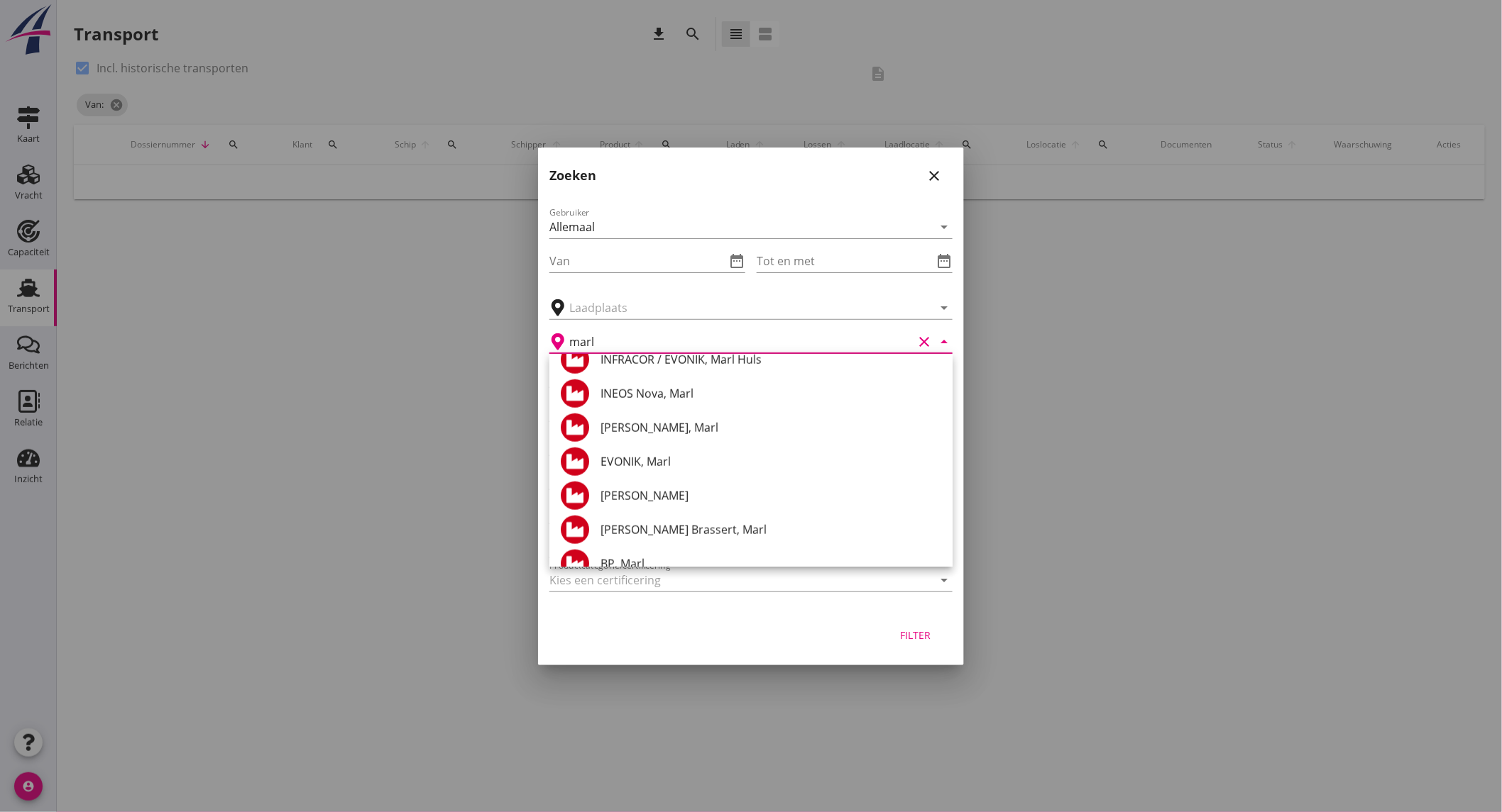
scroll to position [649, 0]
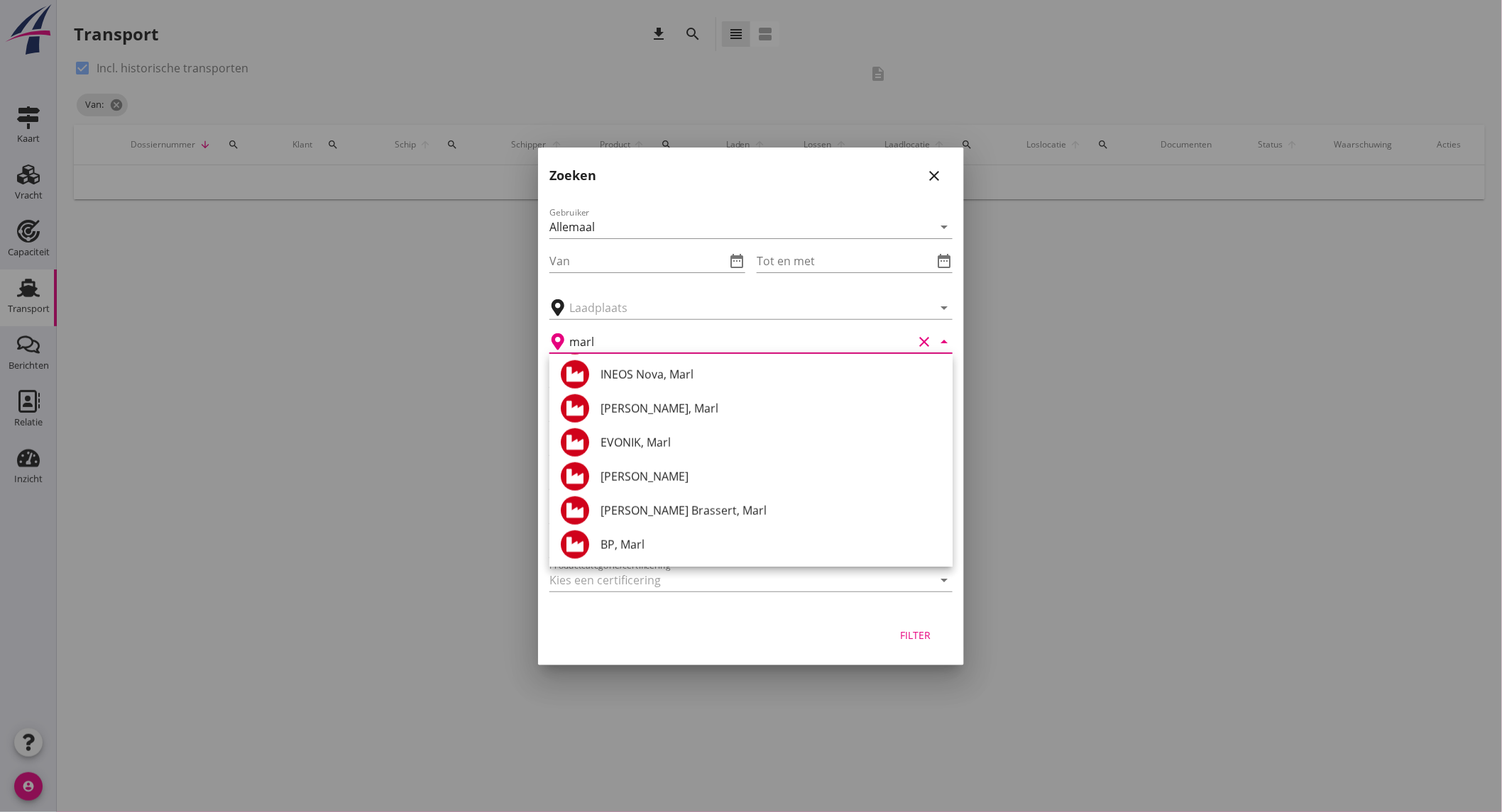
type input "marl"
click at [683, 604] on div at bounding box center [750, 601] width 403 height 8
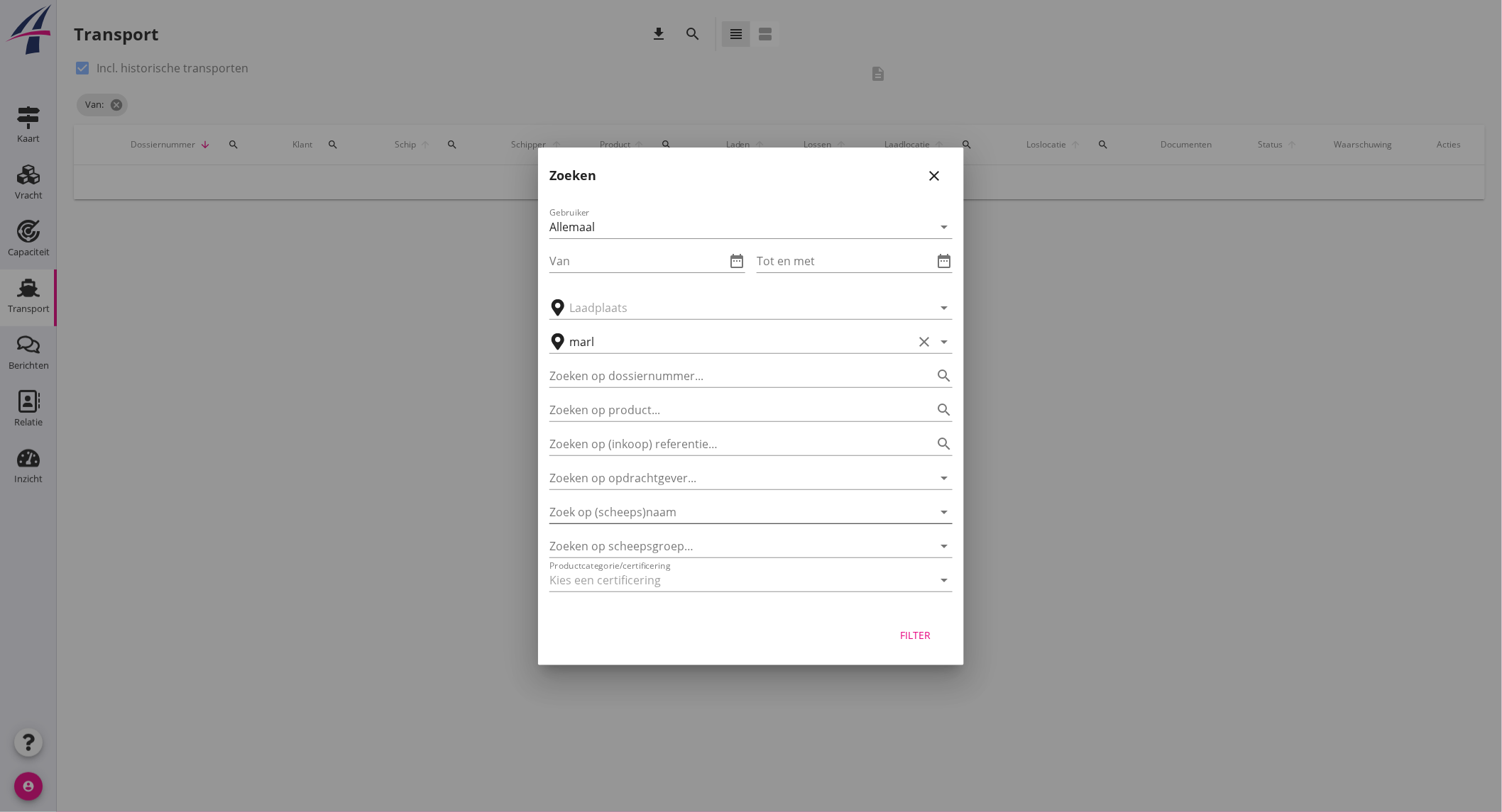
click at [659, 514] on input "Zoek op (scheeps)naam" at bounding box center [730, 512] width 363 height 23
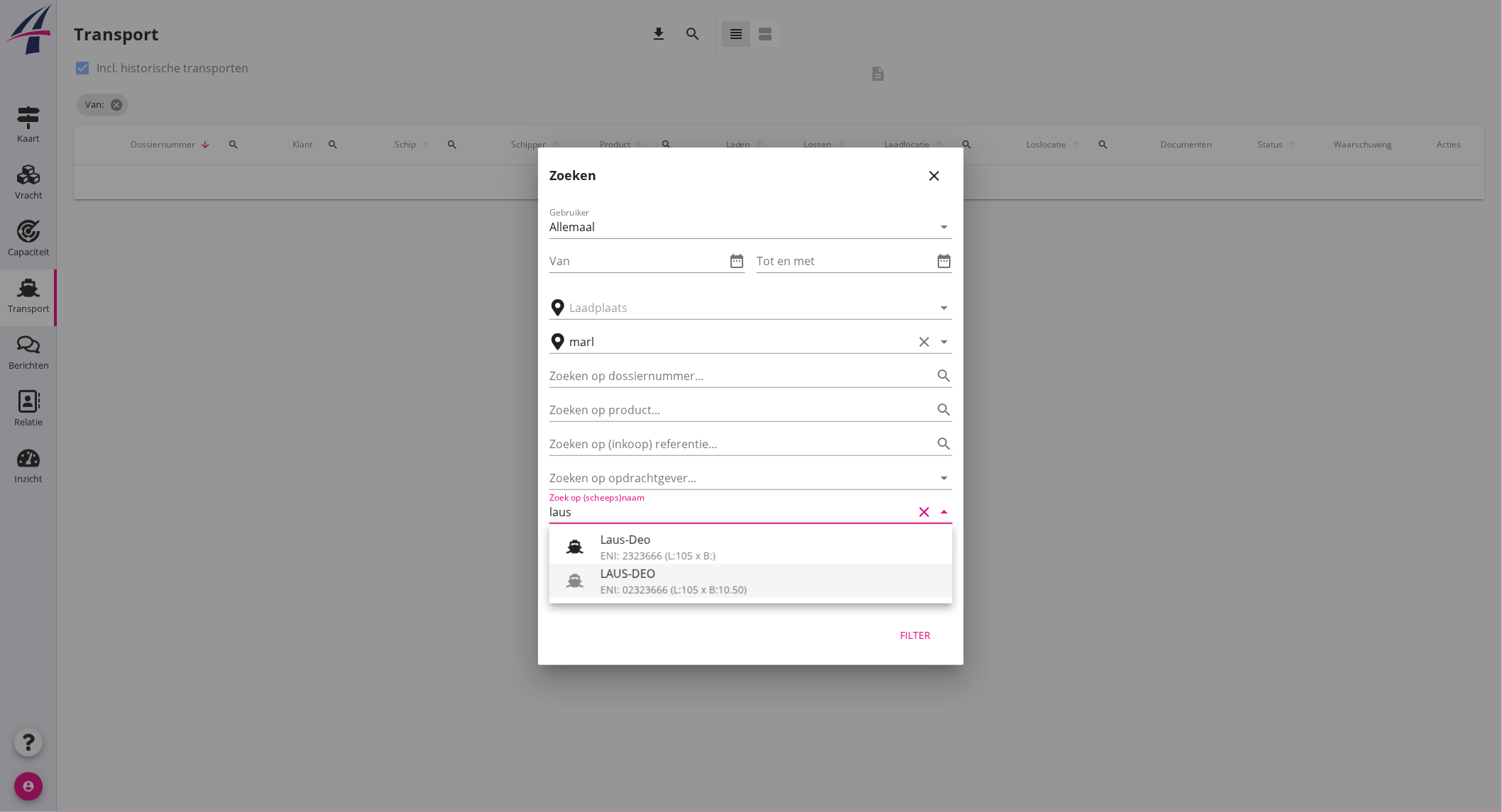
click at [659, 566] on div "LAUS-DEO" at bounding box center [770, 573] width 341 height 17
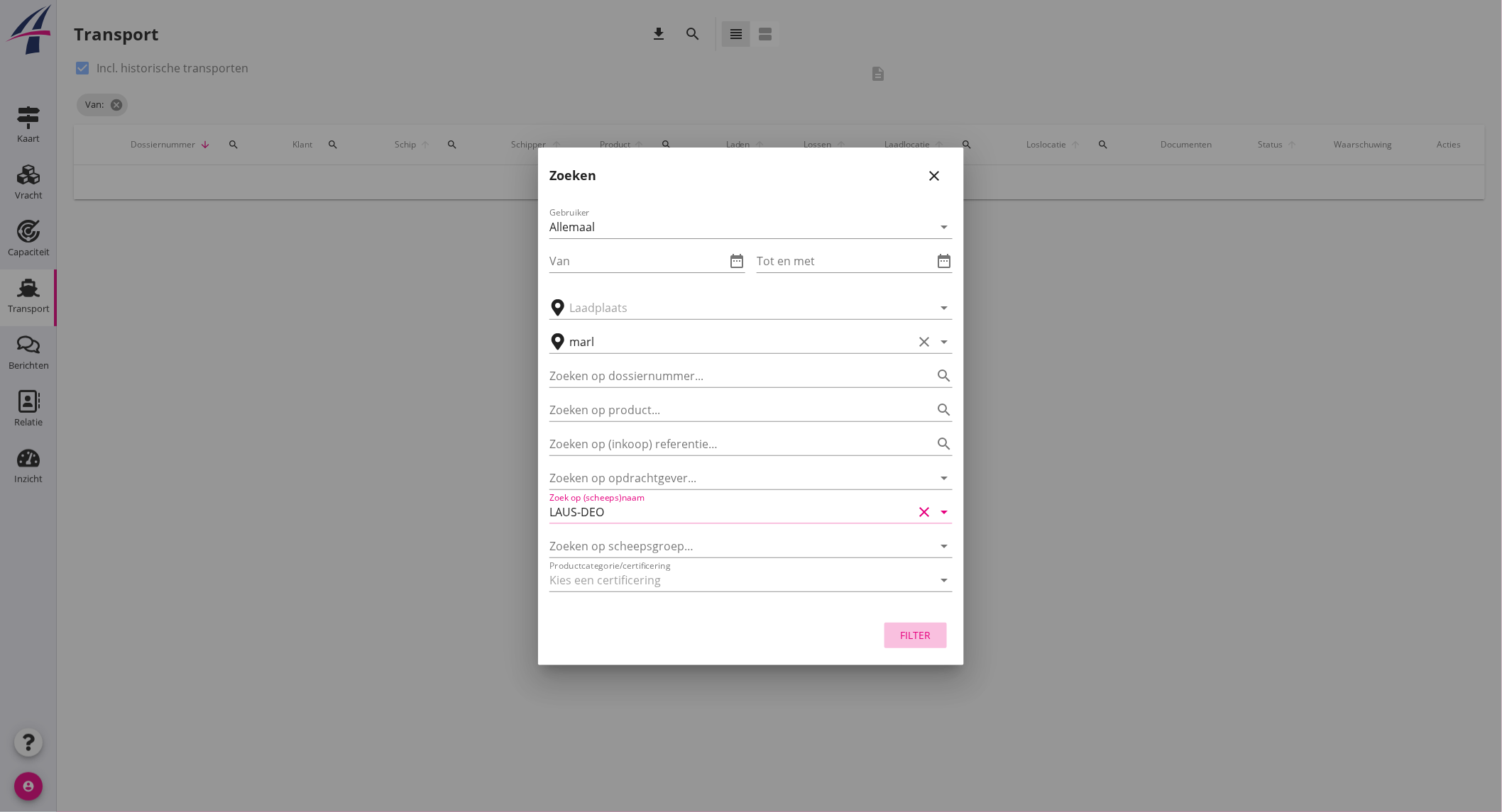
click at [910, 622] on button "Filter" at bounding box center [915, 635] width 62 height 25
type input "LAUS-DEO"
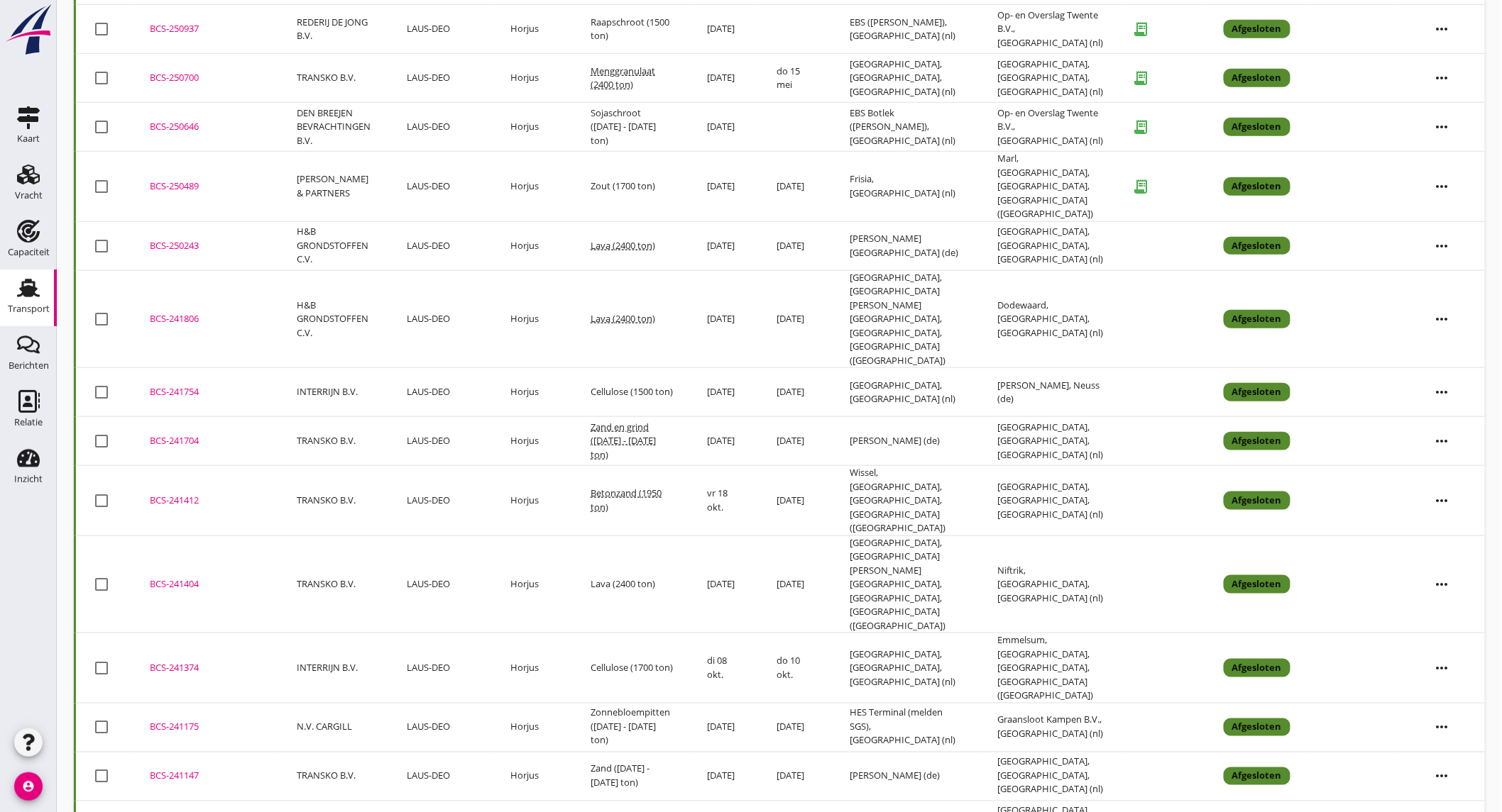
scroll to position [17, 0]
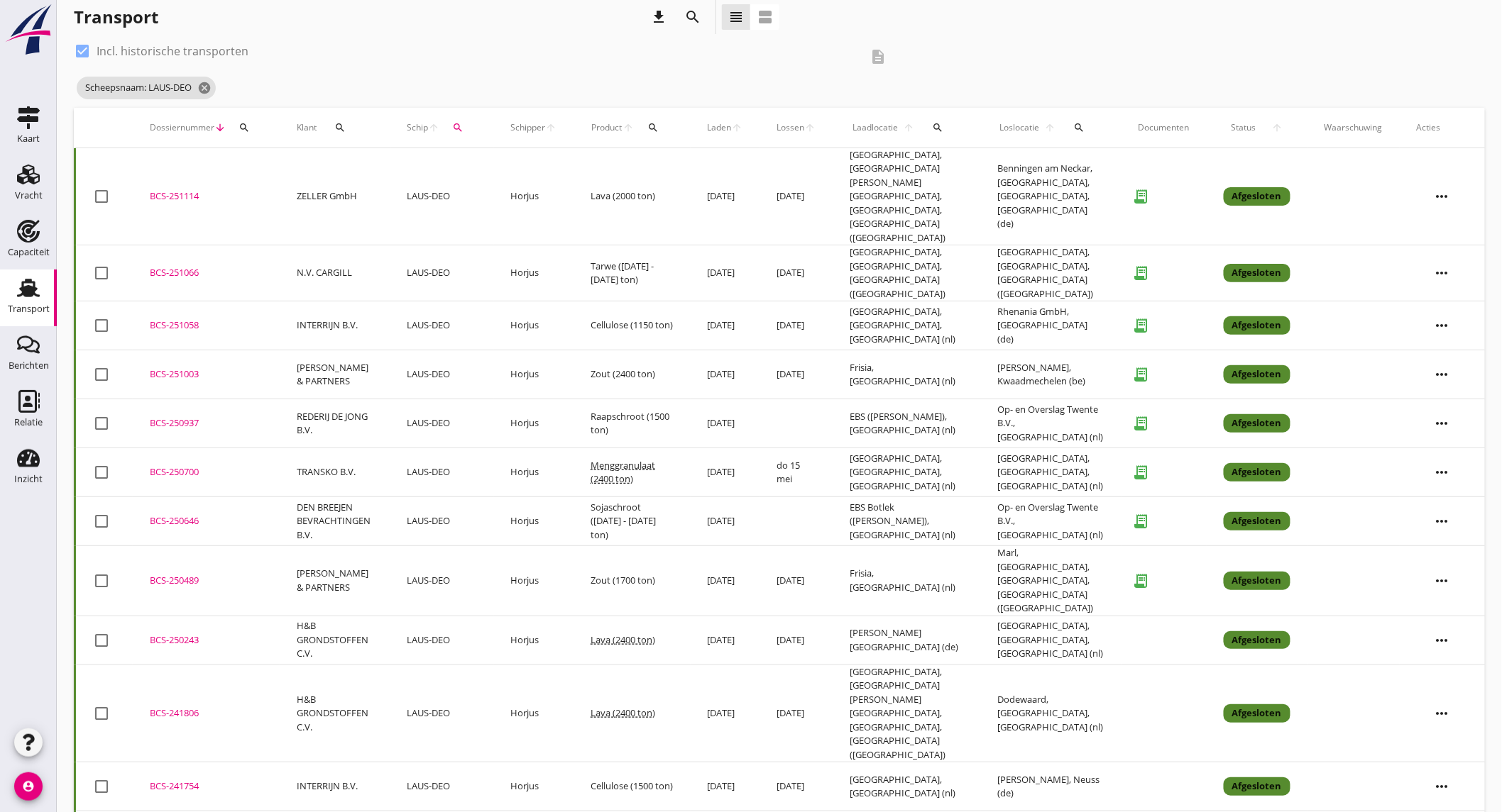
click at [365, 546] on td "[PERSON_NAME] & PARTNERS" at bounding box center [334, 581] width 110 height 70
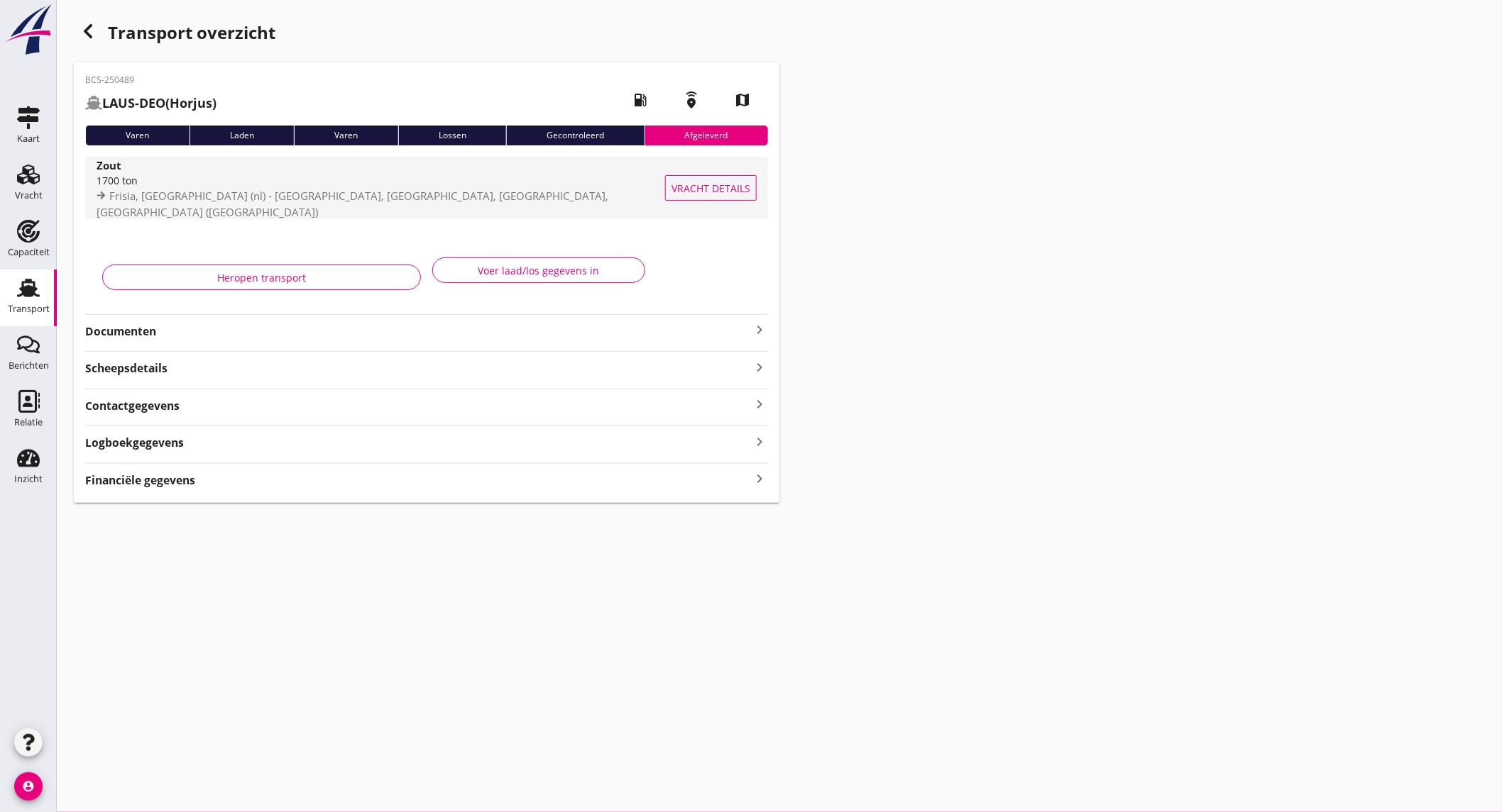
click at [290, 194] on div "Zout 1700 ton Frisia, [GEOGRAPHIC_DATA] (nl) - [GEOGRAPHIC_DATA], [GEOGRAPHIC_D…" at bounding box center [390, 188] width 587 height 62
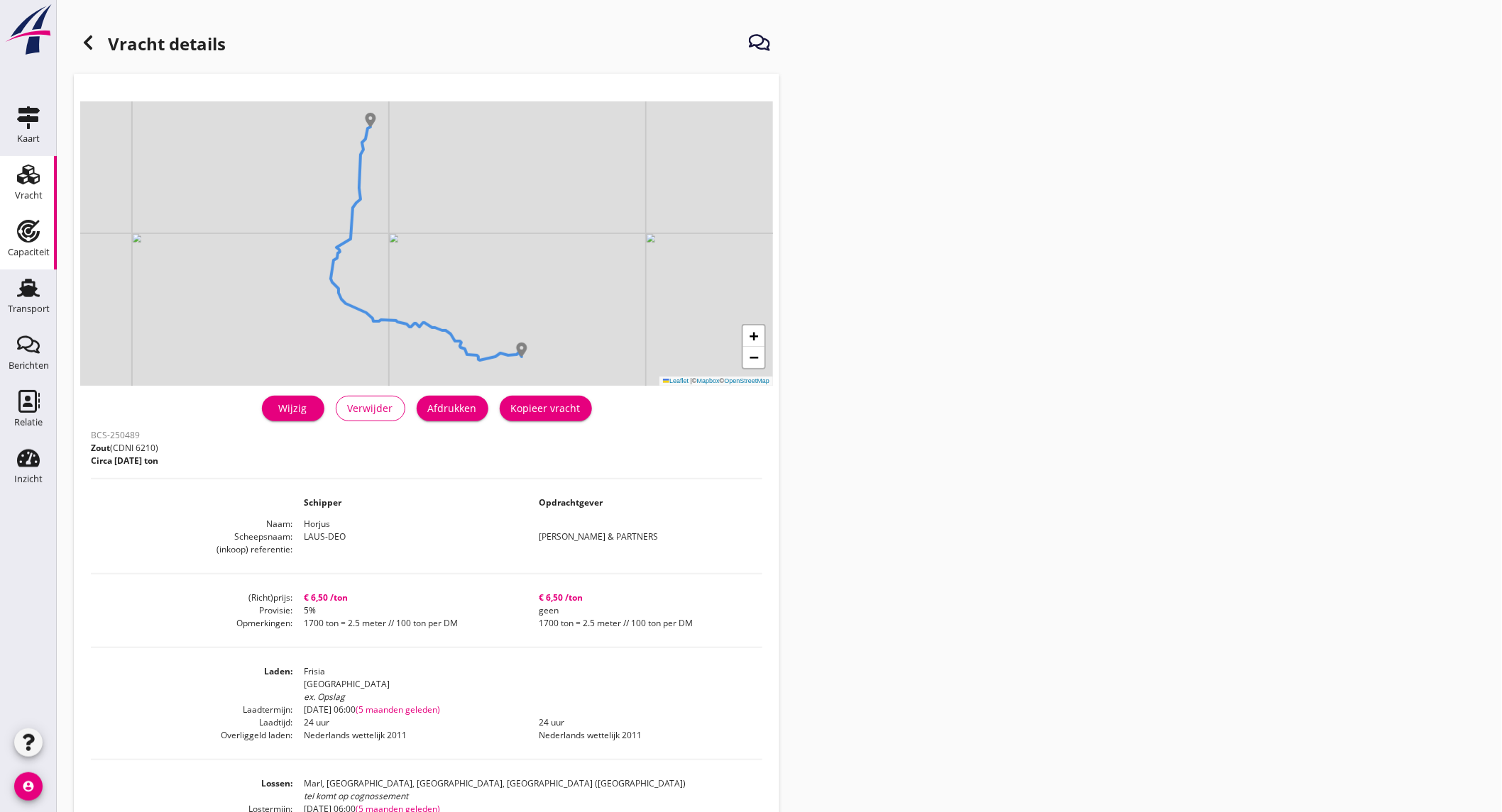
click at [30, 239] on icon "Capaciteit" at bounding box center [28, 231] width 23 height 23
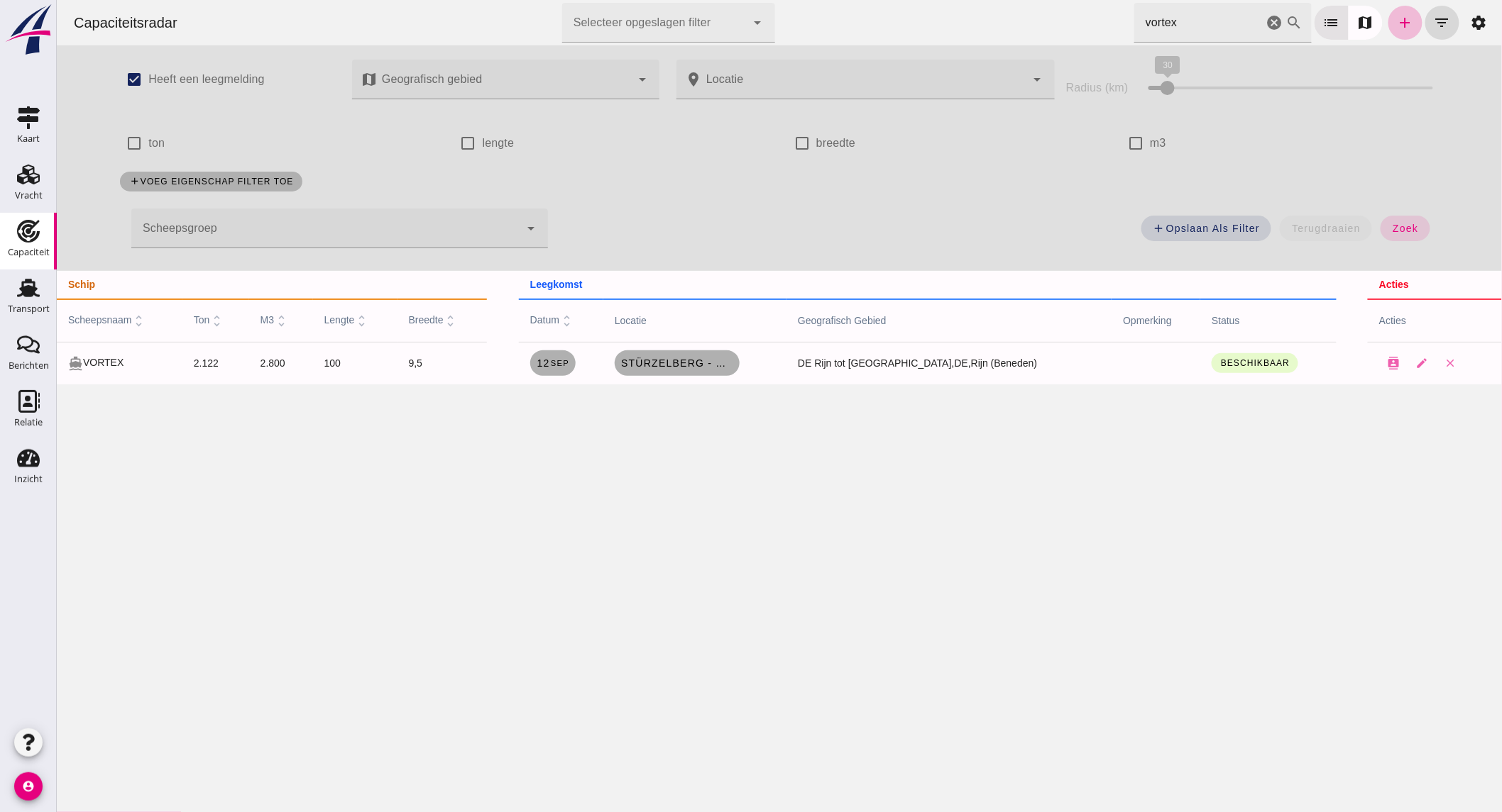
drag, startPoint x: 473, startPoint y: 331, endPoint x: 78, endPoint y: 298, distance: 396.4
click at [30, 305] on div "Transport" at bounding box center [28, 309] width 42 height 9
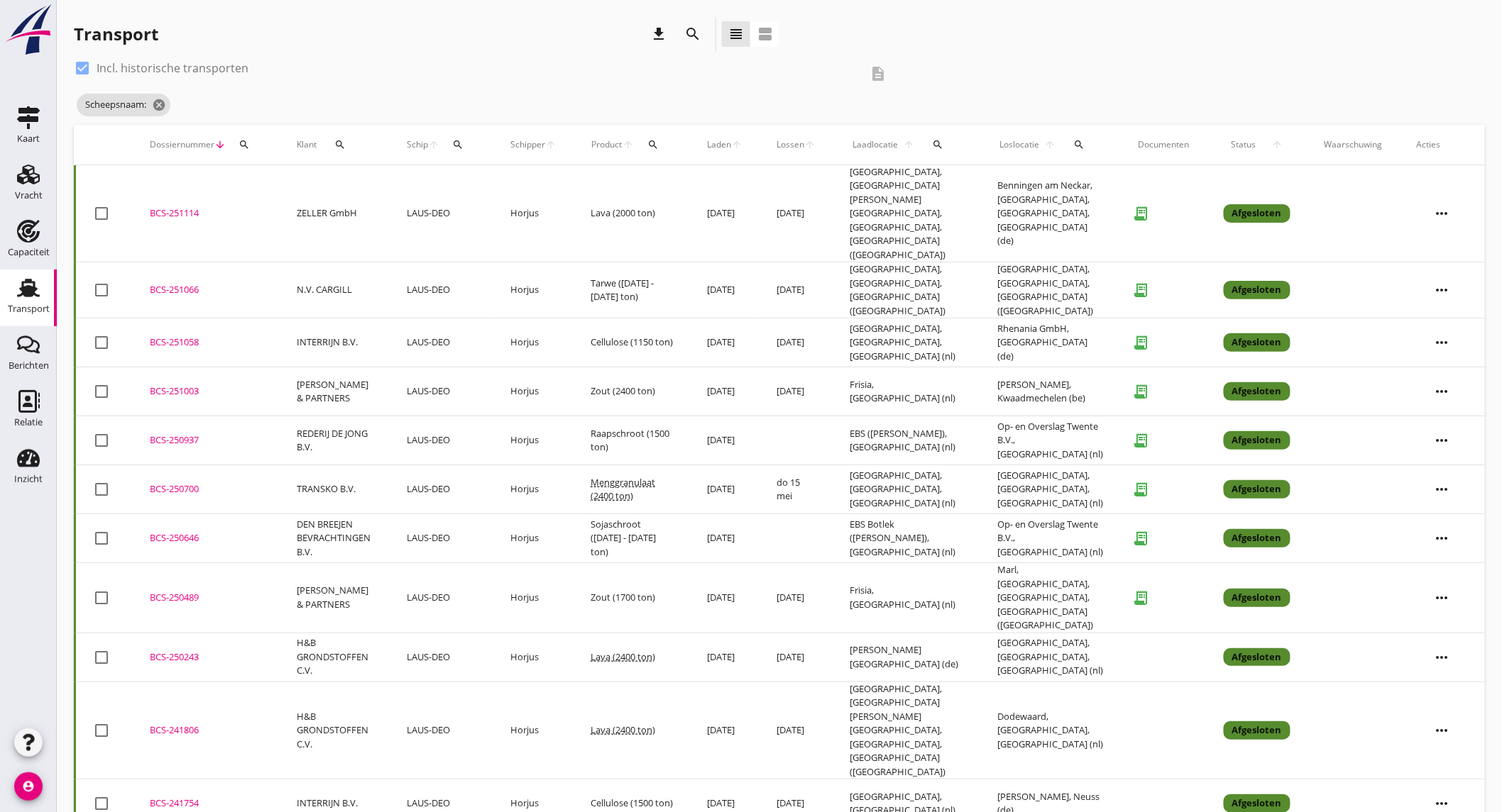
click at [355, 563] on td "[PERSON_NAME] & PARTNERS" at bounding box center [334, 598] width 110 height 70
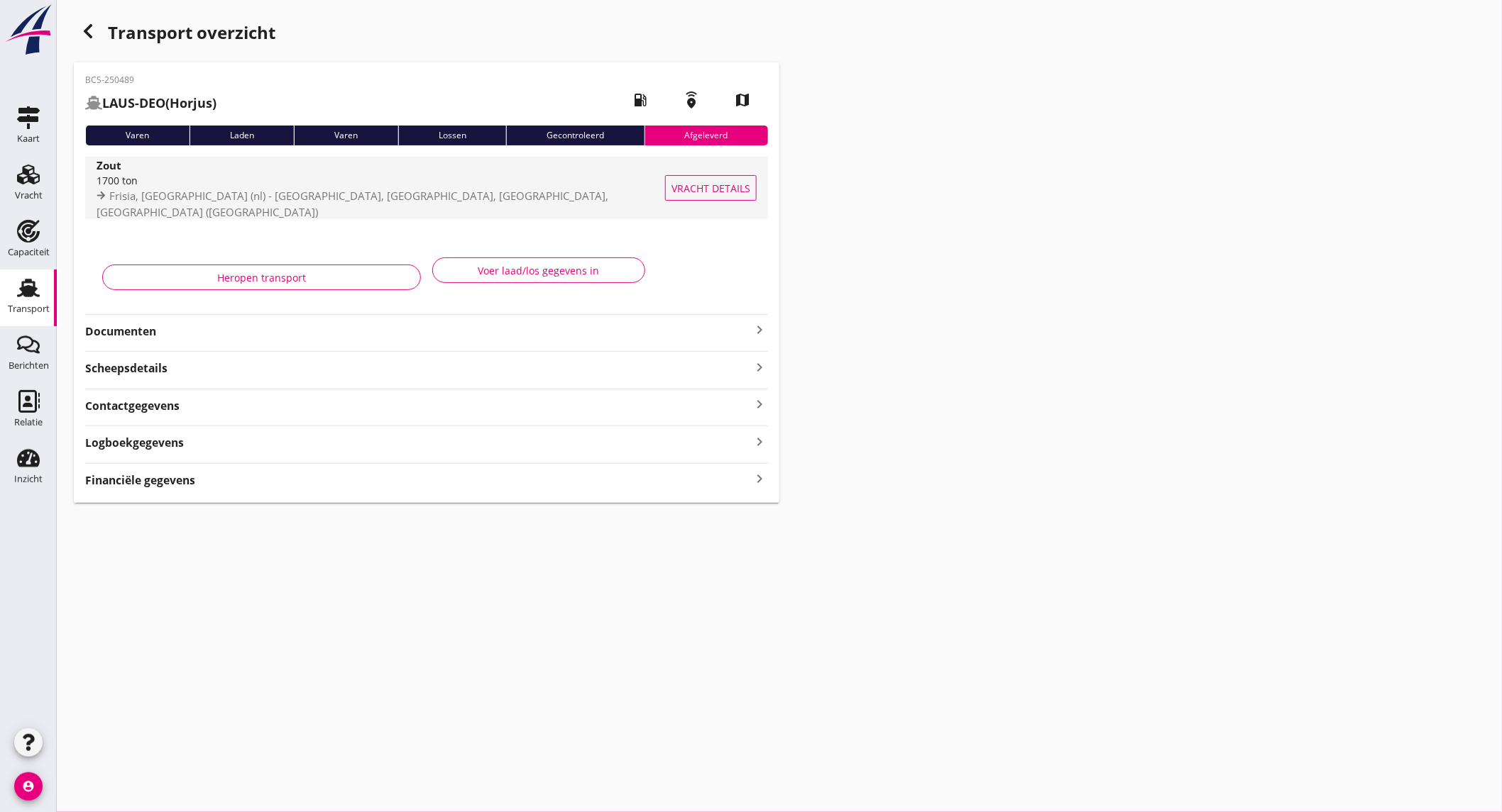
click at [257, 188] on div "1700 ton" at bounding box center [390, 181] width 587 height 15
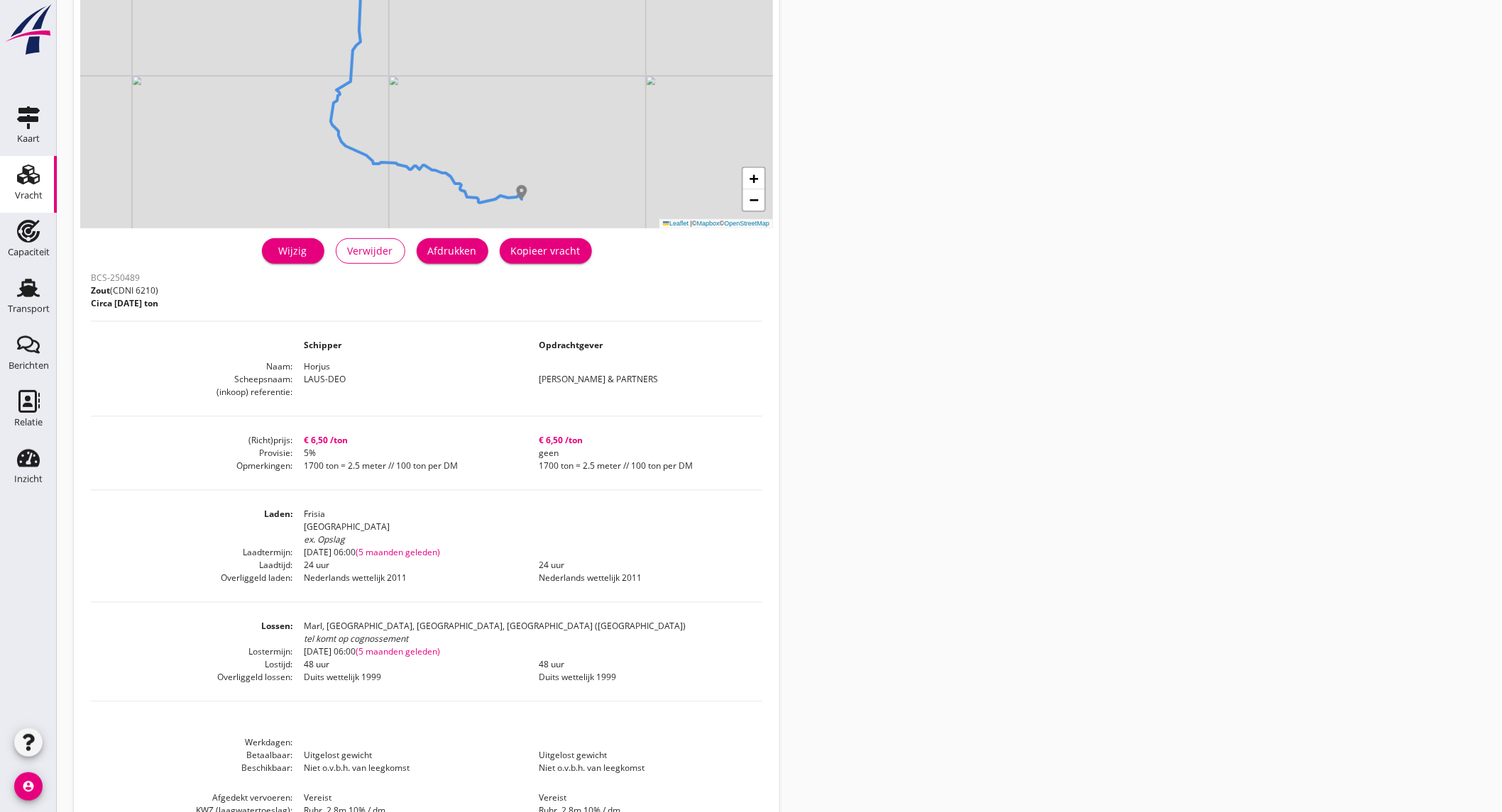
scroll to position [225, 0]
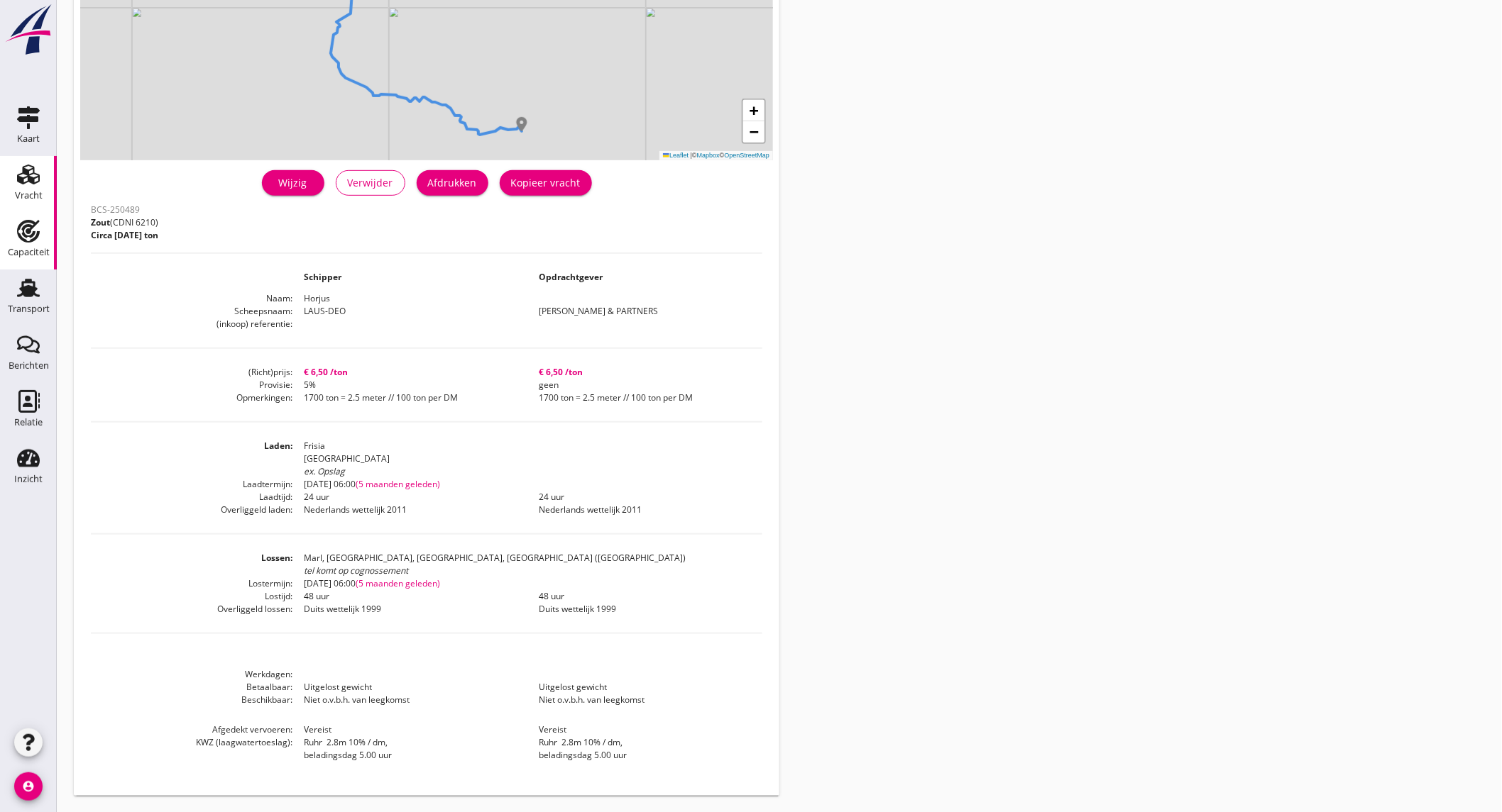
click at [9, 231] on link "Capaciteit Capaciteit" at bounding box center [28, 241] width 57 height 57
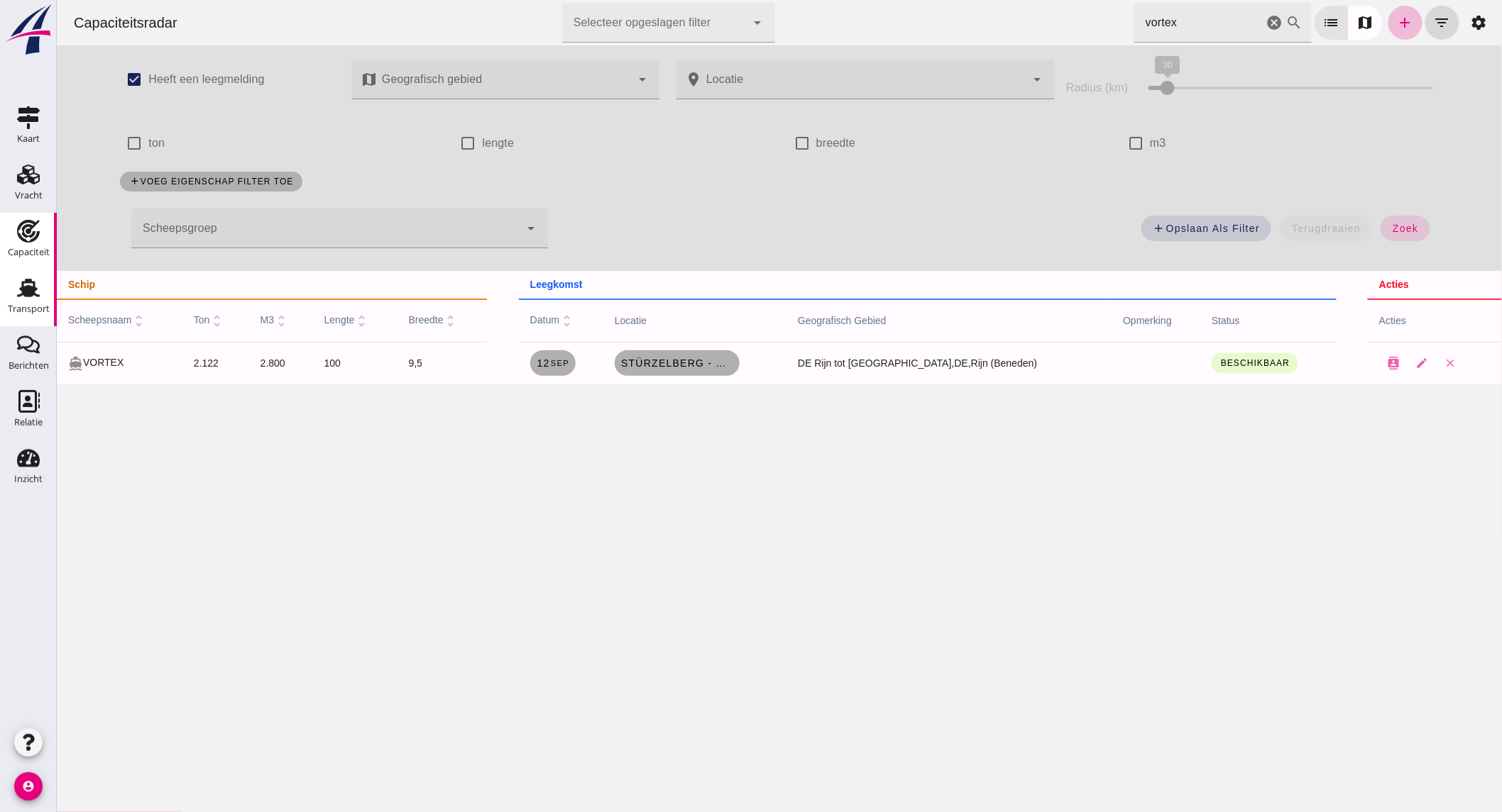
click at [25, 290] on use at bounding box center [28, 289] width 23 height 19
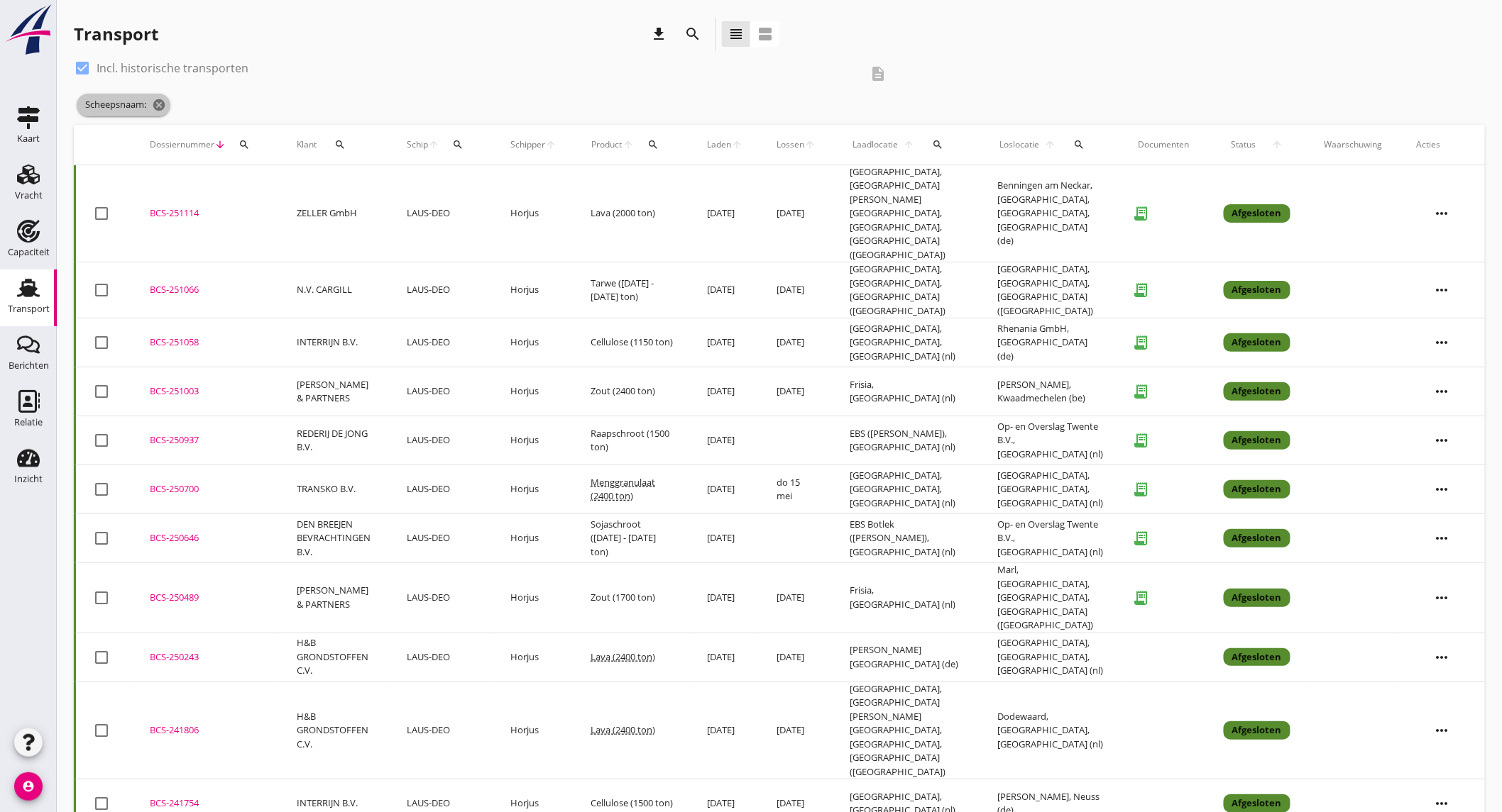
drag, startPoint x: 159, startPoint y: 108, endPoint x: 753, endPoint y: 47, distance: 597.1
click at [159, 108] on icon "cancel" at bounding box center [159, 105] width 14 height 14
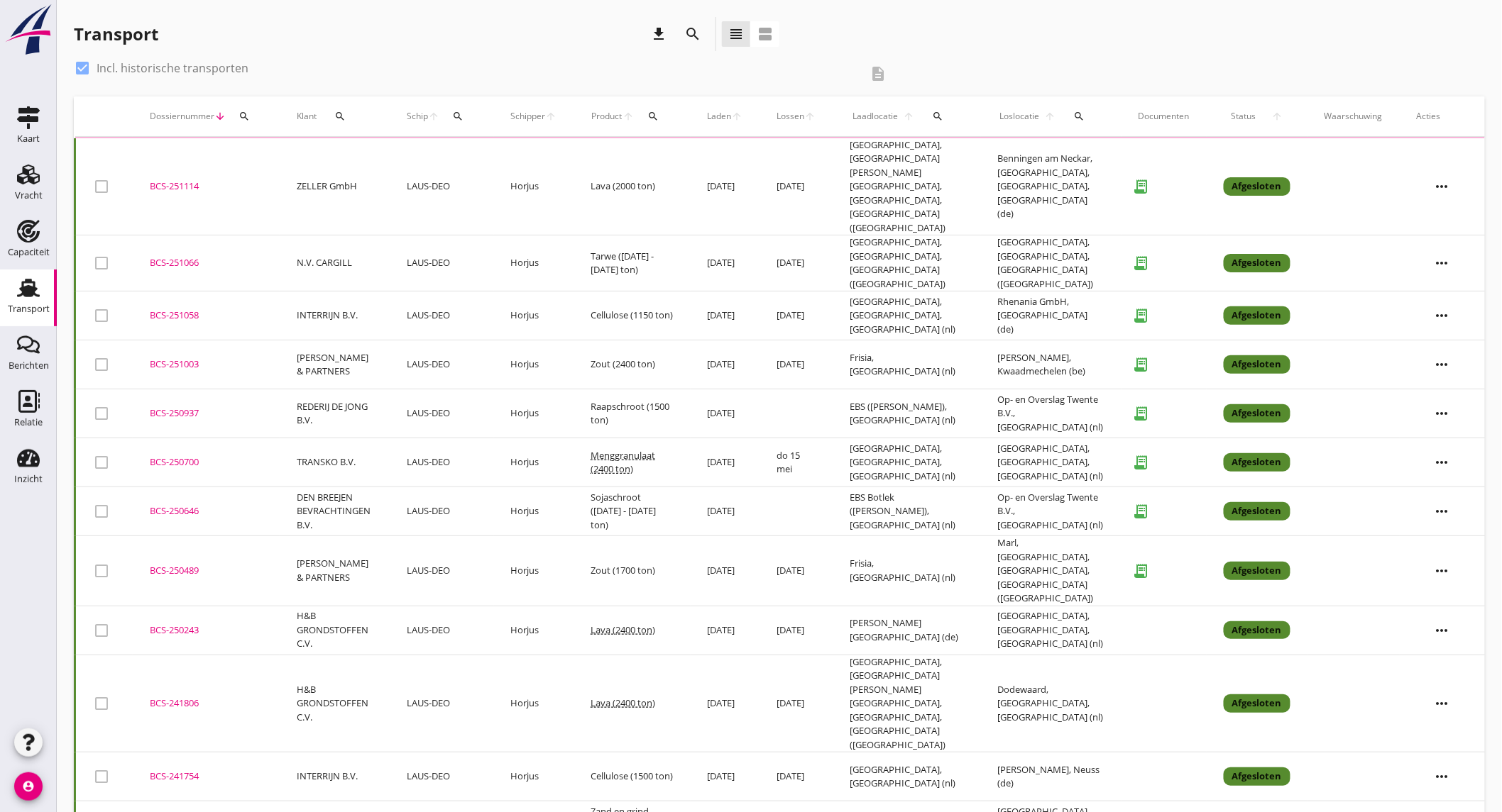
click at [698, 31] on icon "search" at bounding box center [693, 34] width 17 height 17
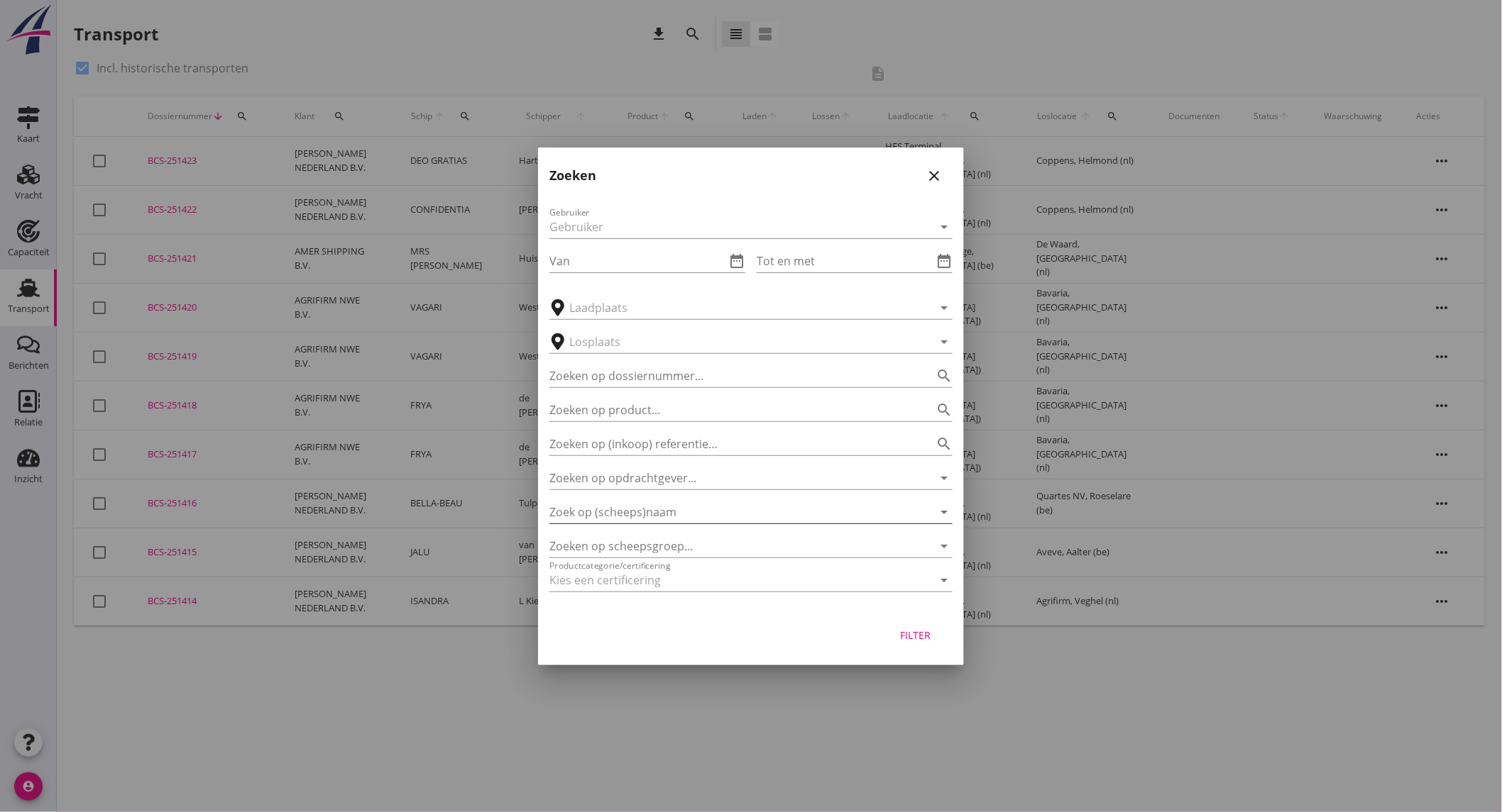
click at [622, 508] on input "Zoek op (scheeps)naam" at bounding box center [730, 512] width 363 height 23
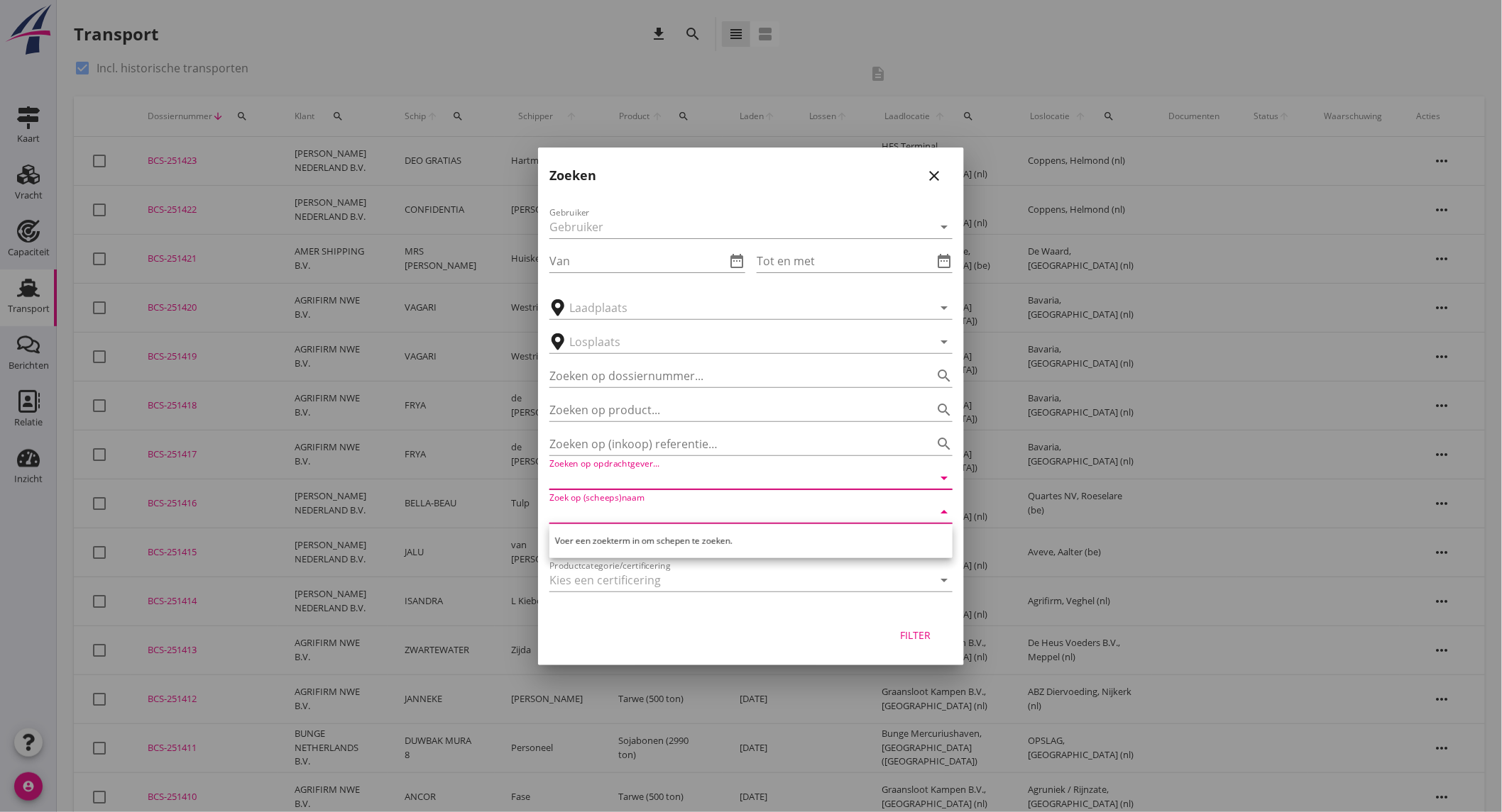
click at [656, 471] on input "Zoeken op opdrachtgever..." at bounding box center [730, 478] width 363 height 23
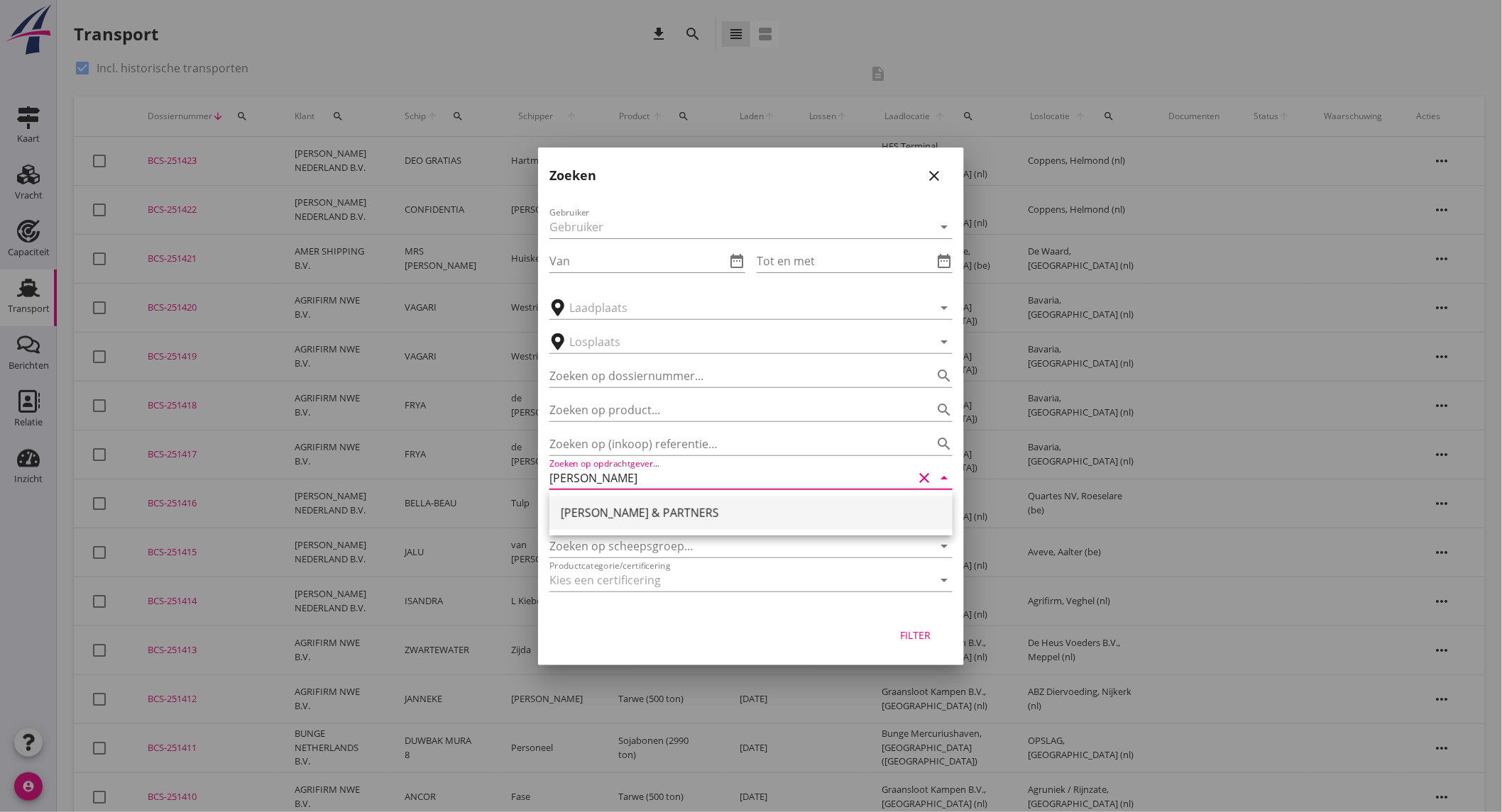
click at [663, 515] on div "[PERSON_NAME] & PARTNERS" at bounding box center [750, 513] width 380 height 17
type input "[PERSON_NAME] & PARTNERS"
click at [899, 637] on div "Filter" at bounding box center [915, 636] width 40 height 15
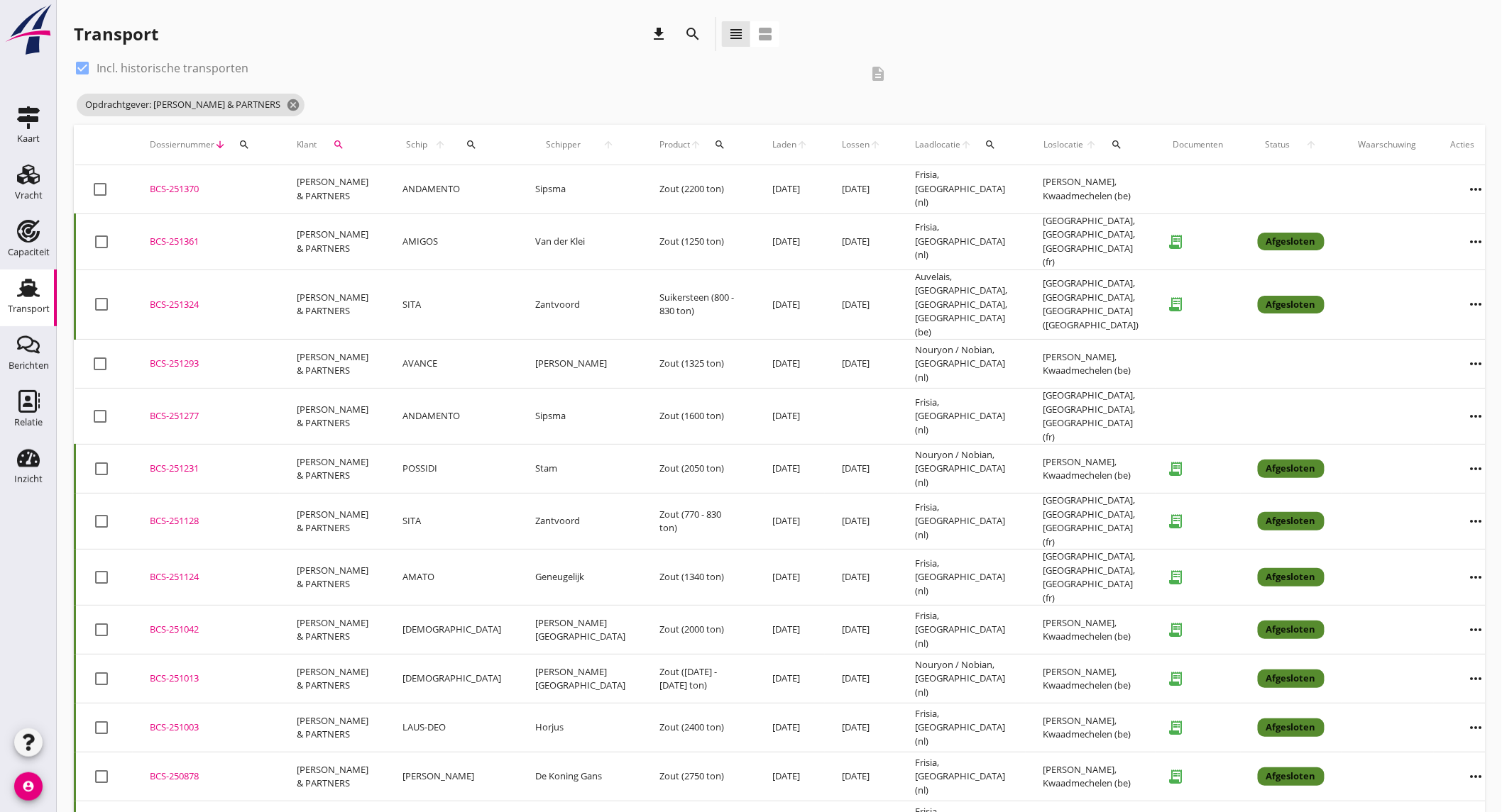
click at [897, 290] on td "Auvelais, [GEOGRAPHIC_DATA], [GEOGRAPHIC_DATA], [GEOGRAPHIC_DATA] (be)" at bounding box center [960, 305] width 127 height 70
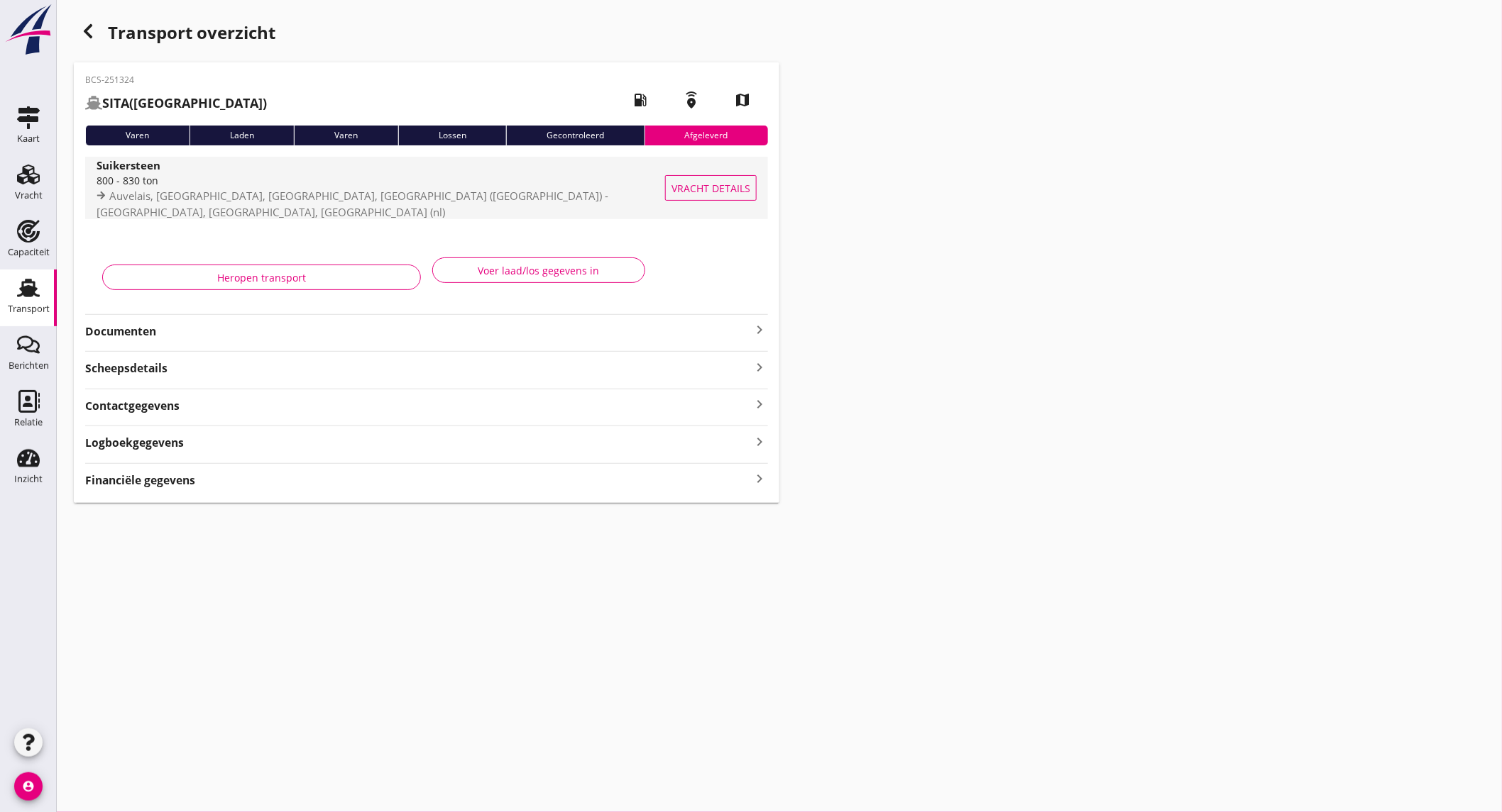
click at [260, 188] on div "800 - 830 ton" at bounding box center [394, 181] width 597 height 15
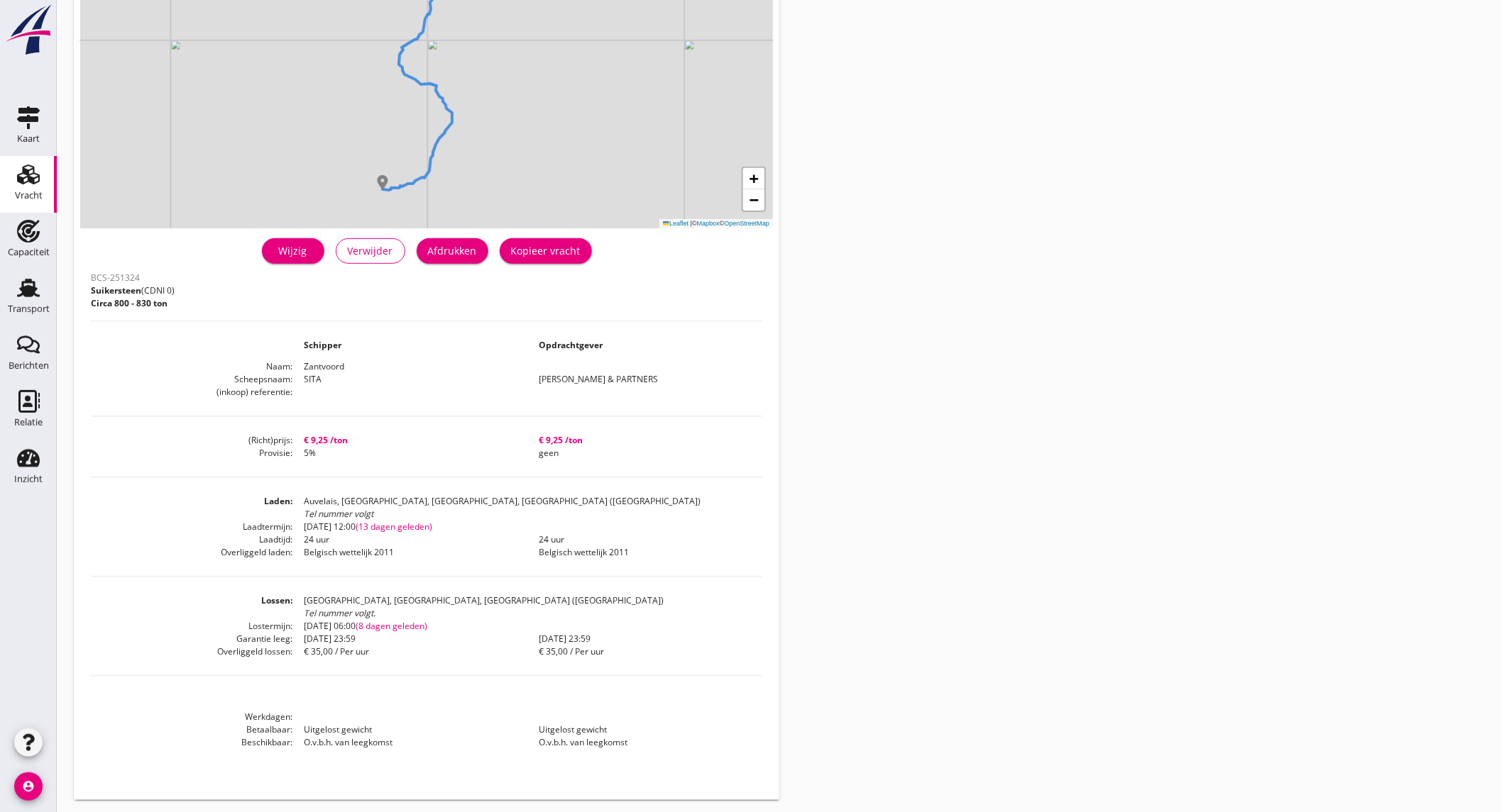
scroll to position [161, 0]
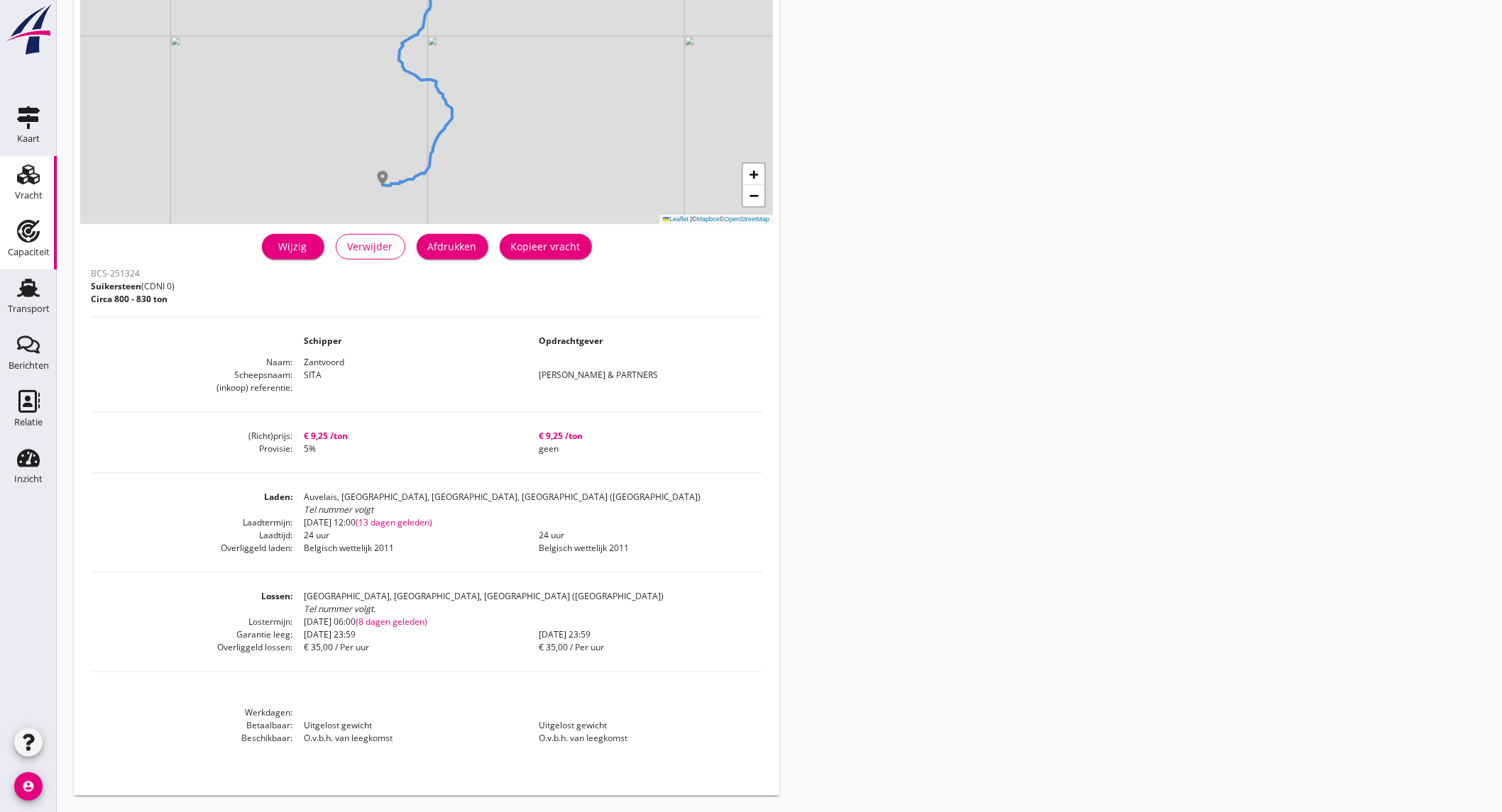
click at [36, 244] on div "Capaciteit" at bounding box center [28, 252] width 42 height 20
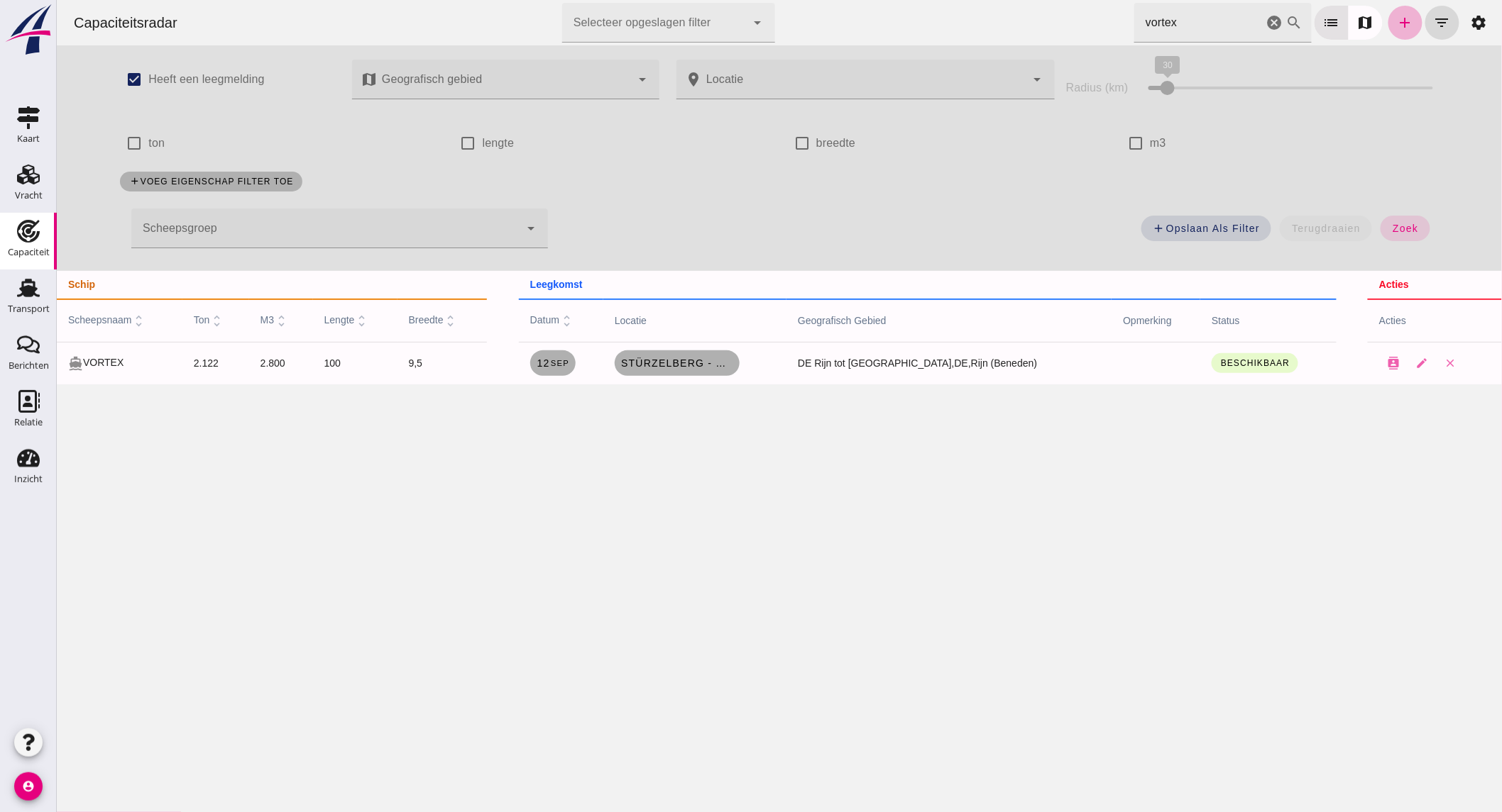
click at [1398, 16] on icon "add" at bounding box center [1404, 23] width 17 height 17
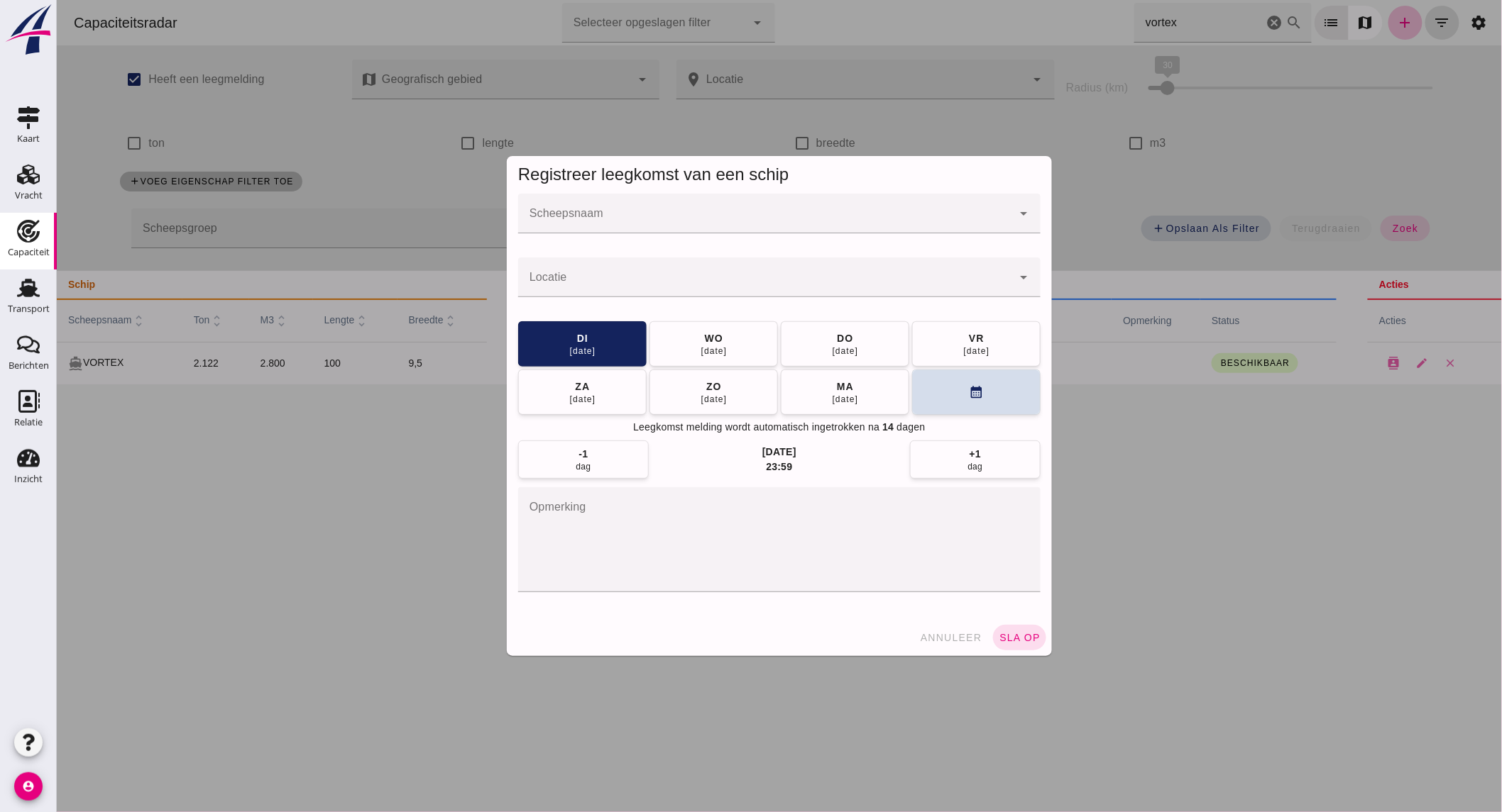
click at [658, 222] on input "Scheepsnaam" at bounding box center [763, 221] width 493 height 17
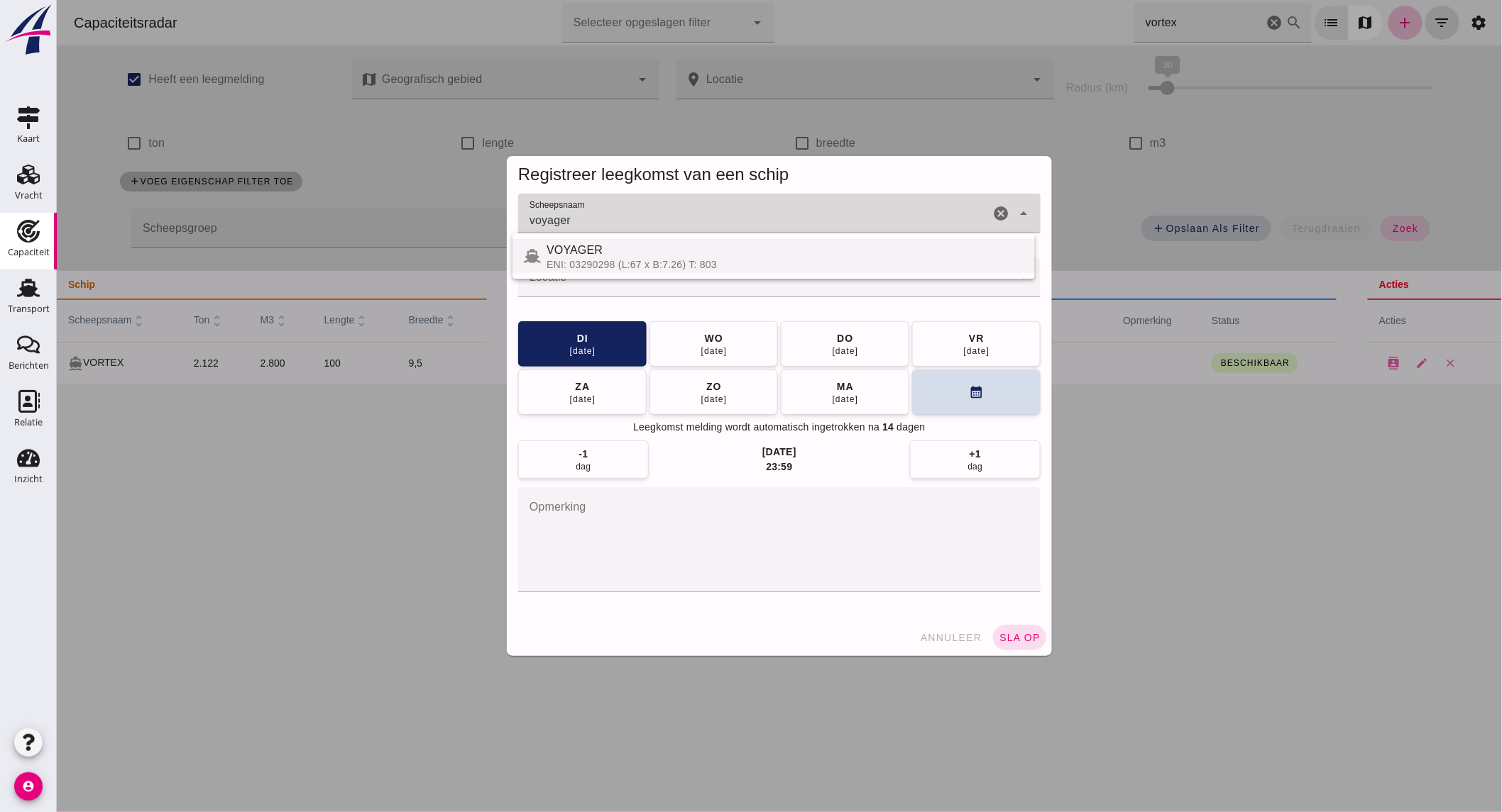
click at [648, 250] on div "VOYAGER" at bounding box center [783, 250] width 476 height 17
type input "VOYAGER"
click at [650, 276] on input "Locatie" at bounding box center [763, 285] width 493 height 17
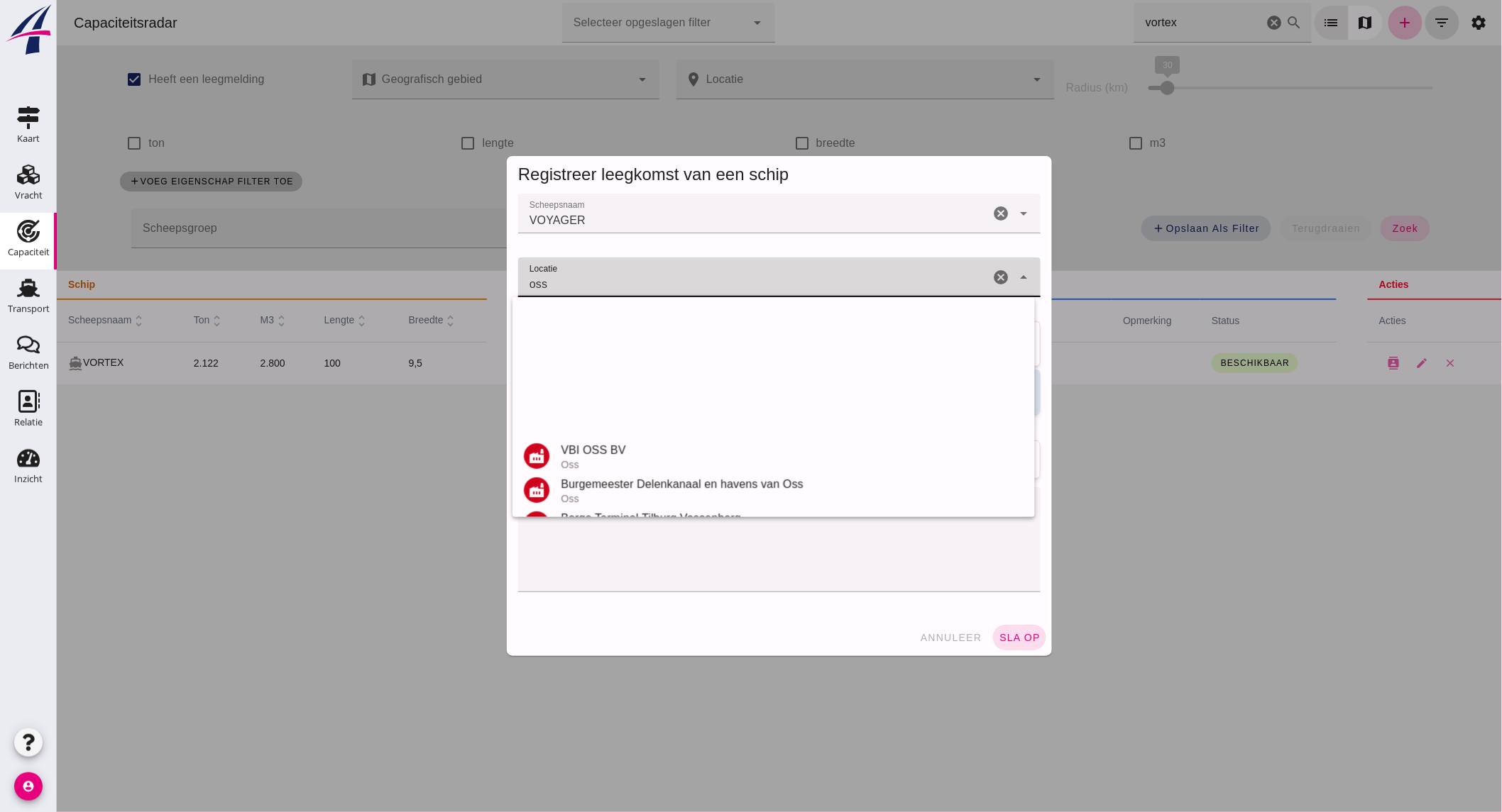
scroll to position [302, 0]
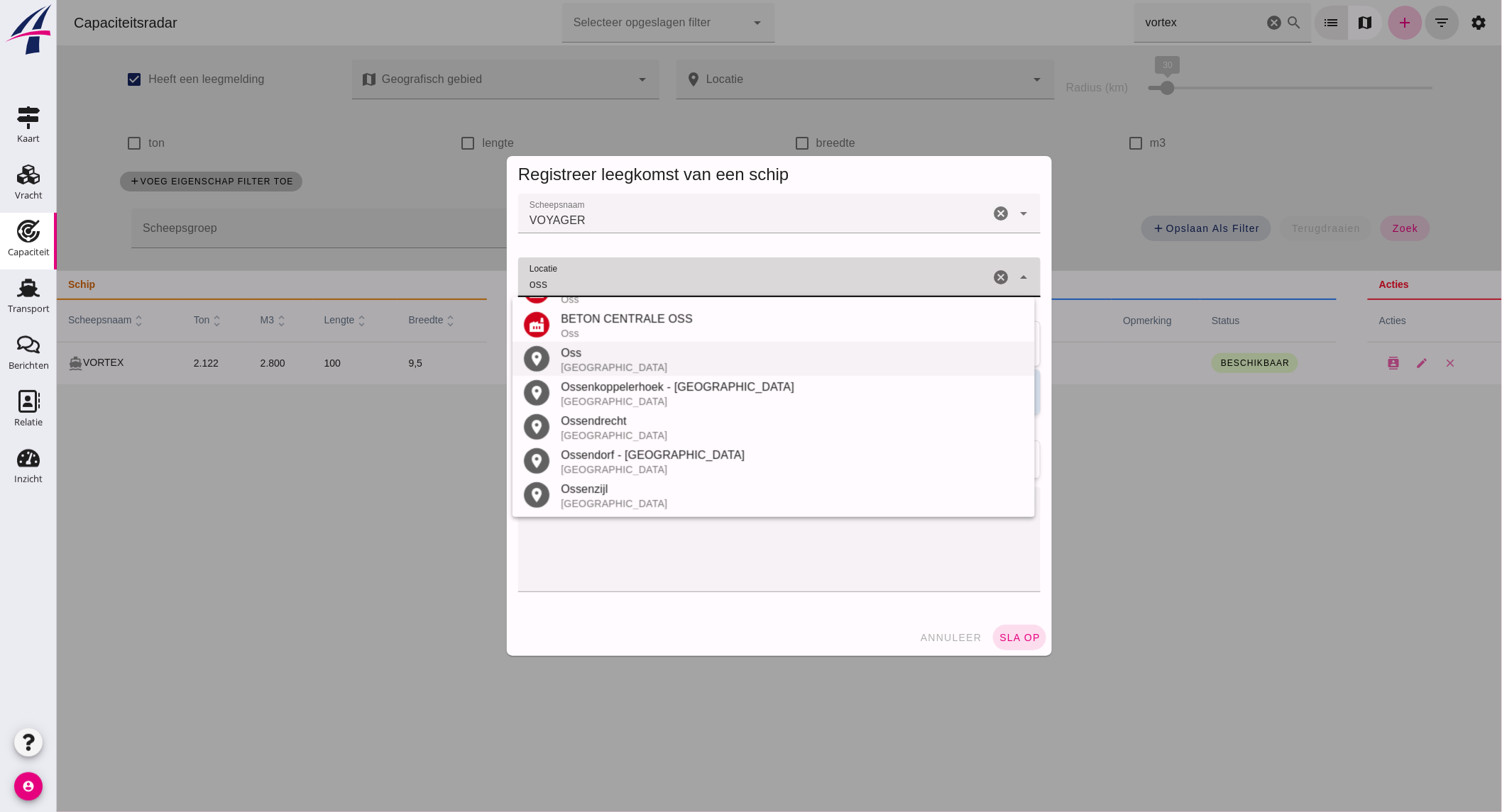
click at [632, 362] on div "[GEOGRAPHIC_DATA]" at bounding box center [791, 368] width 462 height 11
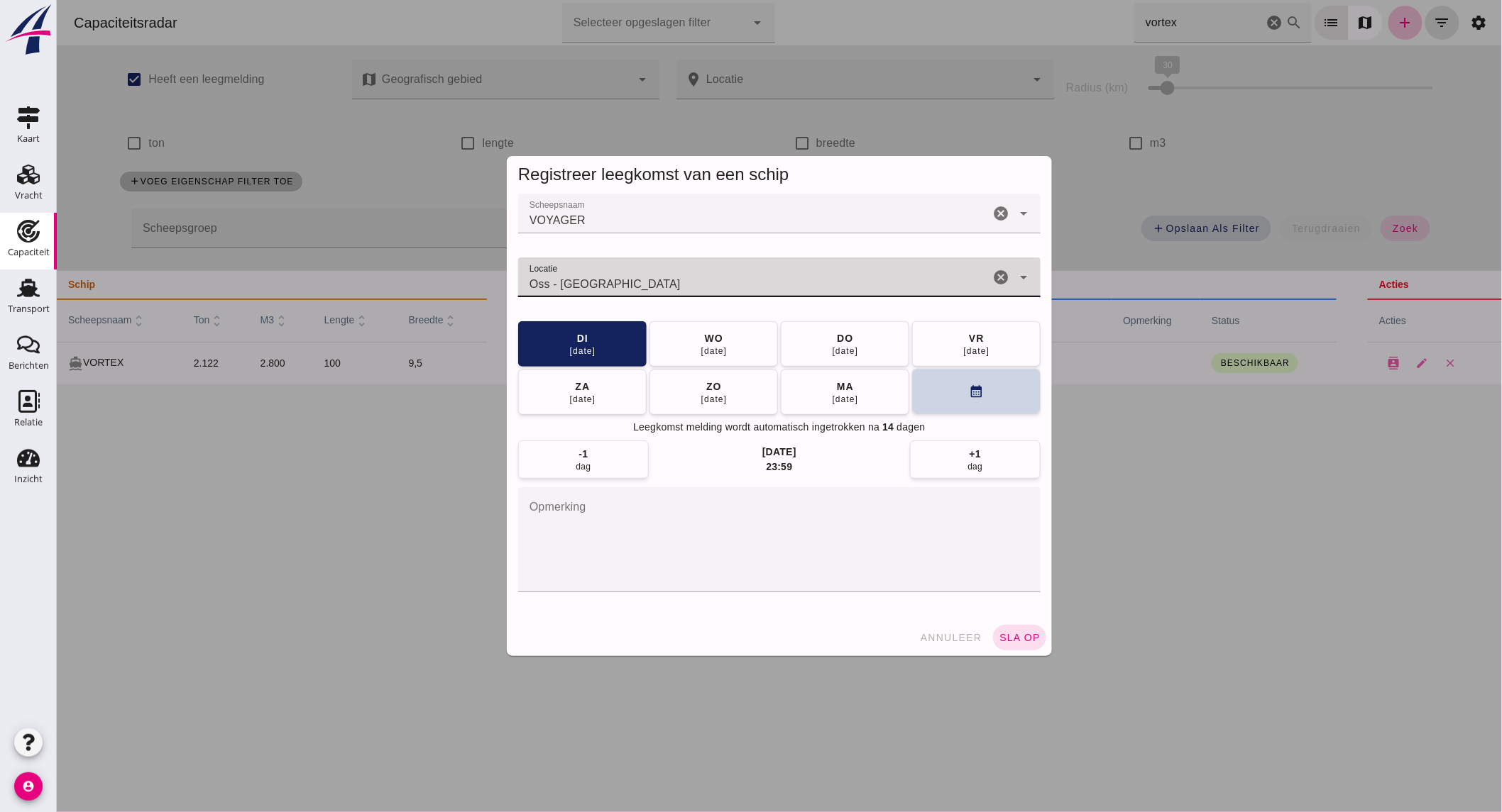
type input "Oss - [GEOGRAPHIC_DATA]"
click at [1006, 396] on button "calendar_month" at bounding box center [976, 391] width 128 height 45
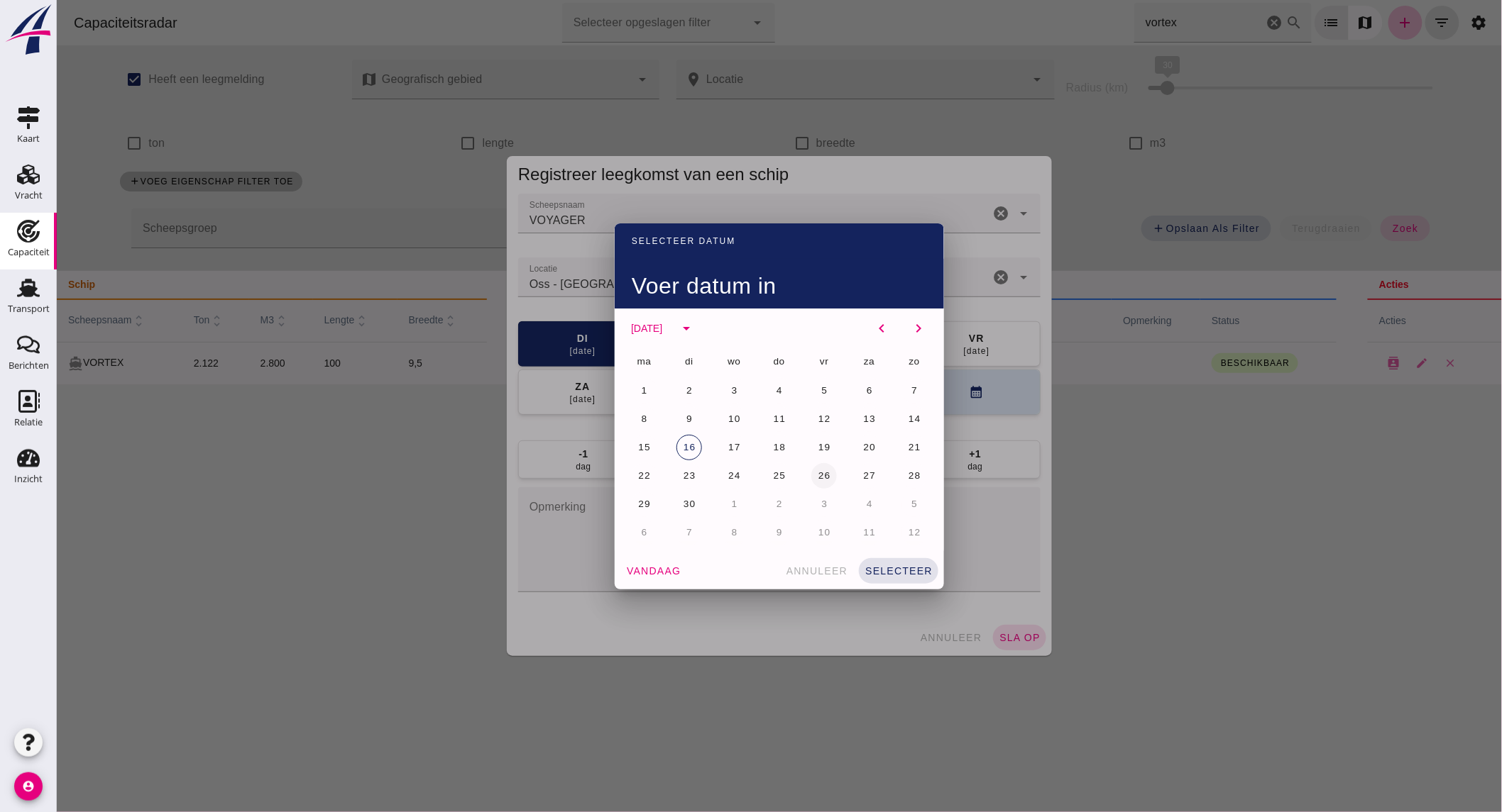
click at [823, 466] on button "26" at bounding box center [823, 475] width 25 height 25
click at [881, 565] on span "selecteer" at bounding box center [897, 571] width 68 height 11
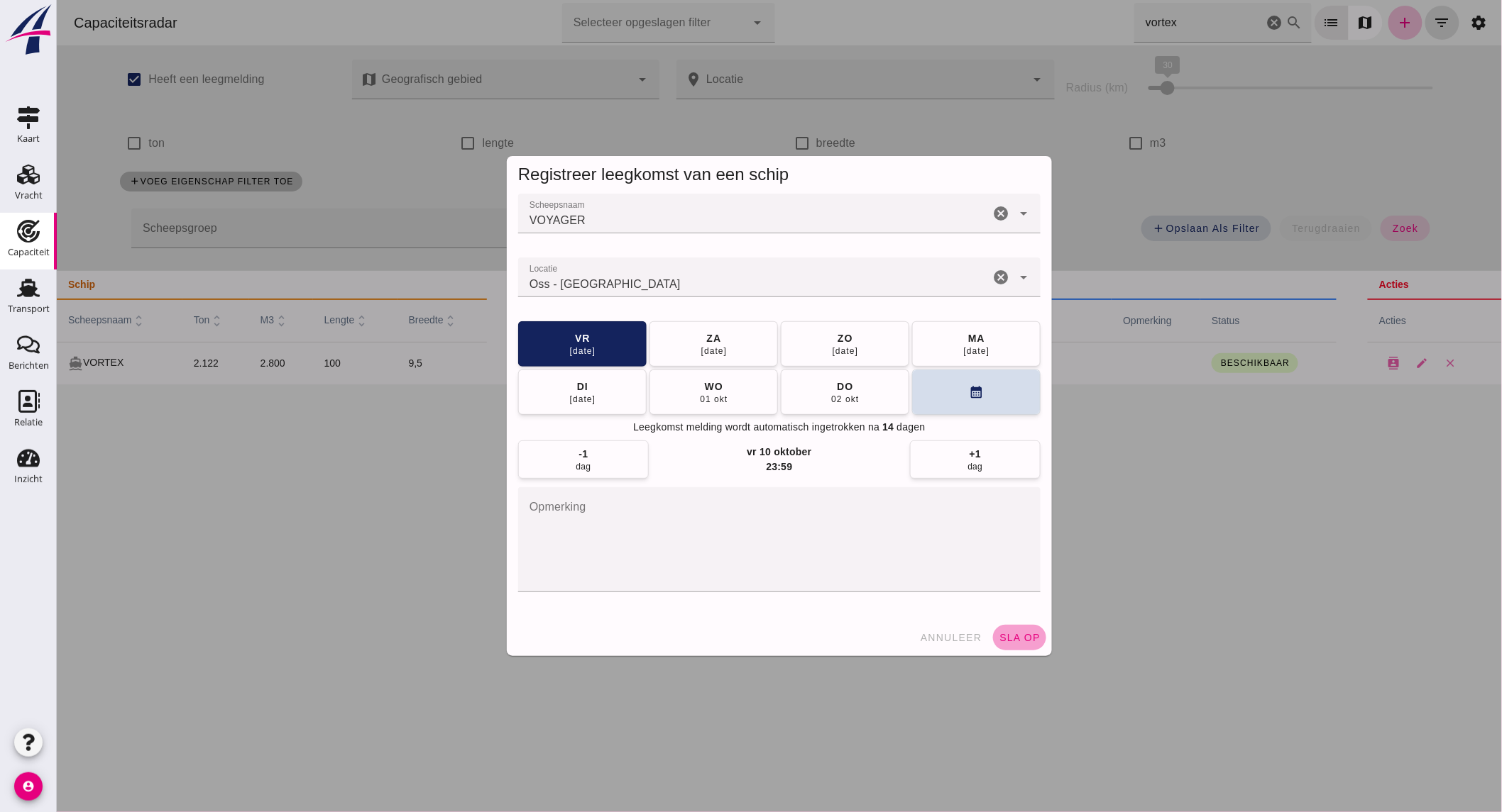
click at [1010, 634] on span "sla op" at bounding box center [1018, 638] width 42 height 11
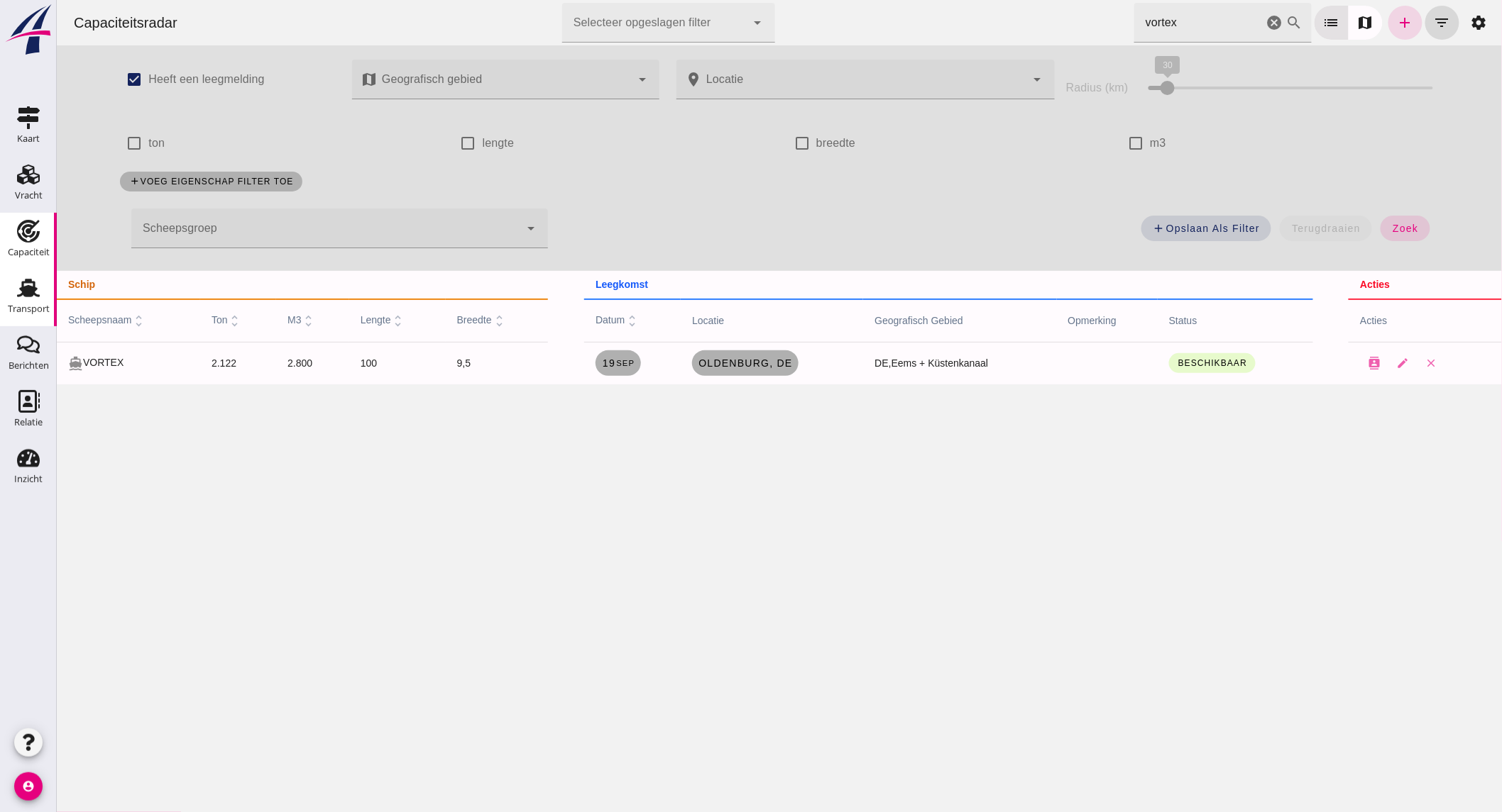
click at [22, 292] on icon "Transport" at bounding box center [28, 288] width 23 height 23
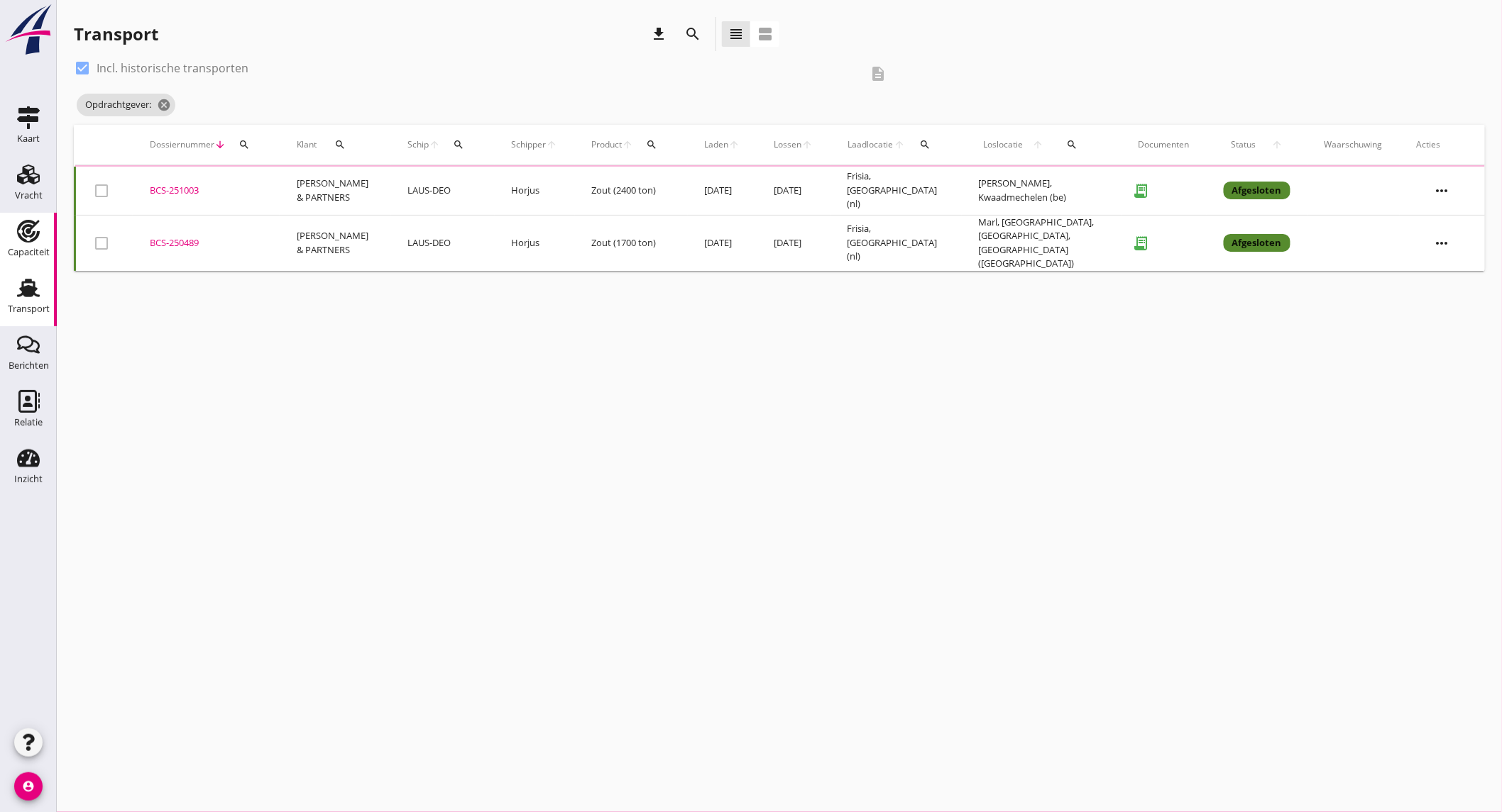
click at [30, 237] on use at bounding box center [28, 231] width 23 height 23
click at [0, 0] on div at bounding box center [0, 0] width 0 height 0
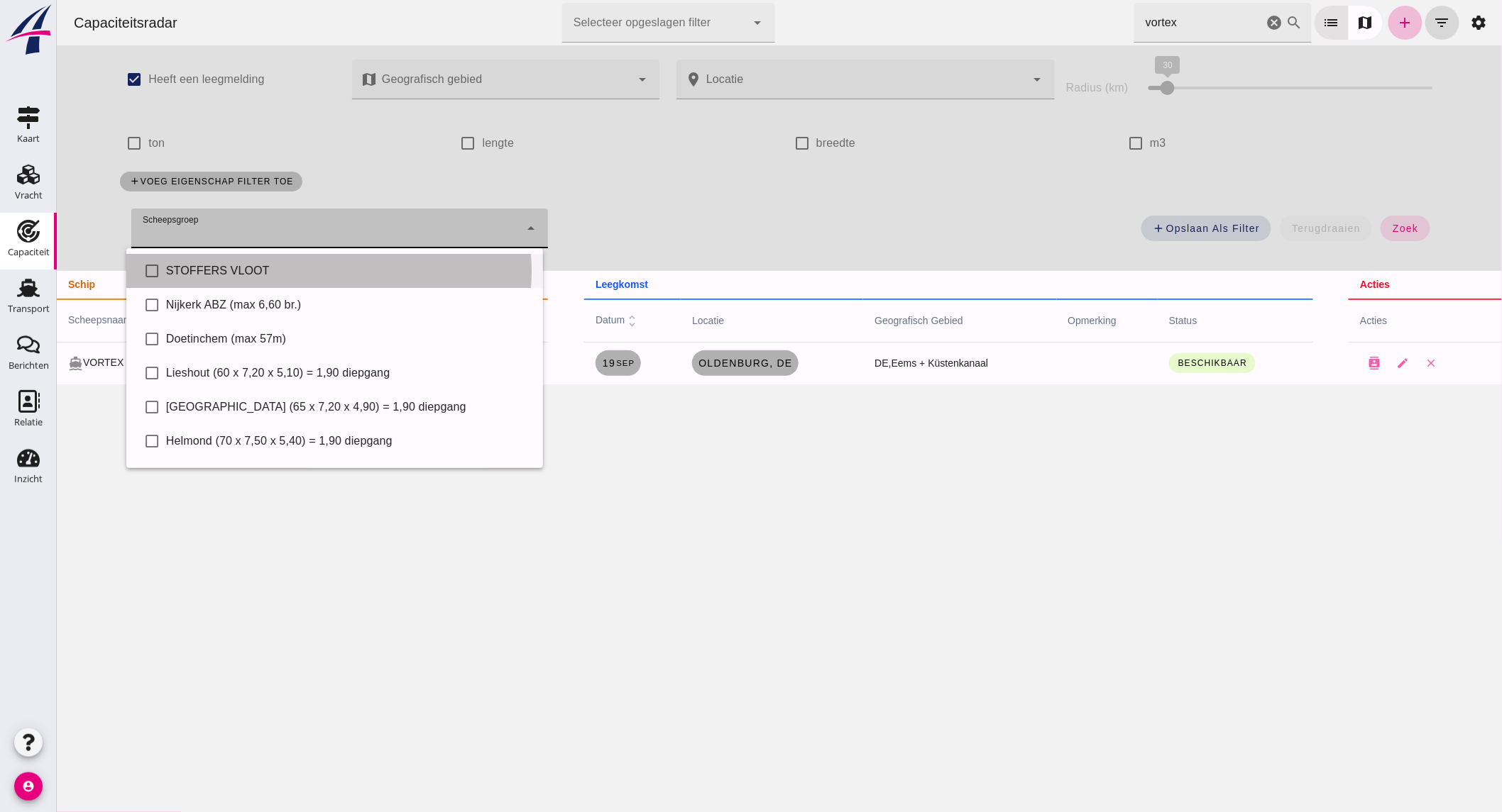
click at [210, 276] on div "STOFFERS VLOOT" at bounding box center [347, 271] width 365 height 17
type input "STOFFERS VLOOT"
checkbox input "true"
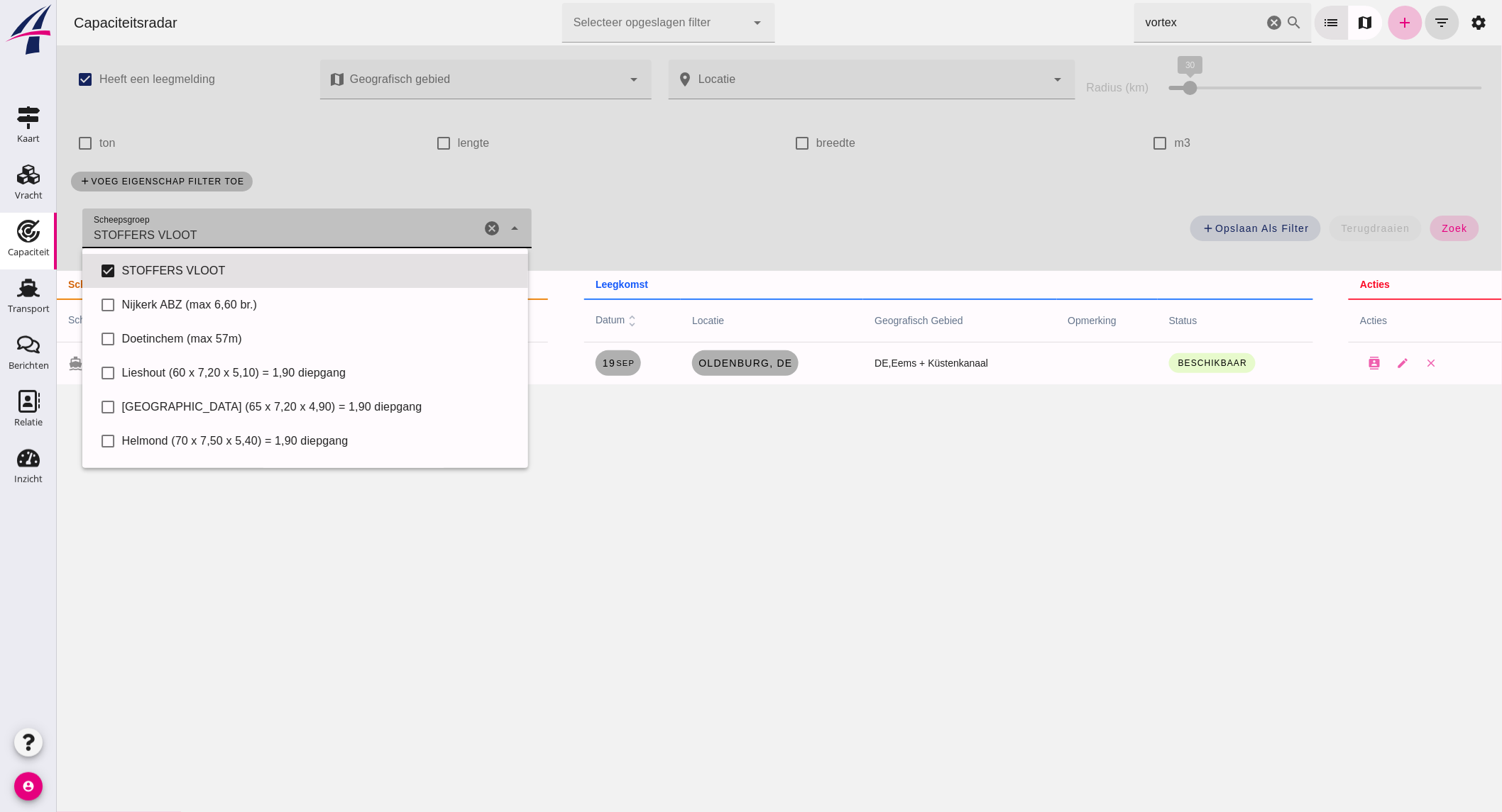
click at [1441, 225] on span "zoek" at bounding box center [1454, 228] width 26 height 11
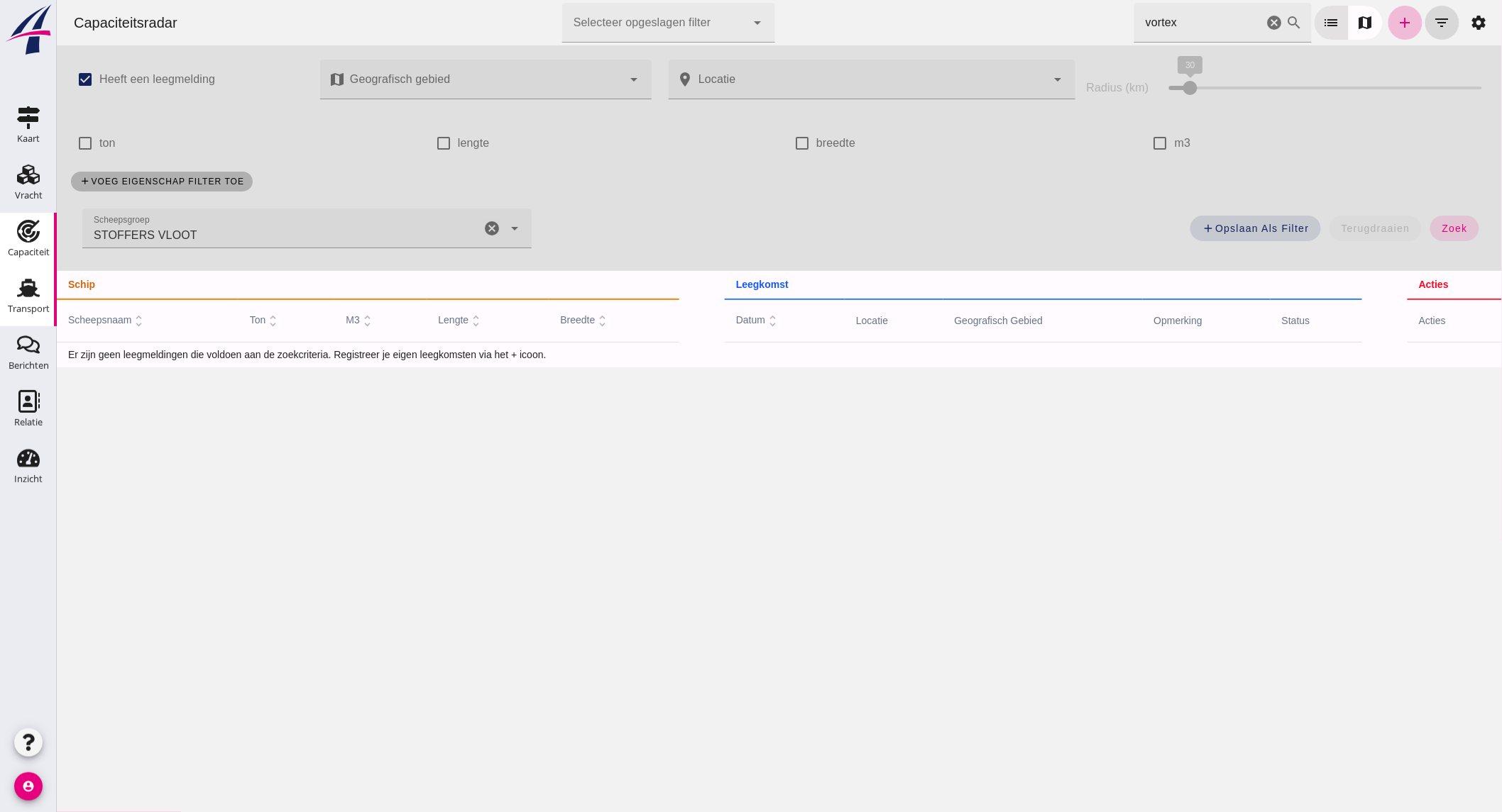
drag, startPoint x: 32, startPoint y: 282, endPoint x: 53, endPoint y: 286, distance: 21.4
click at [32, 282] on use at bounding box center [28, 289] width 23 height 19
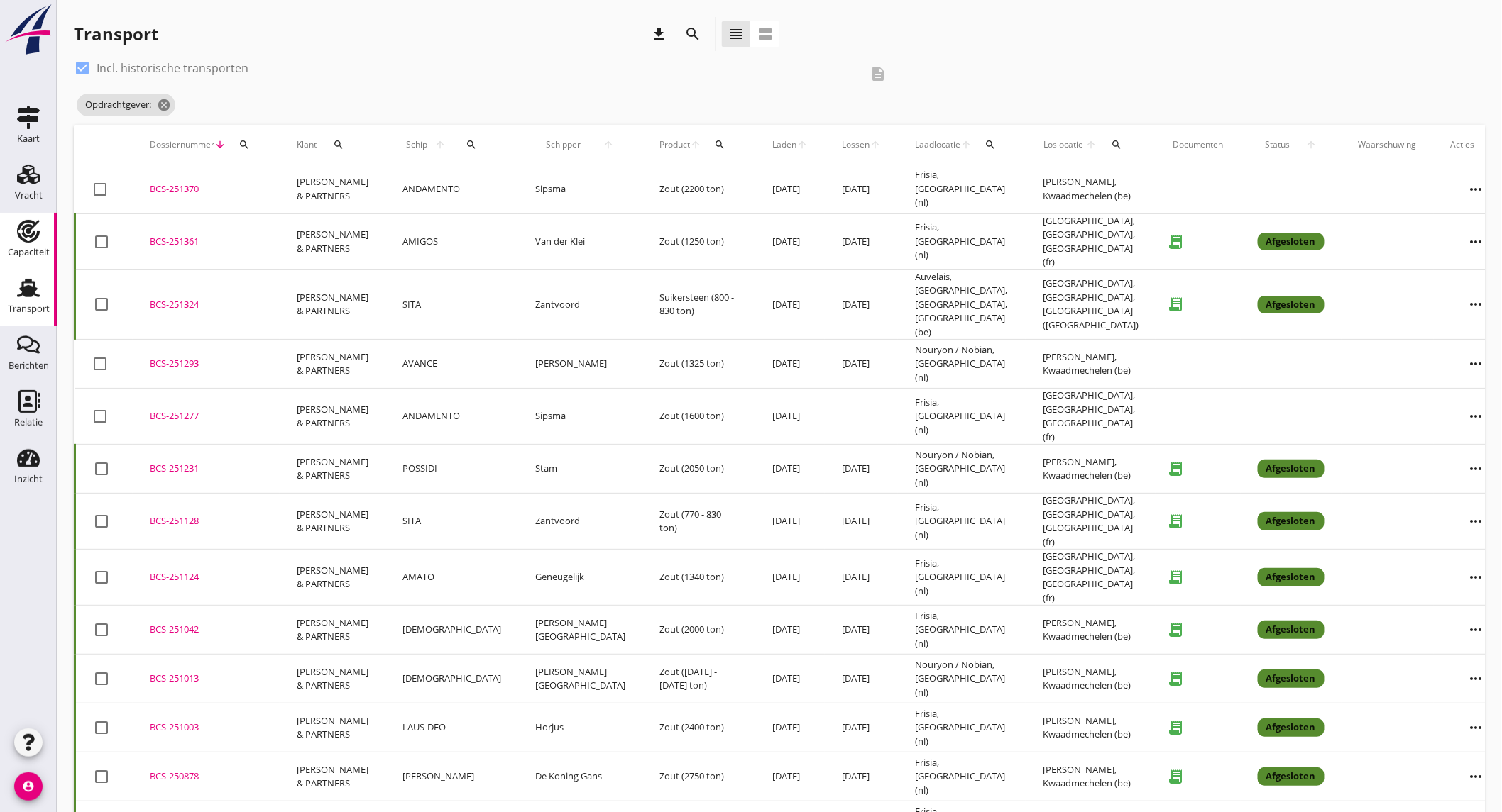
click at [32, 235] on use at bounding box center [28, 231] width 23 height 23
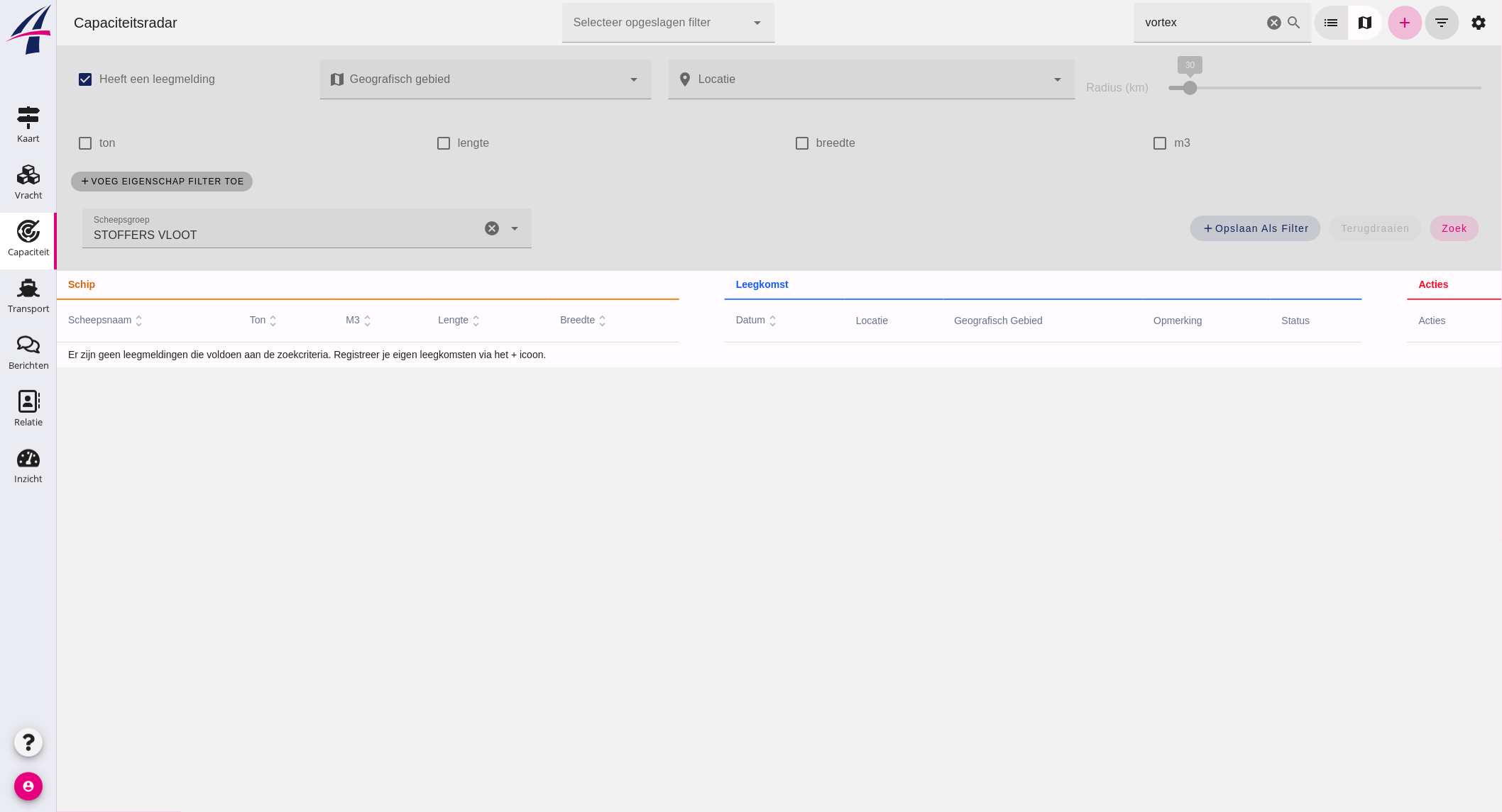
click at [485, 230] on icon "cancel" at bounding box center [491, 228] width 17 height 17
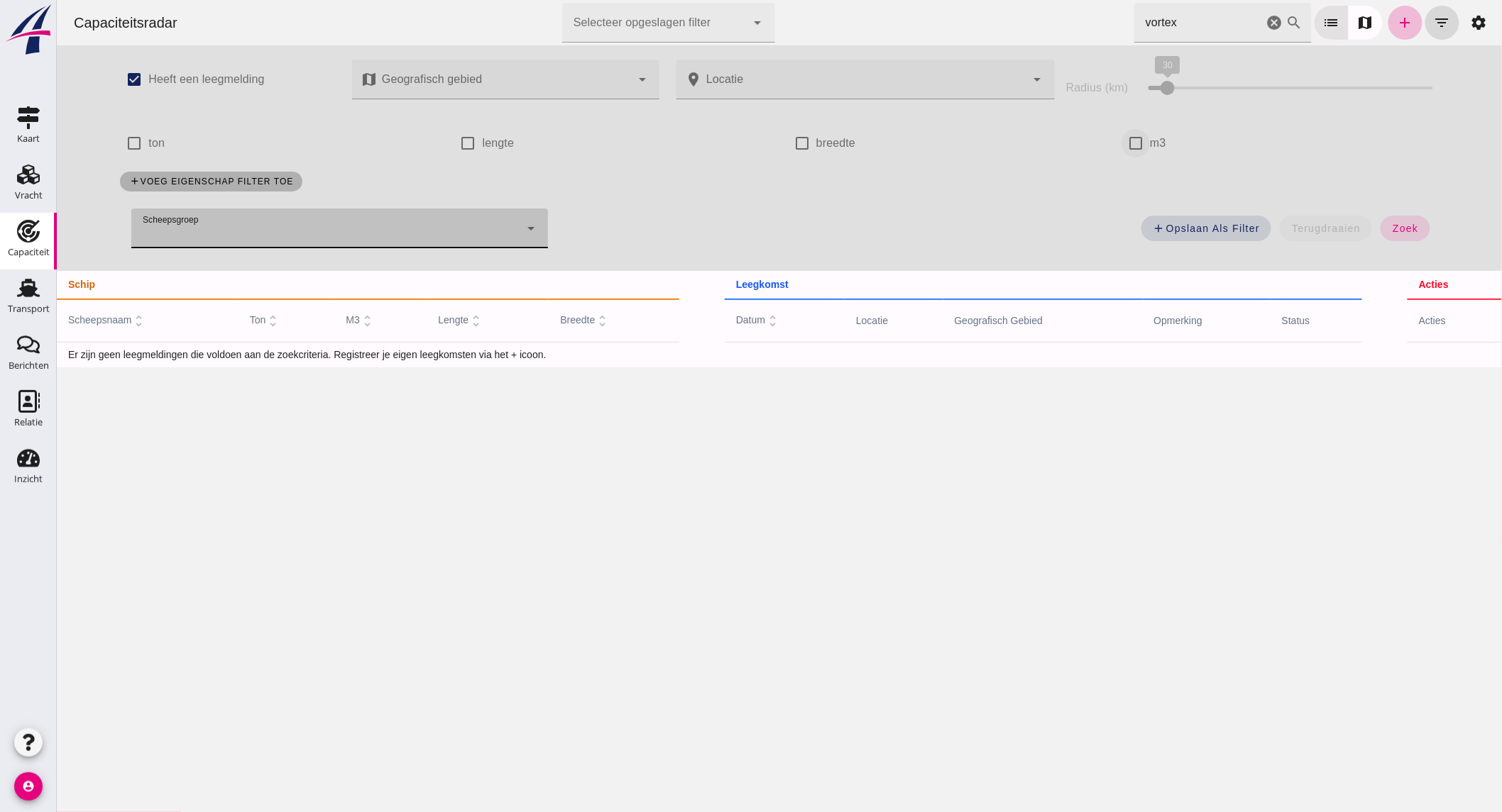
click at [1125, 147] on input "m3" at bounding box center [1135, 143] width 28 height 28
checkbox input "true"
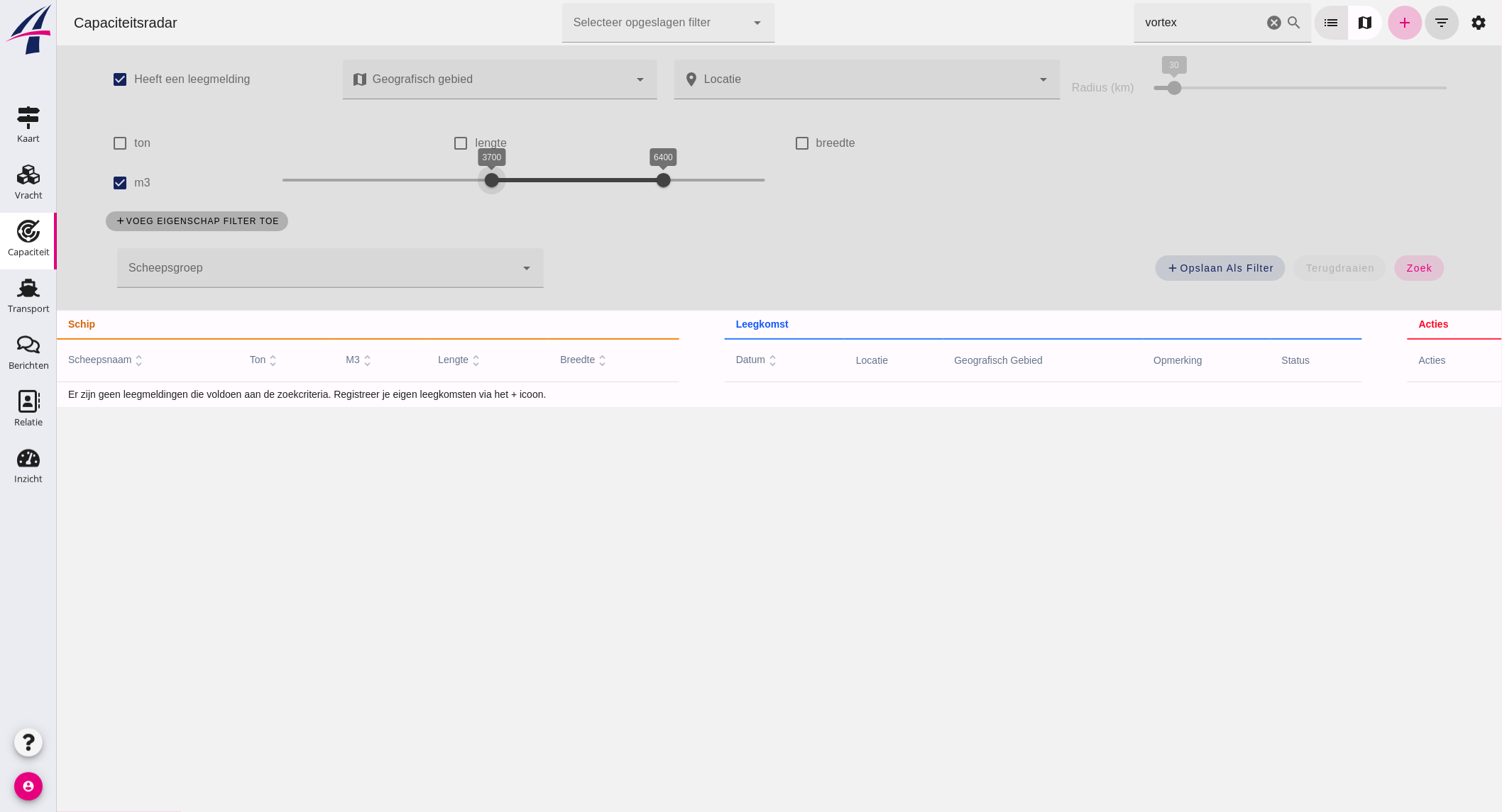
drag, startPoint x: 409, startPoint y: 171, endPoint x: 488, endPoint y: 174, distance: 79.1
click at [488, 174] on div "3700 6400 3700 6400" at bounding box center [523, 180] width 482 height 23
click at [1400, 273] on button "zoek" at bounding box center [1418, 268] width 49 height 25
click at [1265, 14] on icon "cancel" at bounding box center [1274, 23] width 17 height 17
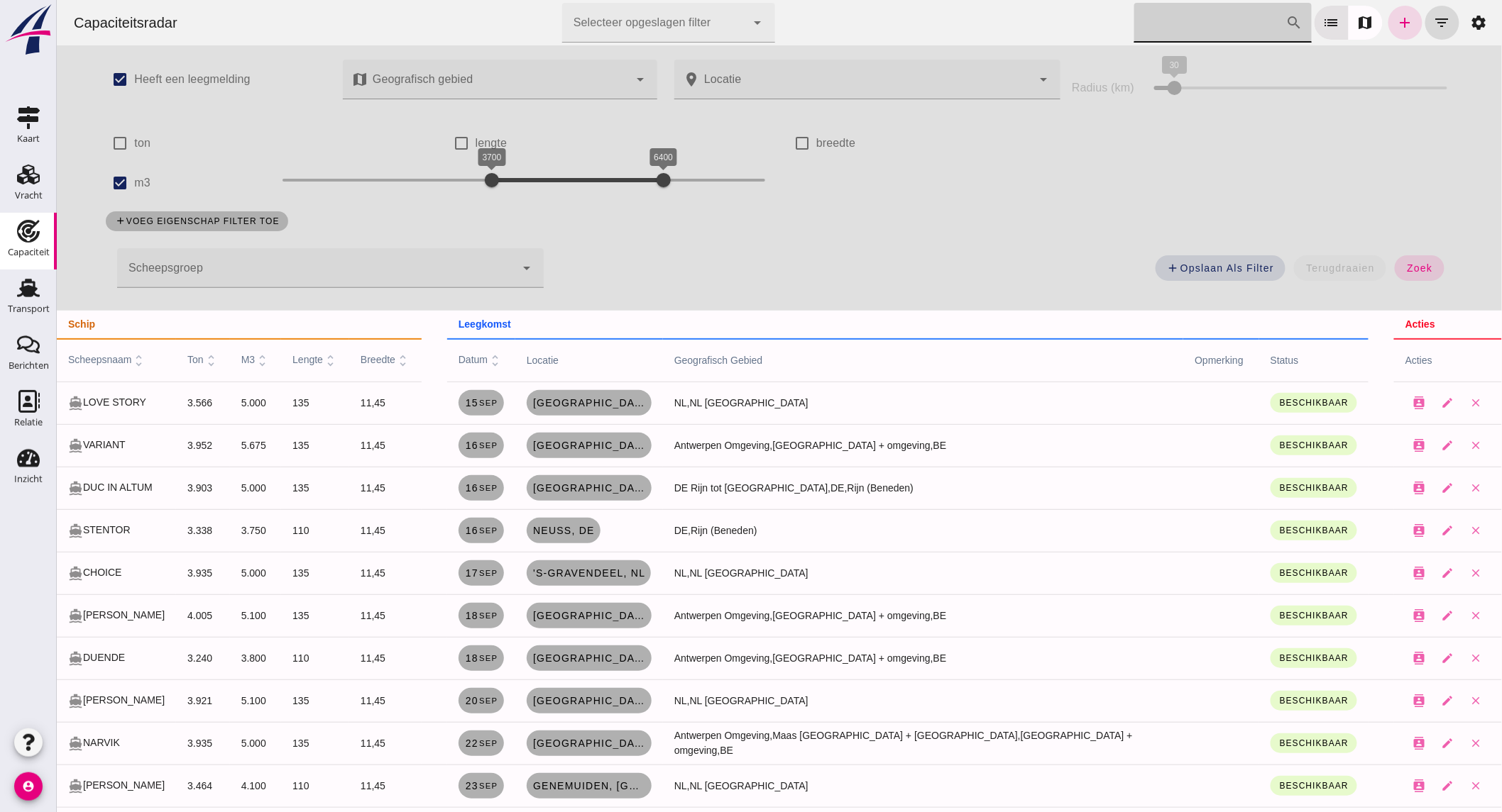
scroll to position [37, 0]
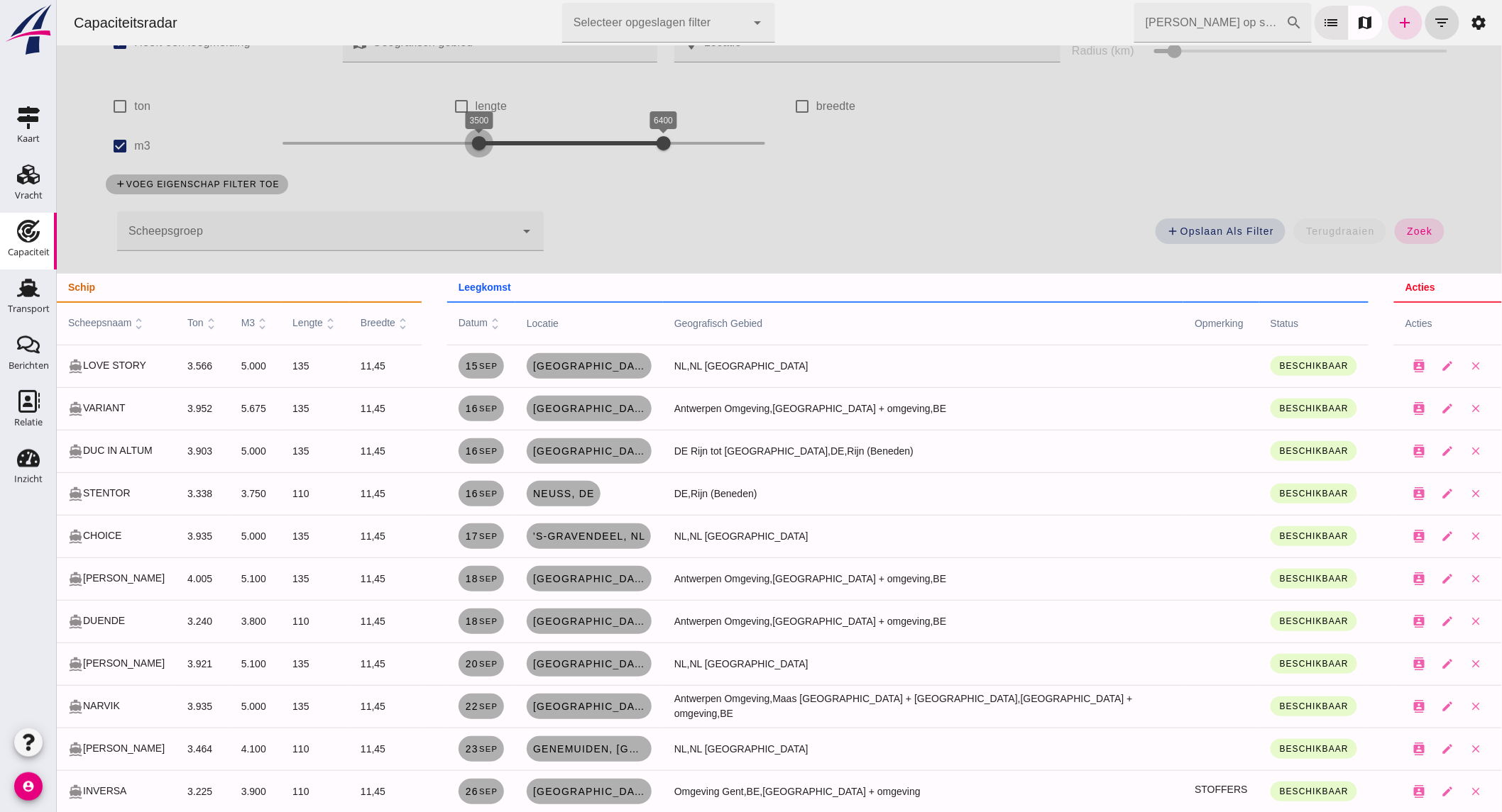
drag, startPoint x: 491, startPoint y: 139, endPoint x: 478, endPoint y: 141, distance: 13.2
click at [478, 141] on div at bounding box center [478, 143] width 28 height 28
click at [1415, 224] on button "zoek" at bounding box center [1418, 231] width 49 height 25
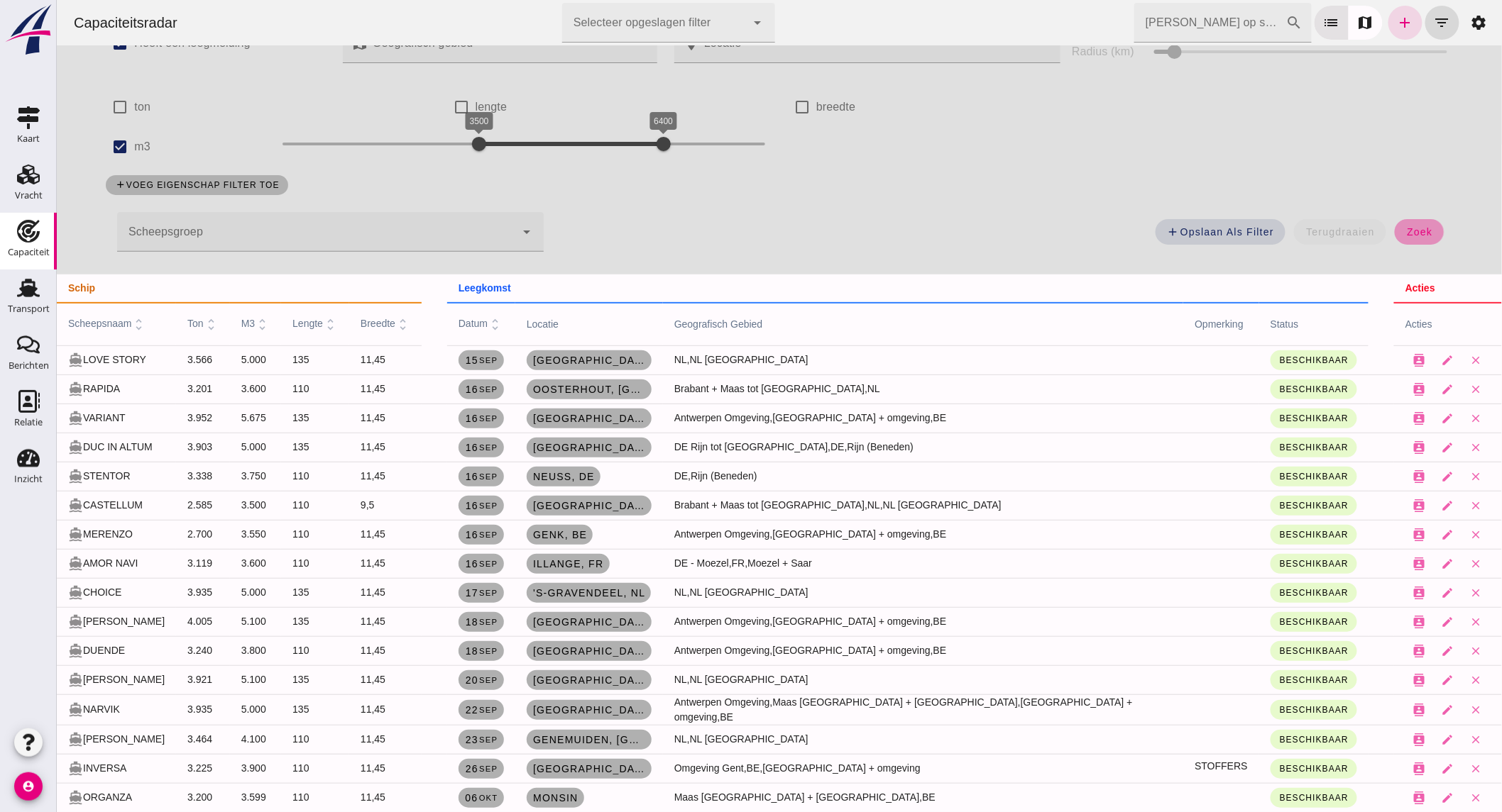
scroll to position [36, 0]
click at [30, 410] on icon "Relatie" at bounding box center [28, 402] width 23 height 23
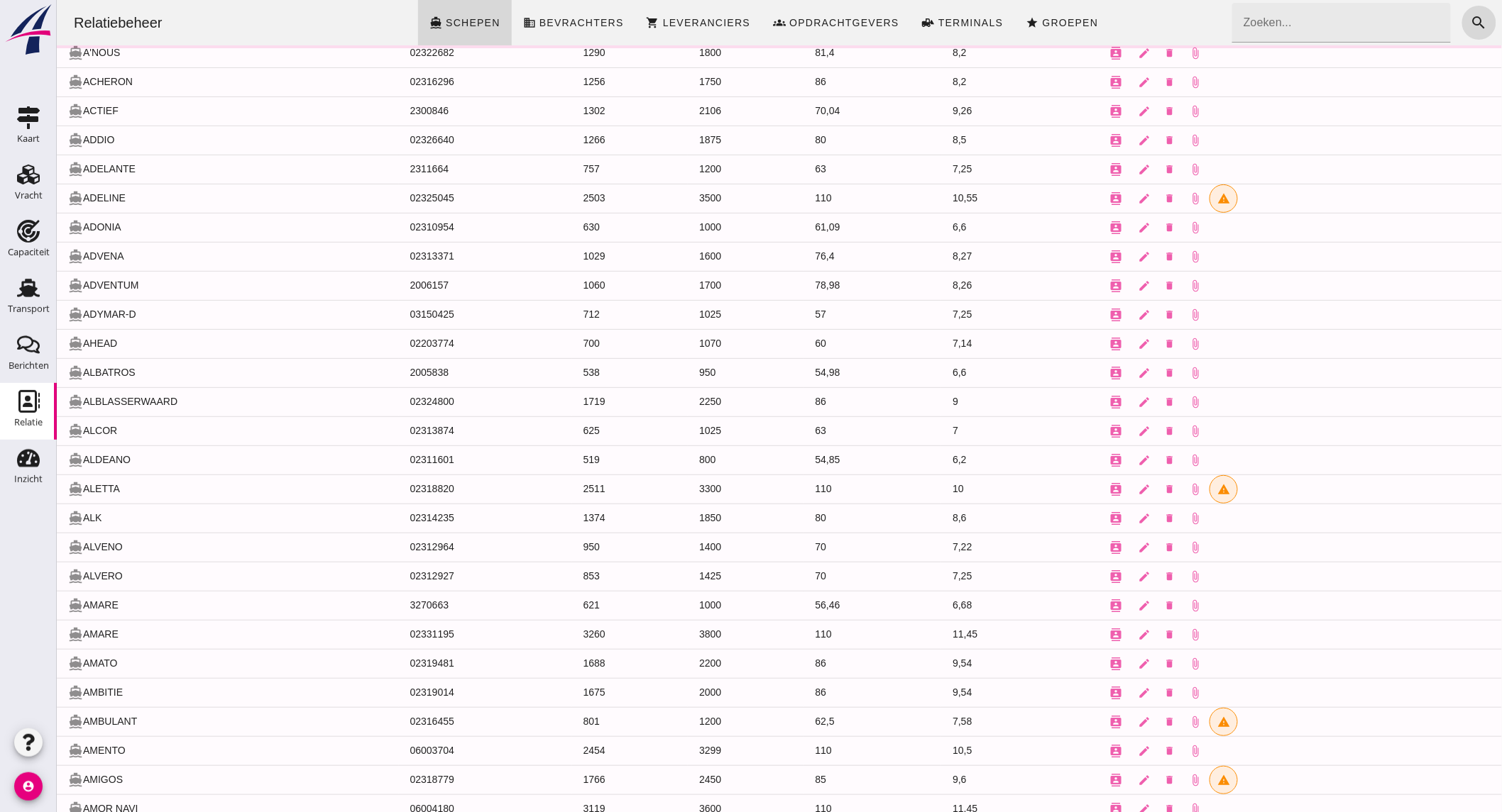
click at [1281, 25] on input "Zoeken..." at bounding box center [1336, 23] width 210 height 40
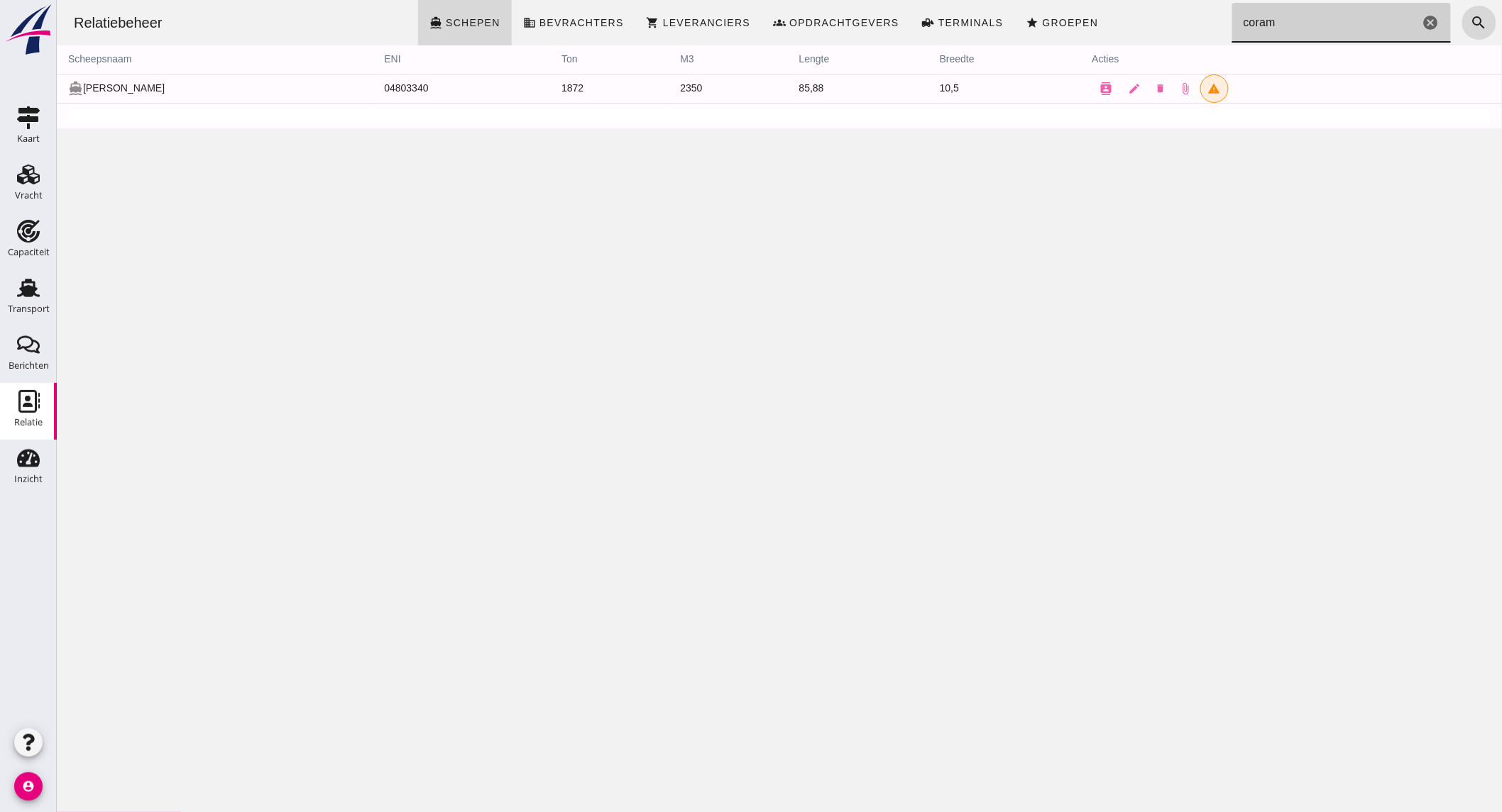
type input "coram"
